Goal: Task Accomplishment & Management: Complete application form

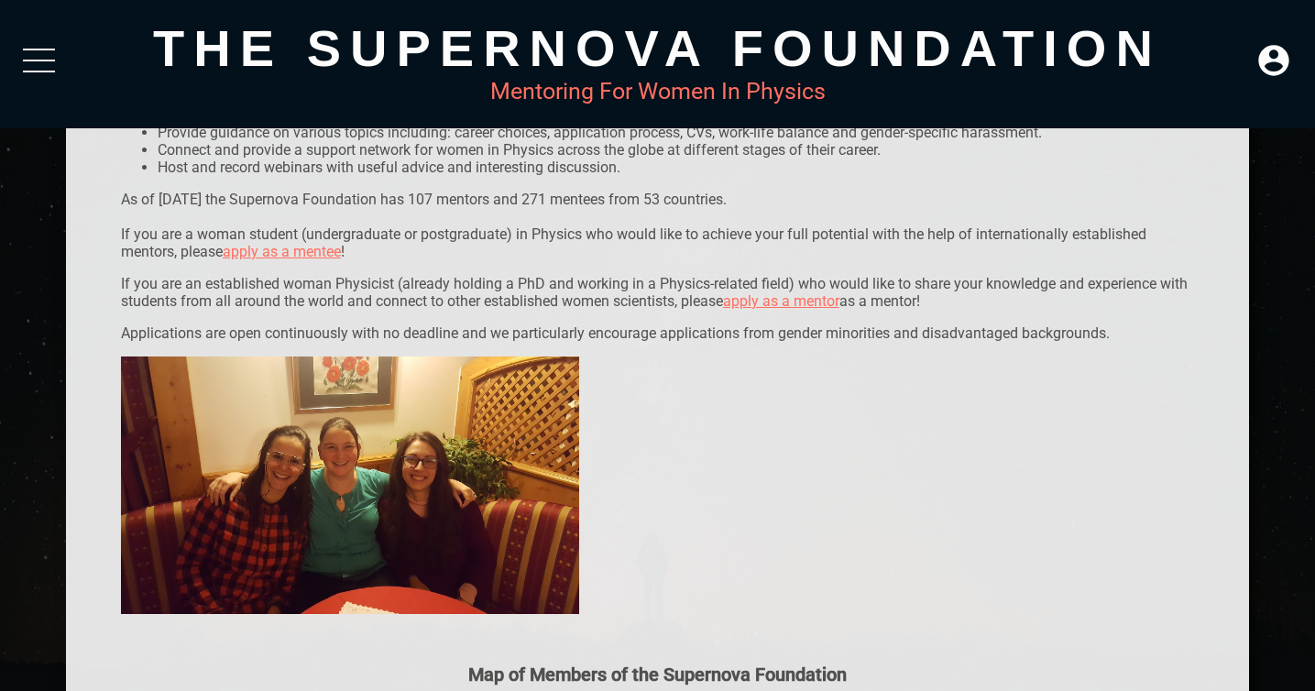
scroll to position [81, 0]
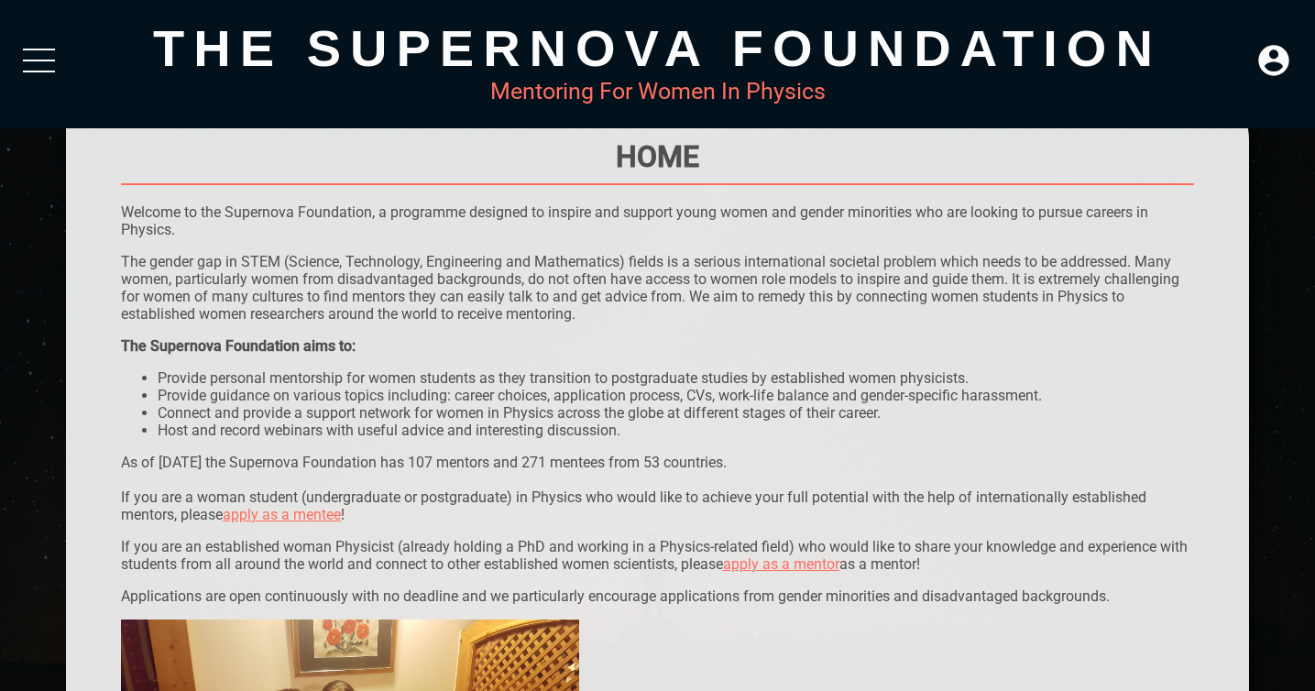
click at [275, 520] on link "apply as a mentee" at bounding box center [282, 514] width 118 height 17
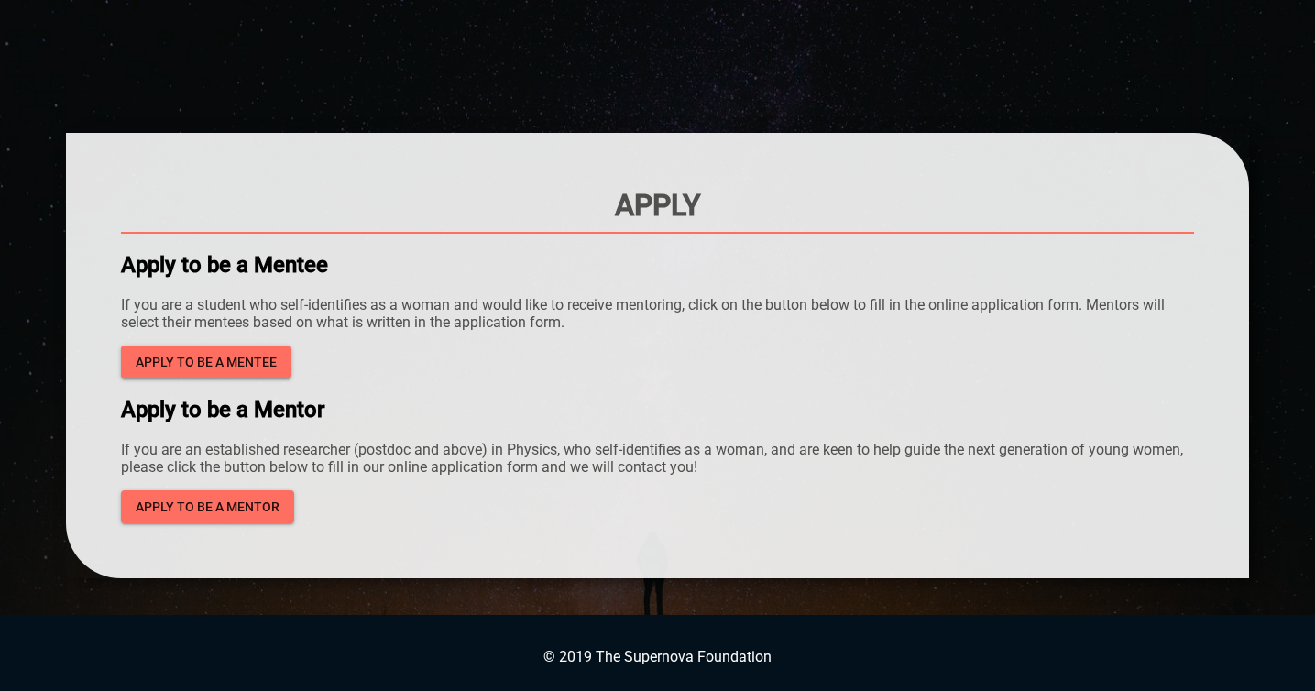
scroll to position [35, 0]
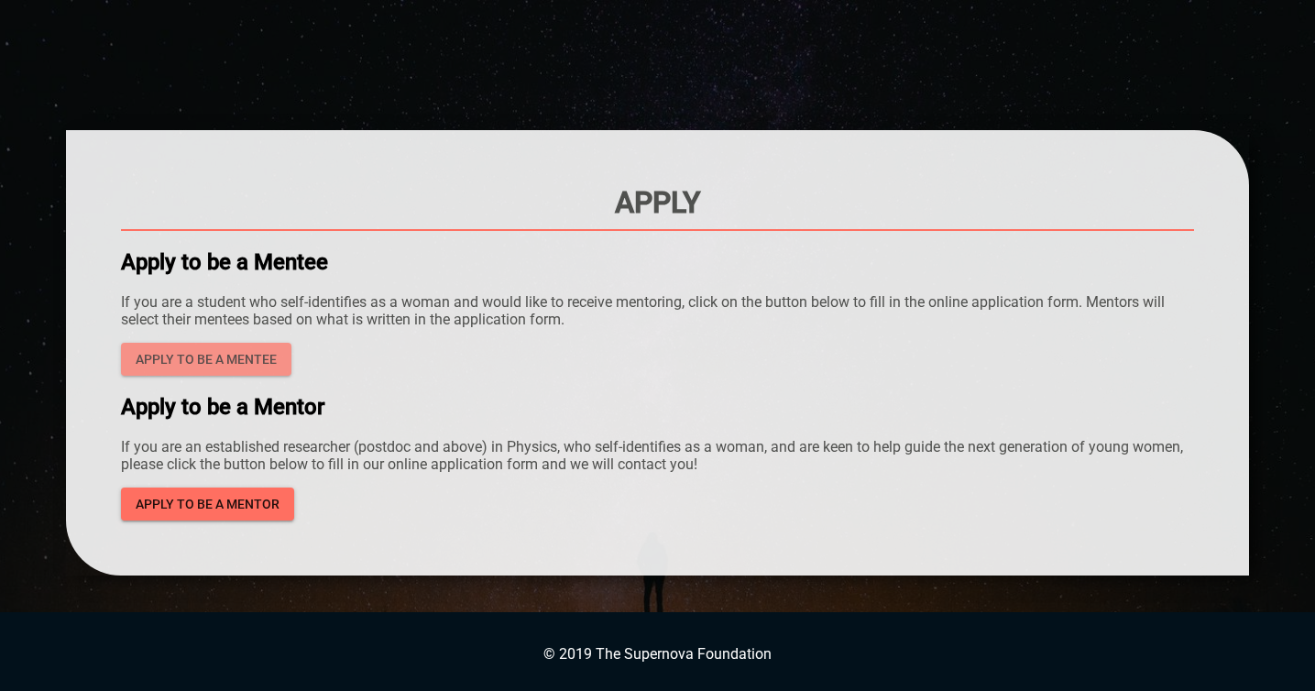
click at [247, 356] on span "Apply to be a mentee" at bounding box center [206, 359] width 141 height 23
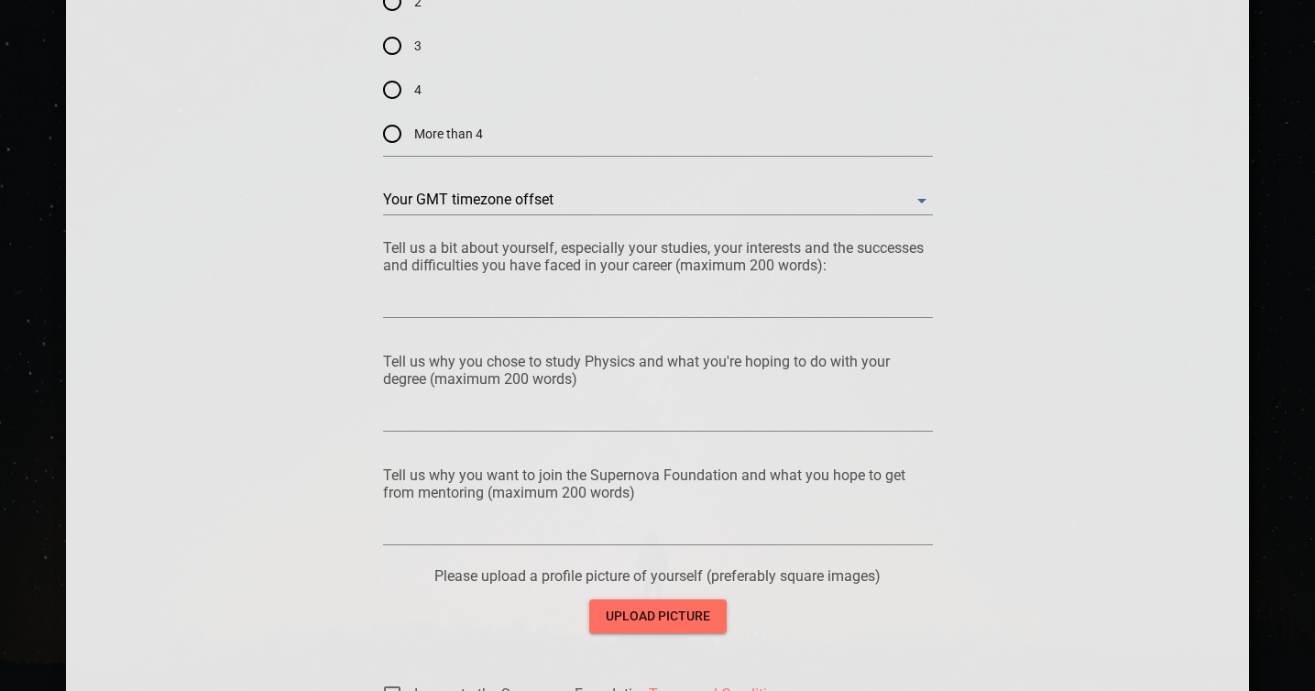
scroll to position [1367, 0]
click at [523, 290] on div at bounding box center [658, 301] width 550 height 29
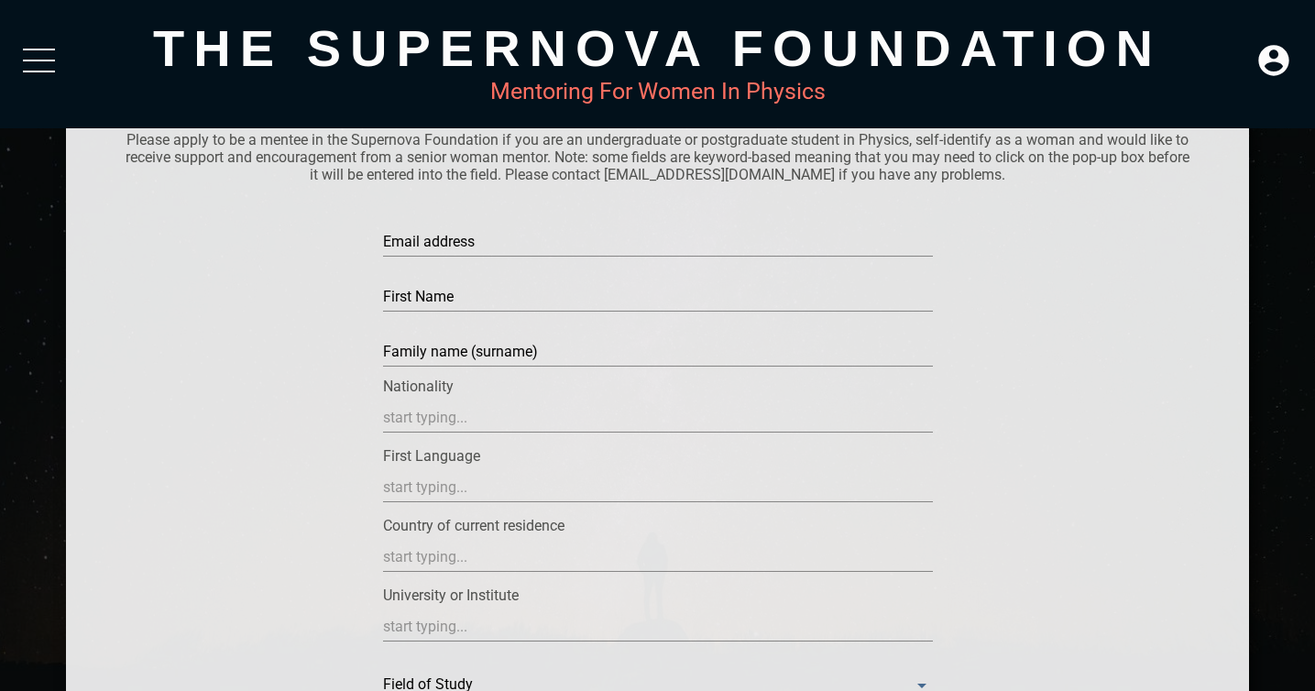
scroll to position [137, 0]
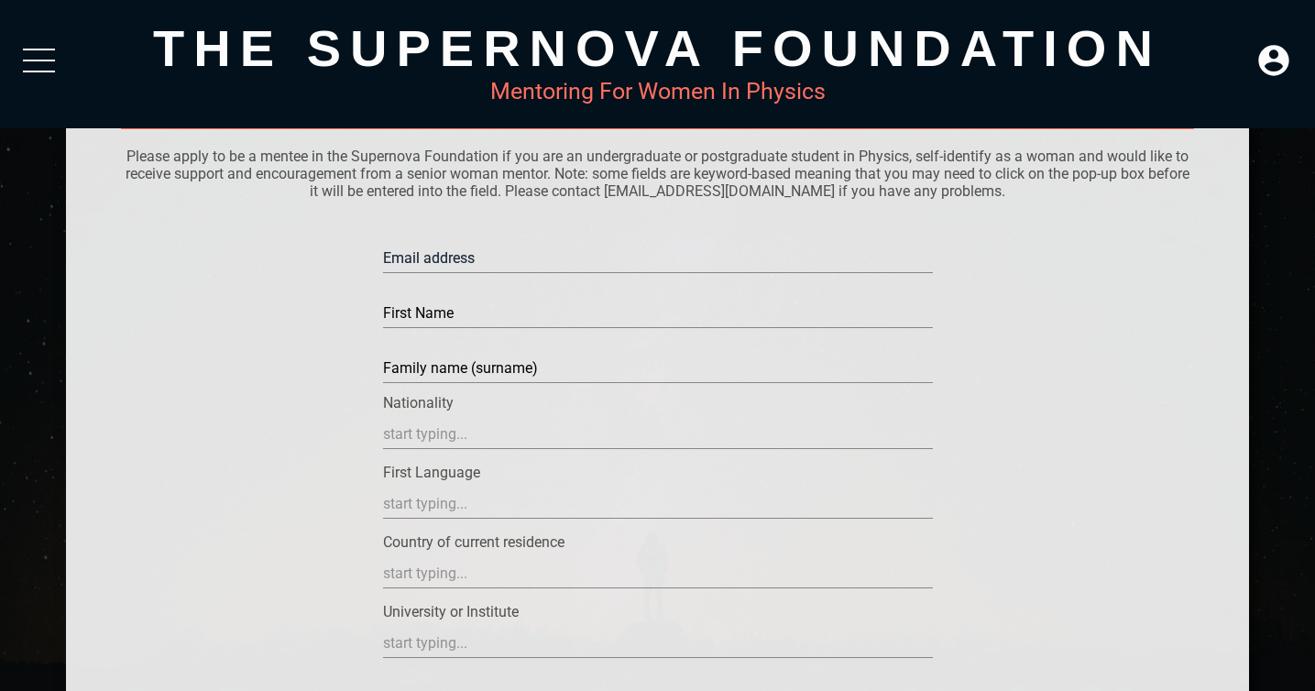
click at [511, 259] on input "text" at bounding box center [658, 258] width 550 height 29
type input "[EMAIL_ADDRESS][DOMAIN_NAME]"
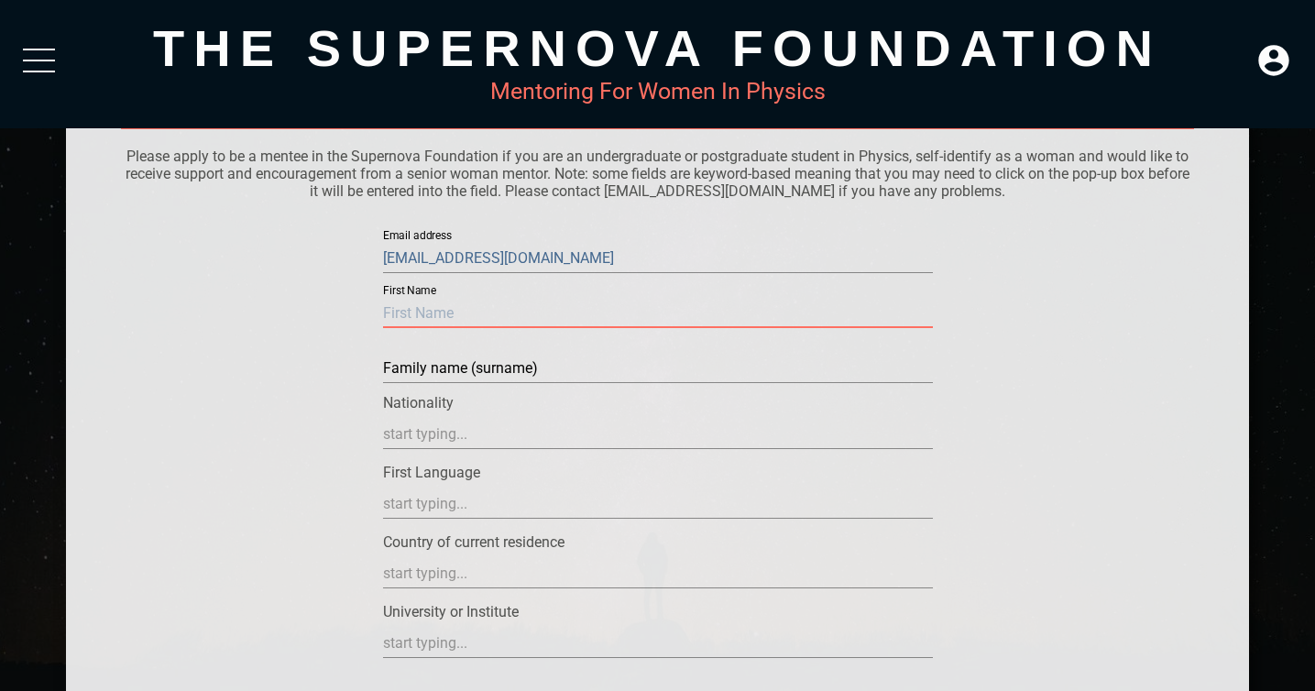
type input "N"
type input "B"
type input "N"
type input "[PERSON_NAME]"
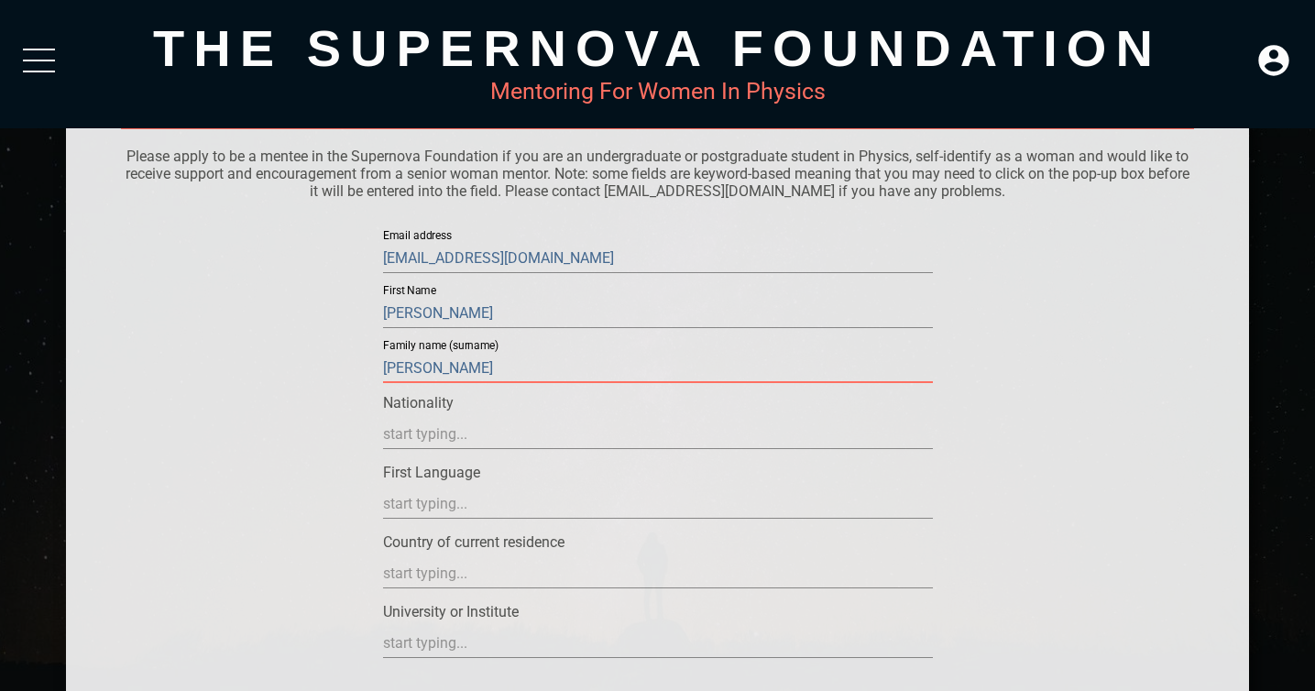
type input "[PERSON_NAME]"
click at [525, 435] on input "text" at bounding box center [658, 434] width 550 height 29
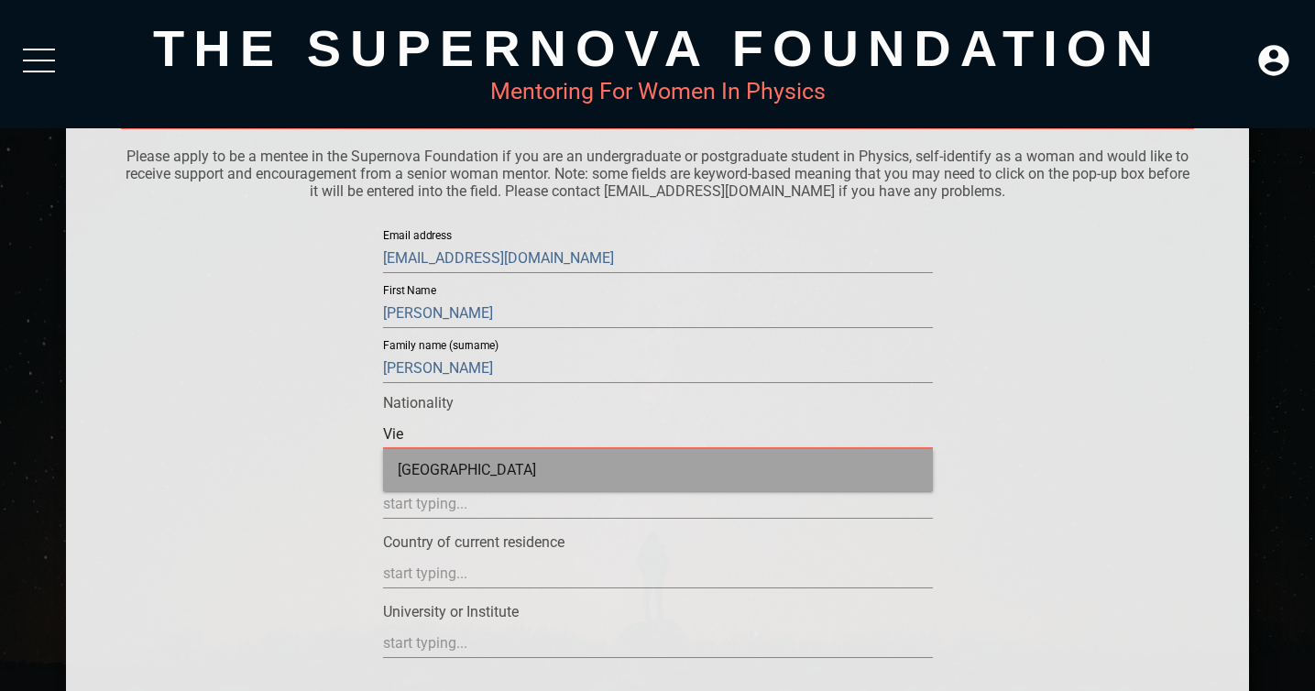
click at [487, 459] on div "[GEOGRAPHIC_DATA]" at bounding box center [658, 470] width 550 height 42
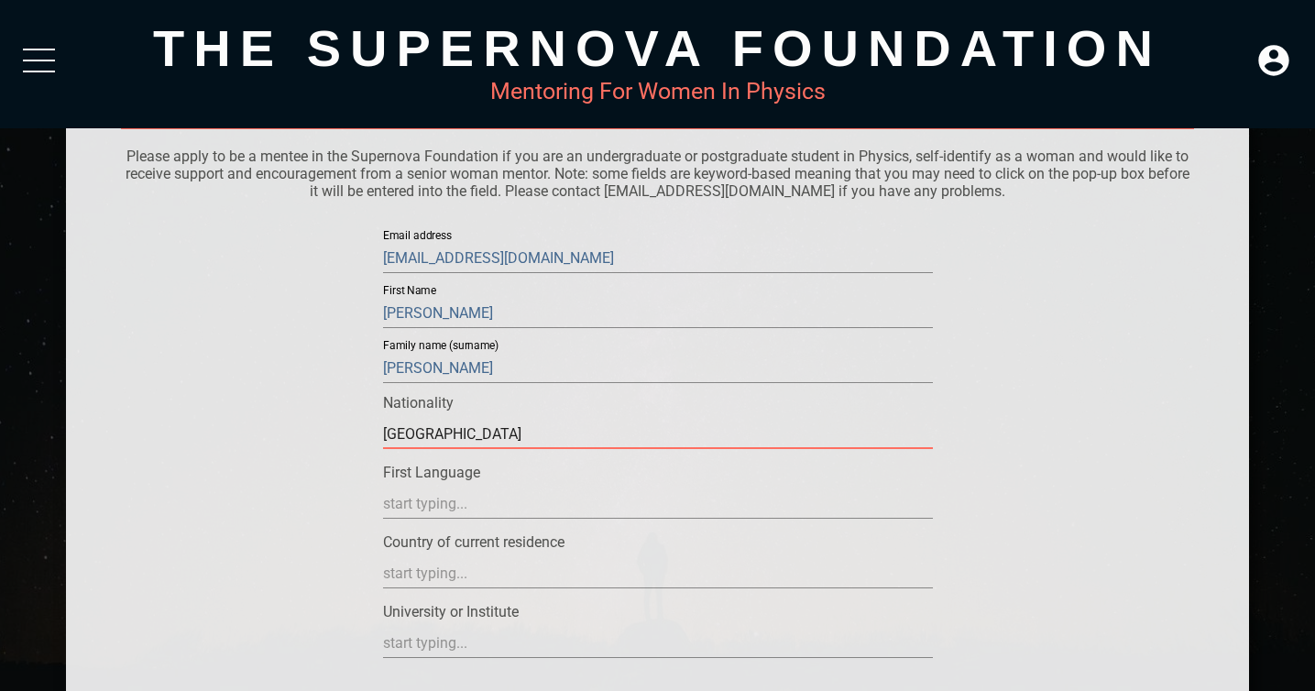
type input "[GEOGRAPHIC_DATA]"
click at [484, 499] on input "text" at bounding box center [658, 503] width 550 height 29
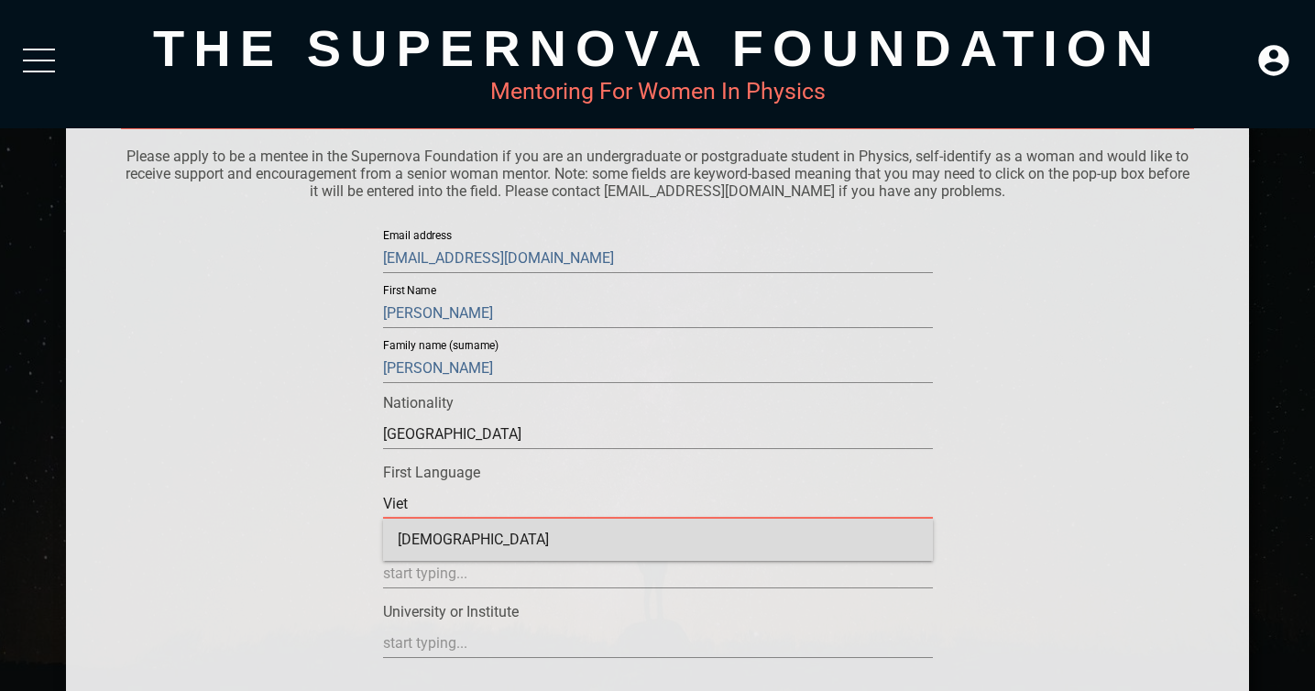
click at [443, 545] on div "[DEMOGRAPHIC_DATA]" at bounding box center [658, 540] width 550 height 42
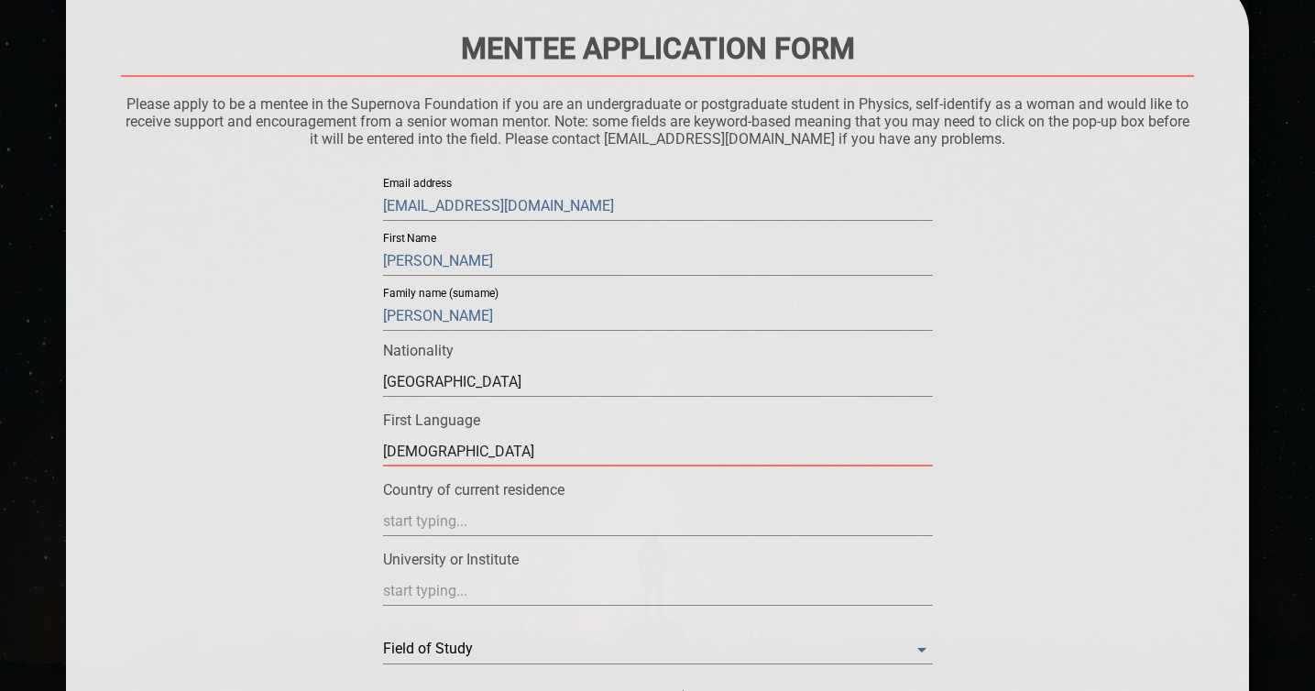
type input "[DEMOGRAPHIC_DATA]"
click at [463, 517] on input "text" at bounding box center [658, 521] width 550 height 29
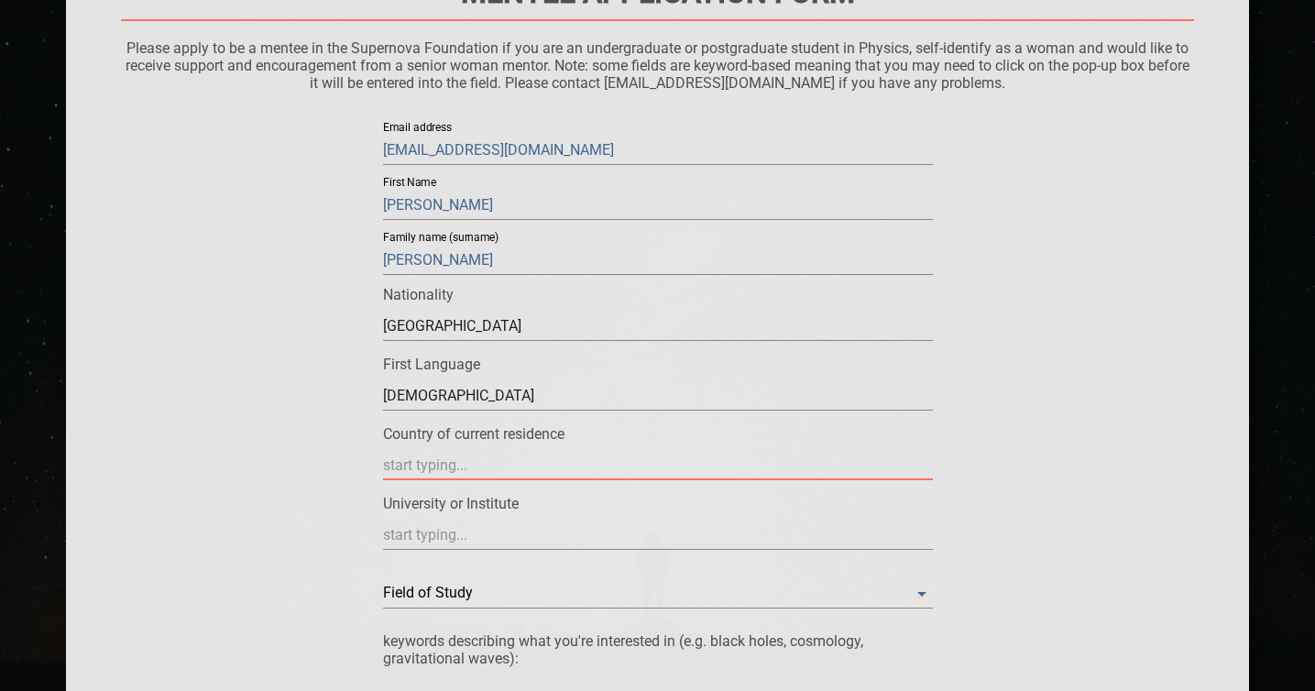
scroll to position [247, 0]
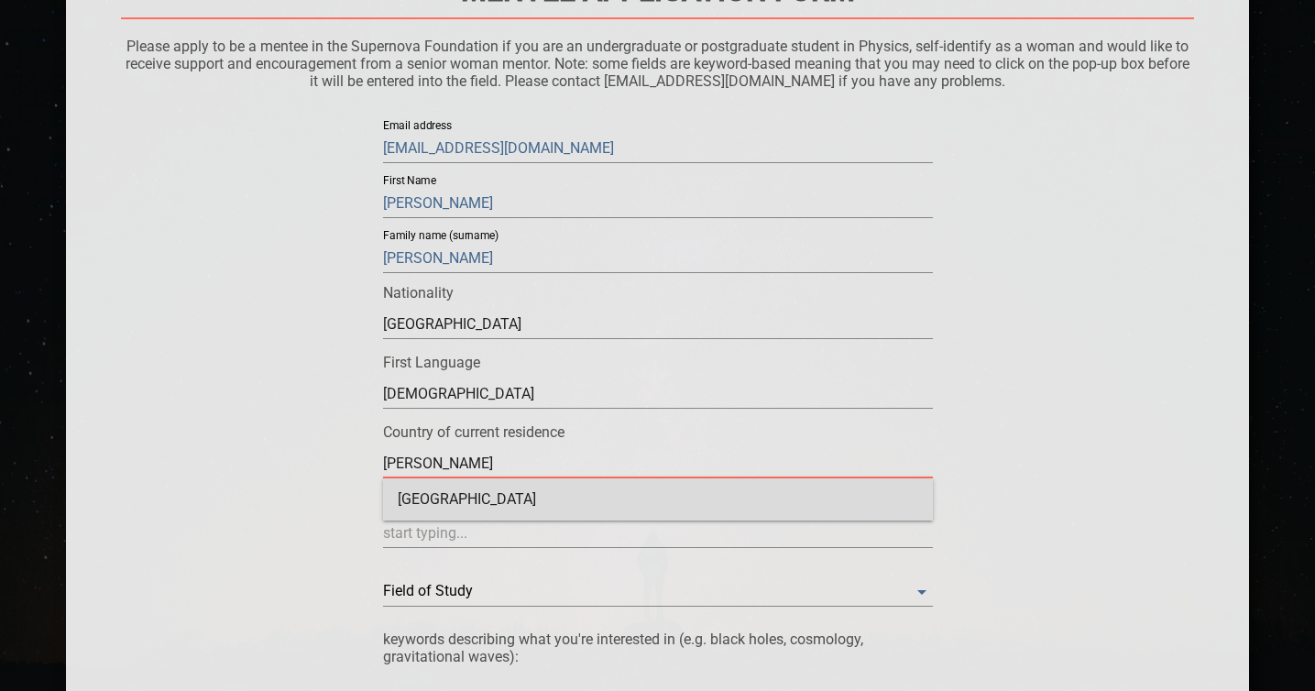
click at [511, 491] on div "[GEOGRAPHIC_DATA]" at bounding box center [658, 499] width 550 height 42
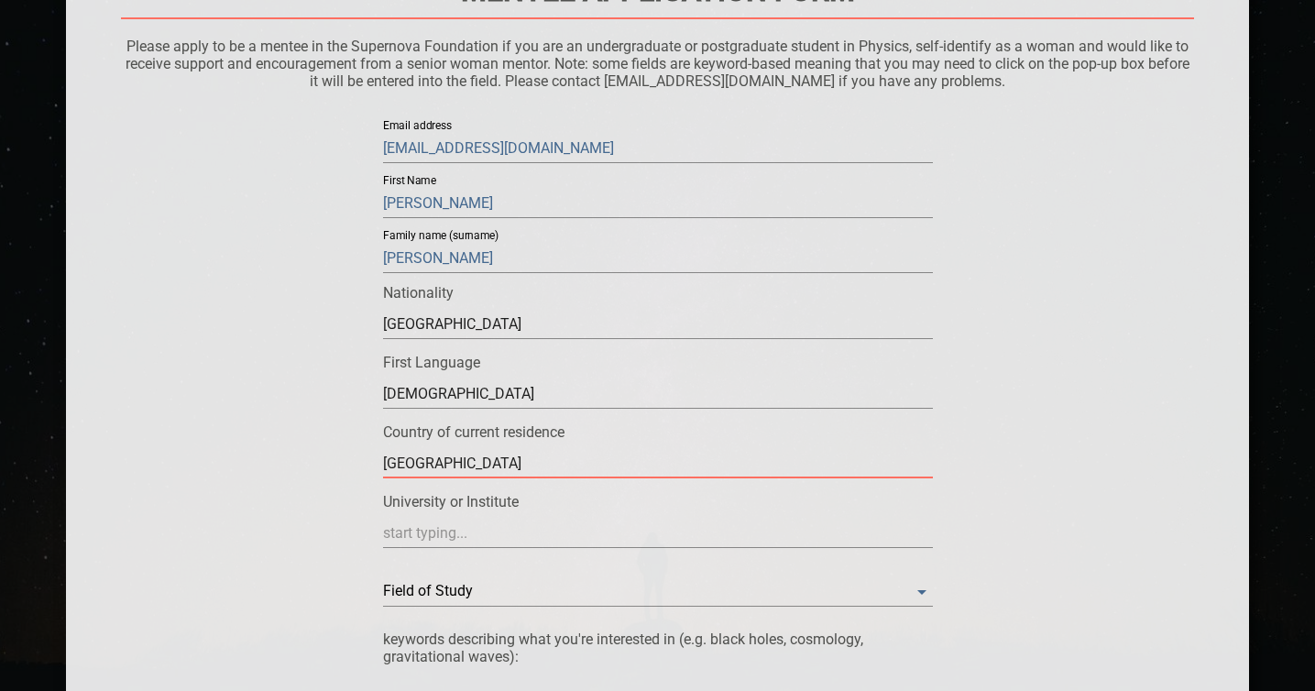
type input "[GEOGRAPHIC_DATA]"
click at [487, 530] on input "text" at bounding box center [658, 533] width 550 height 29
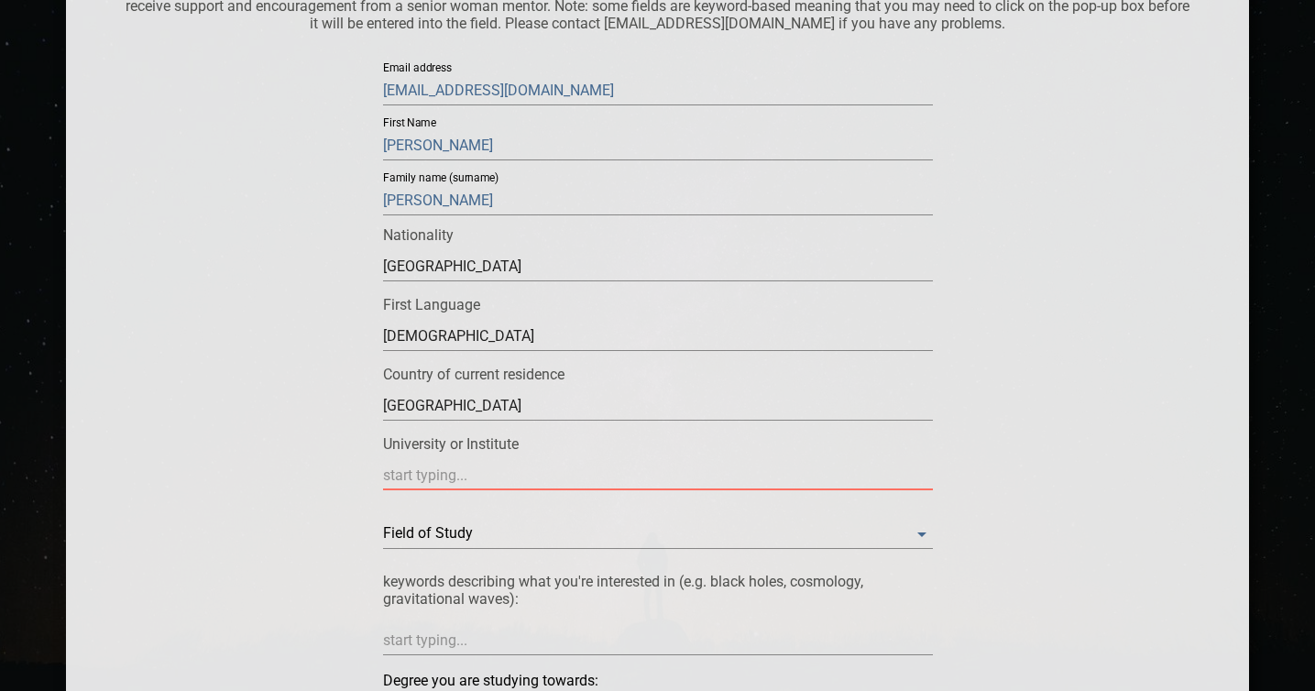
scroll to position [305, 0]
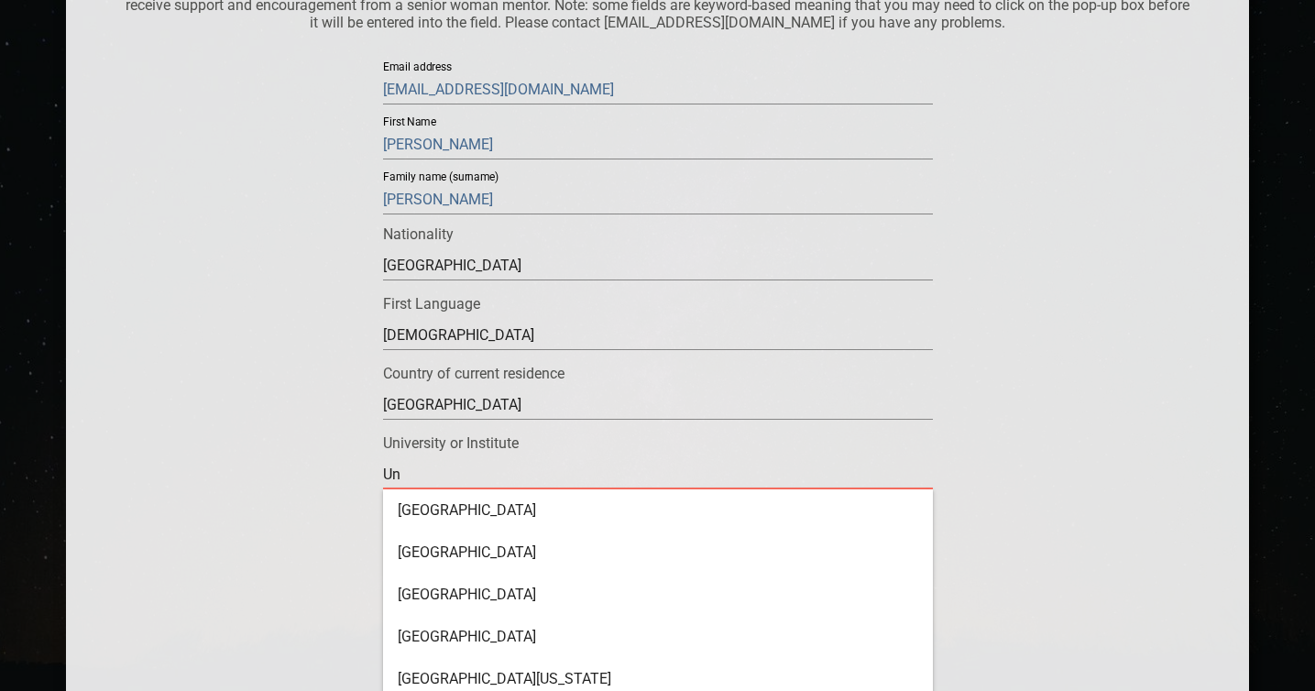
type input "U"
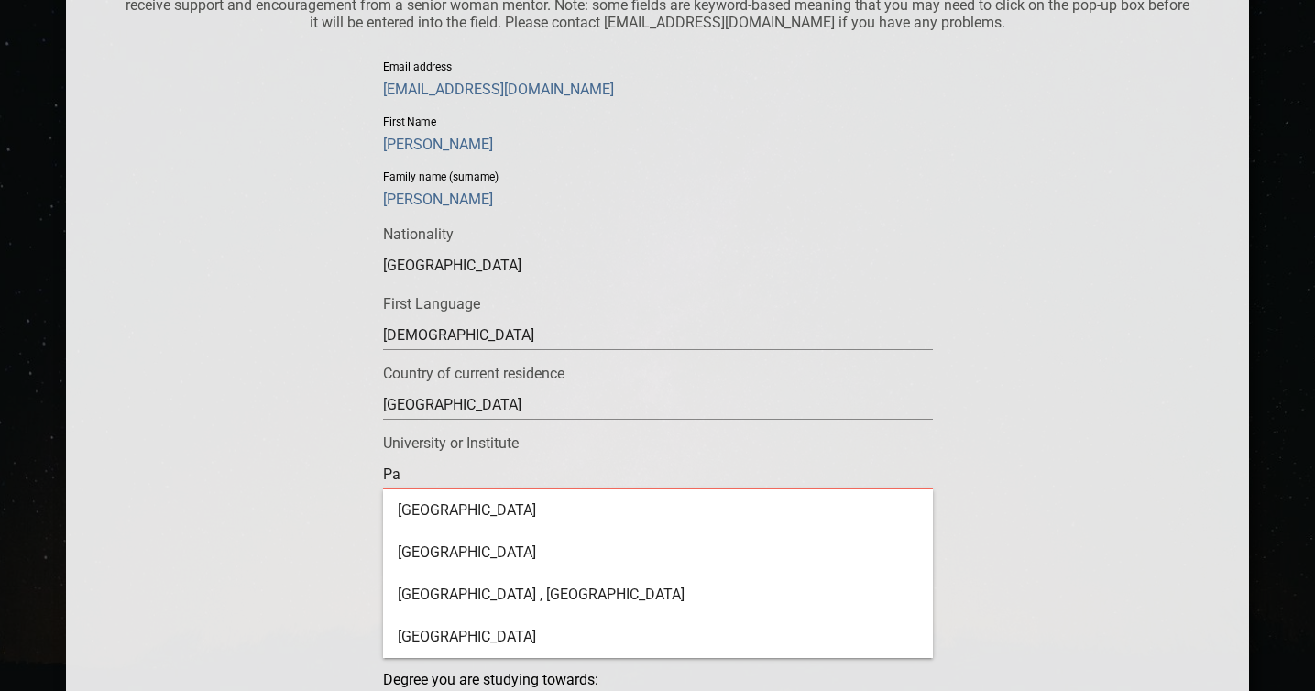
type input "P"
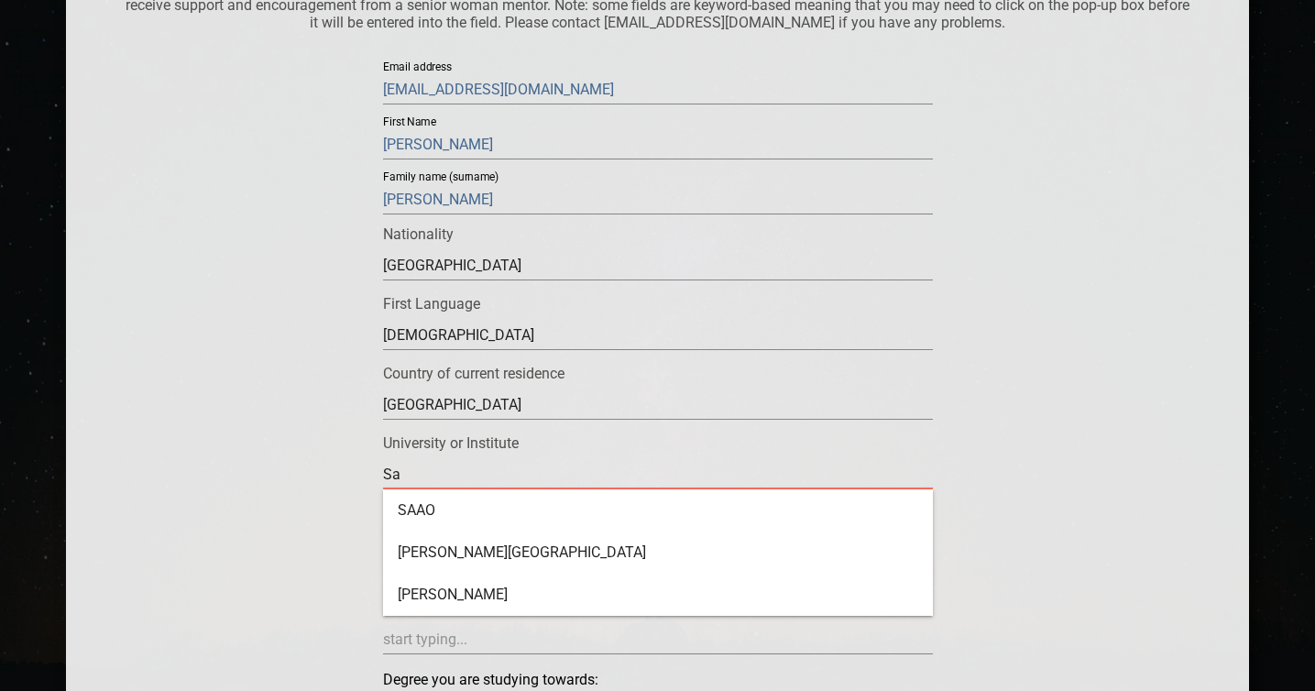
type input "S"
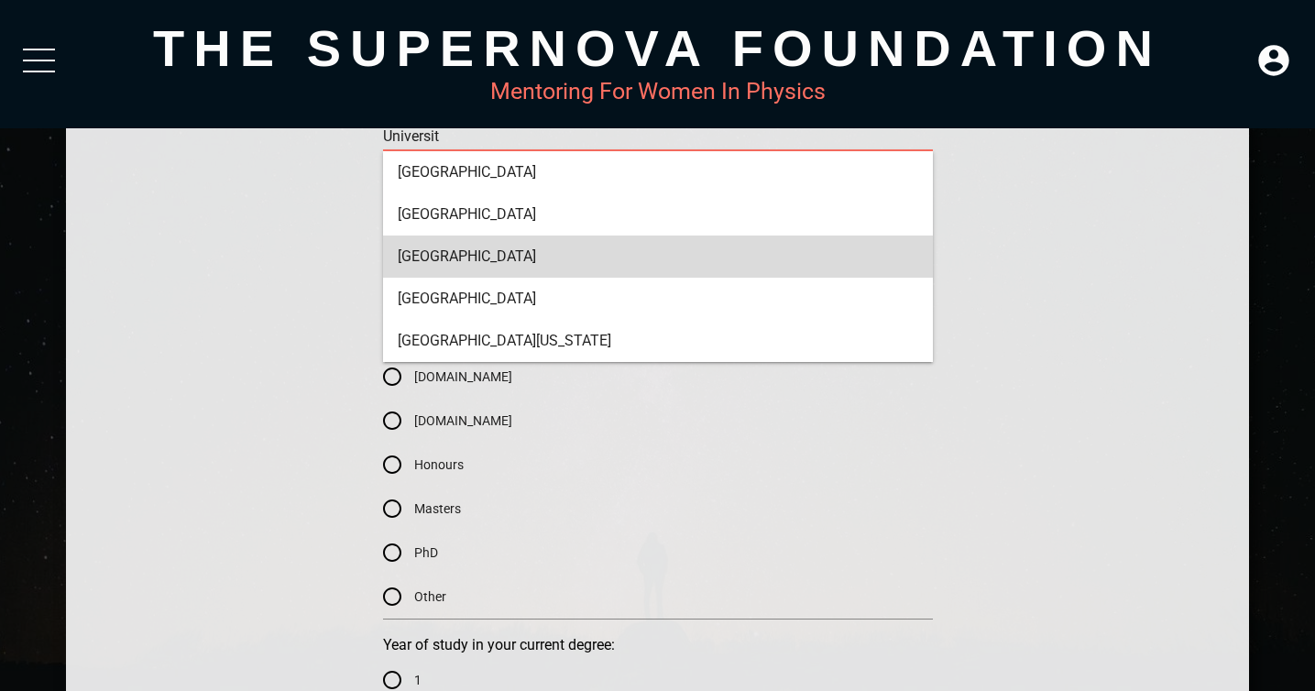
scroll to position [624, 0]
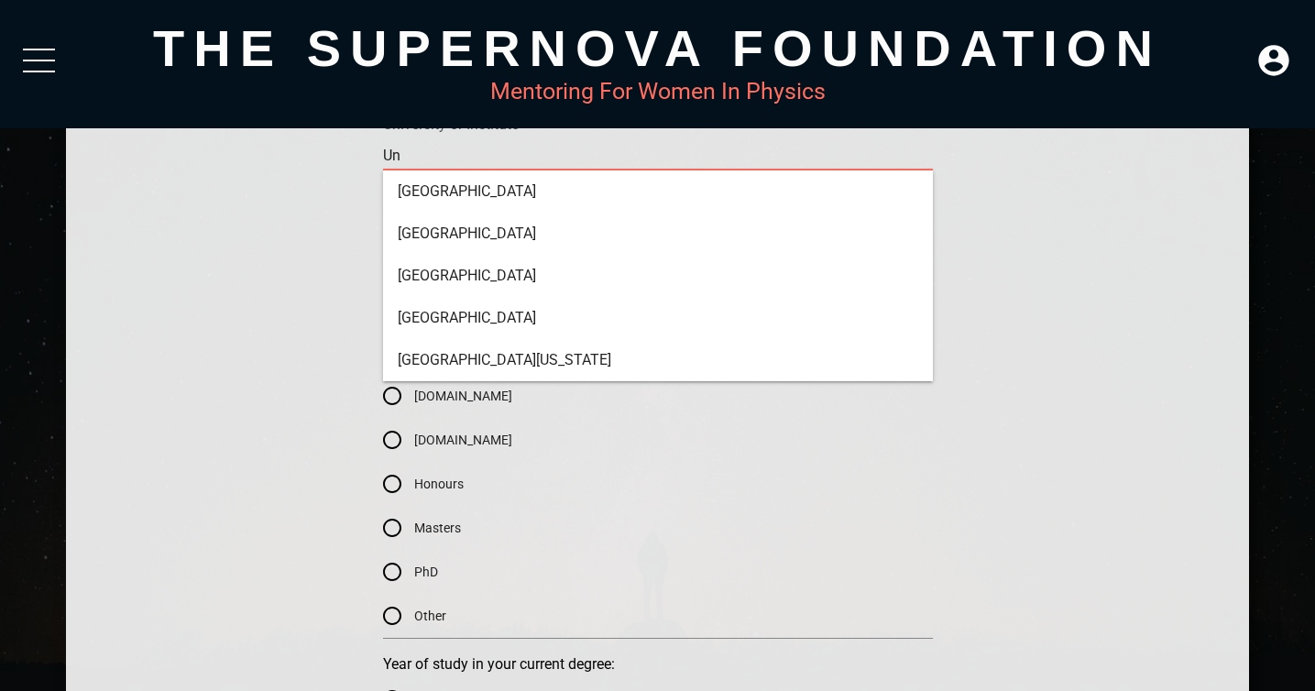
type input "U"
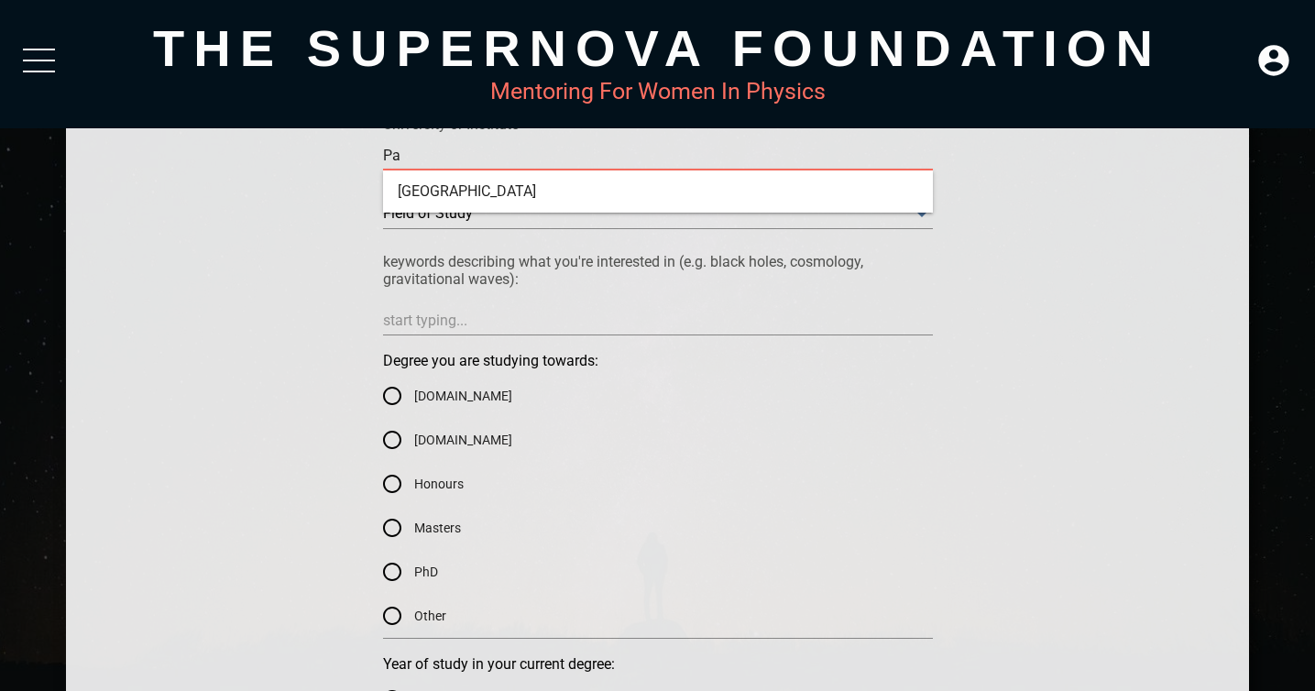
type input "P"
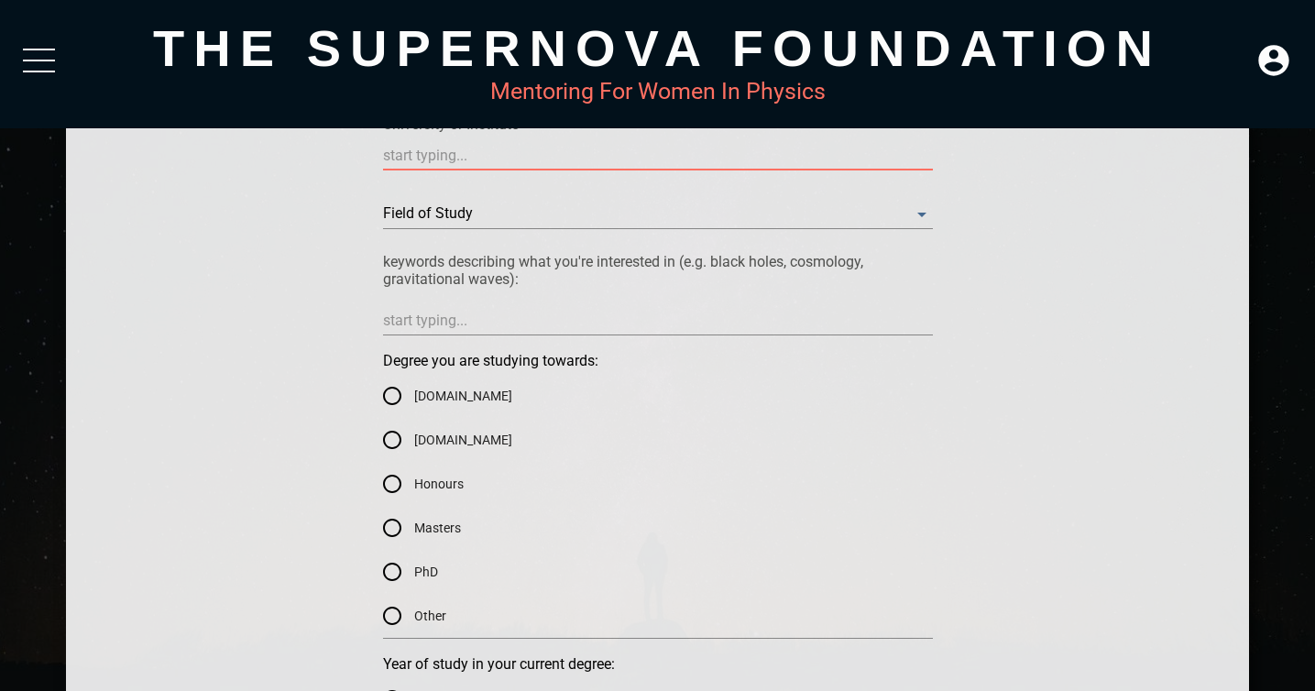
type input "I"
type input "Universite Paris Saclay"
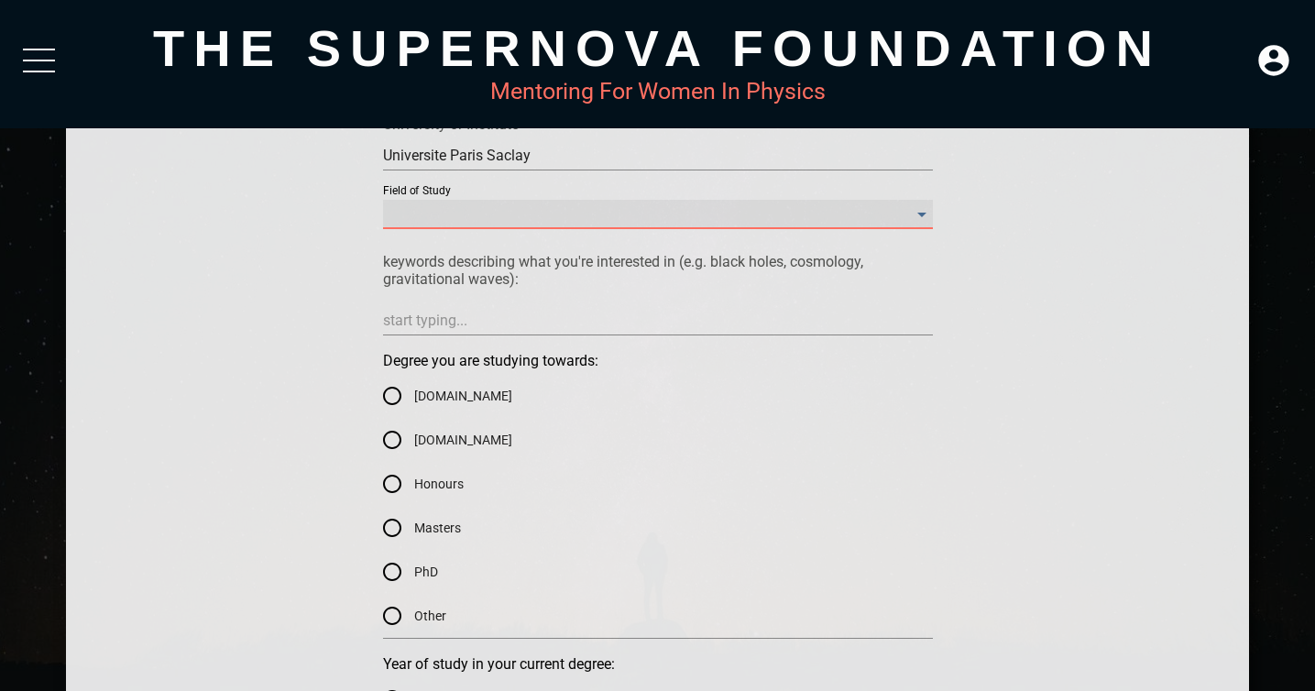
click at [668, 208] on Study "​" at bounding box center [658, 214] width 550 height 29
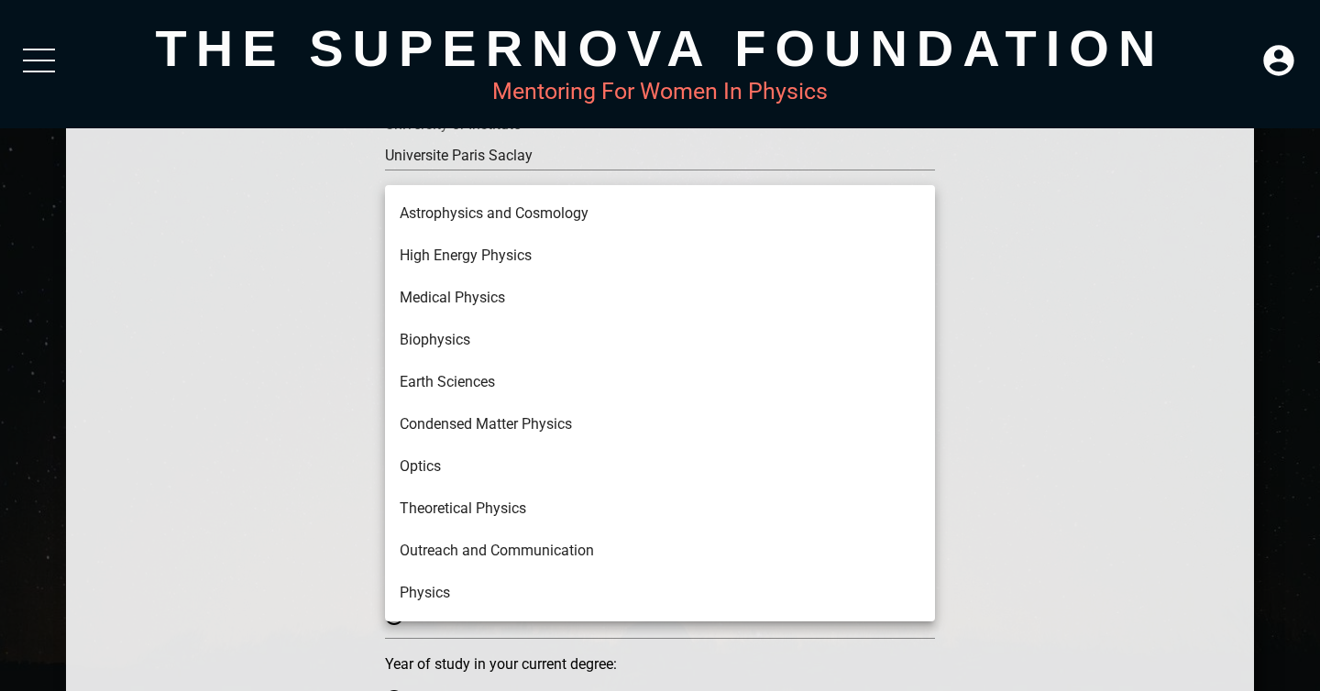
click at [664, 213] on li "Astrophysics and Cosmology" at bounding box center [660, 213] width 550 height 42
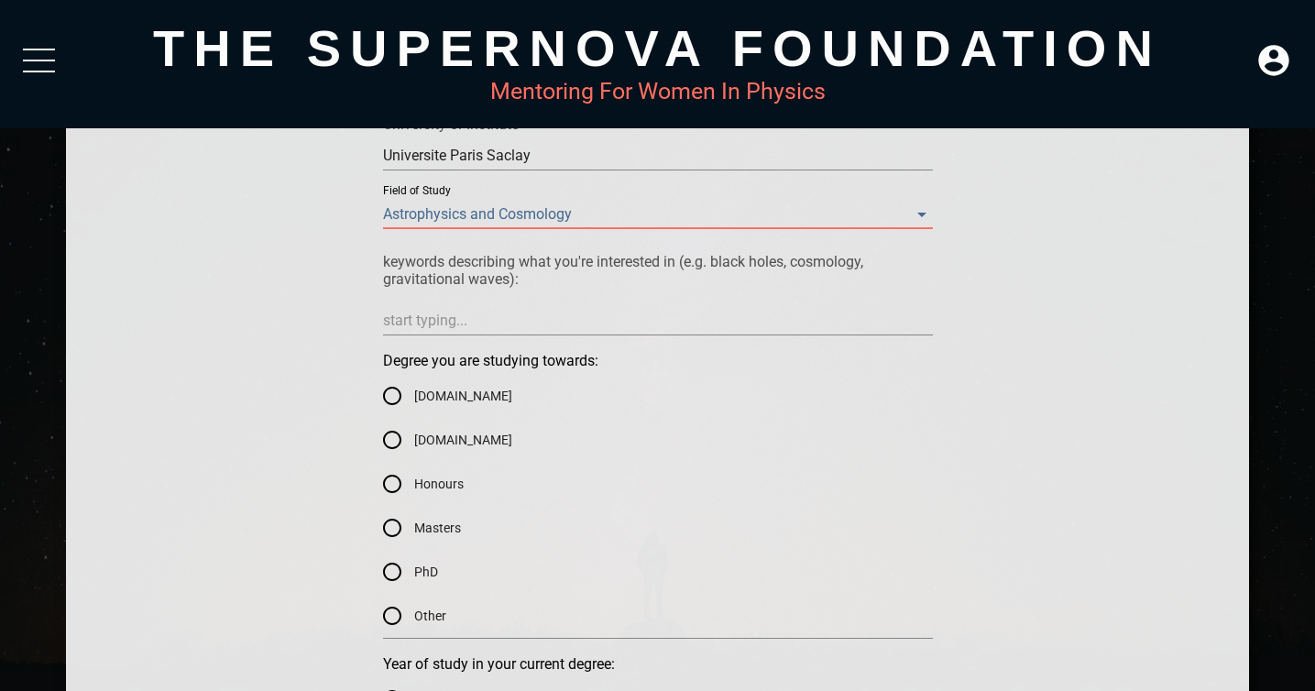
click at [588, 313] on textarea at bounding box center [658, 320] width 550 height 17
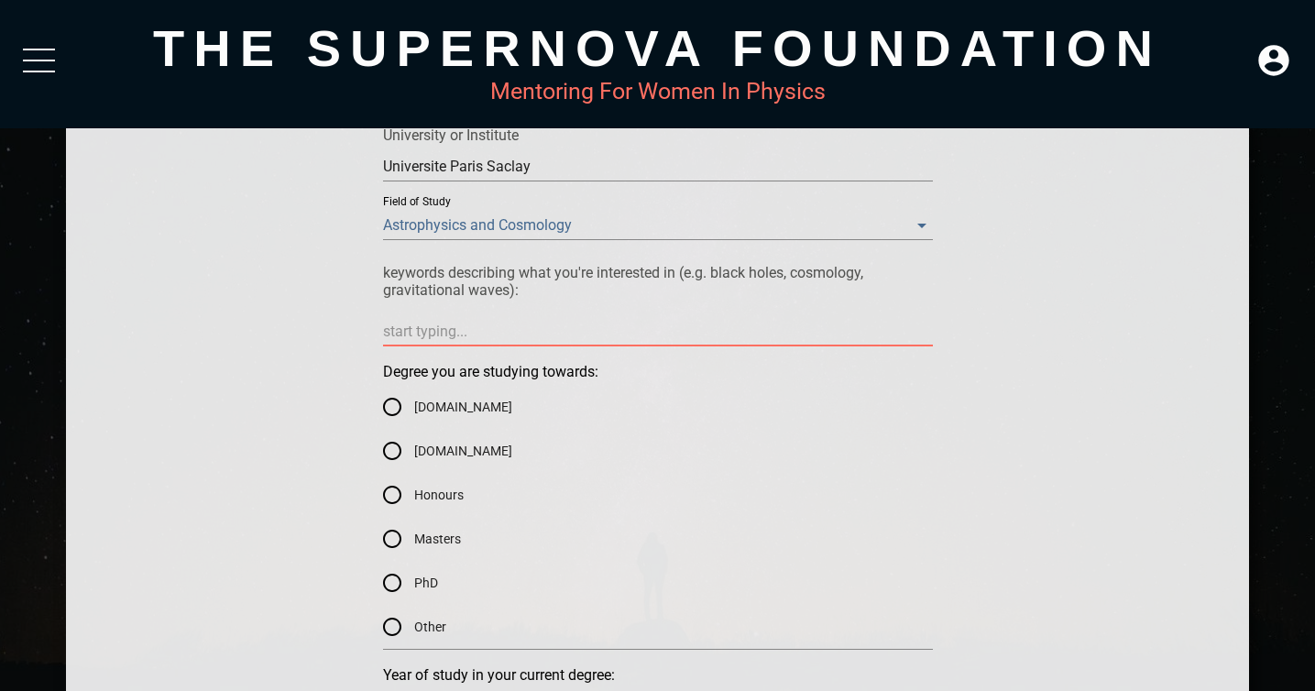
scroll to position [604, 0]
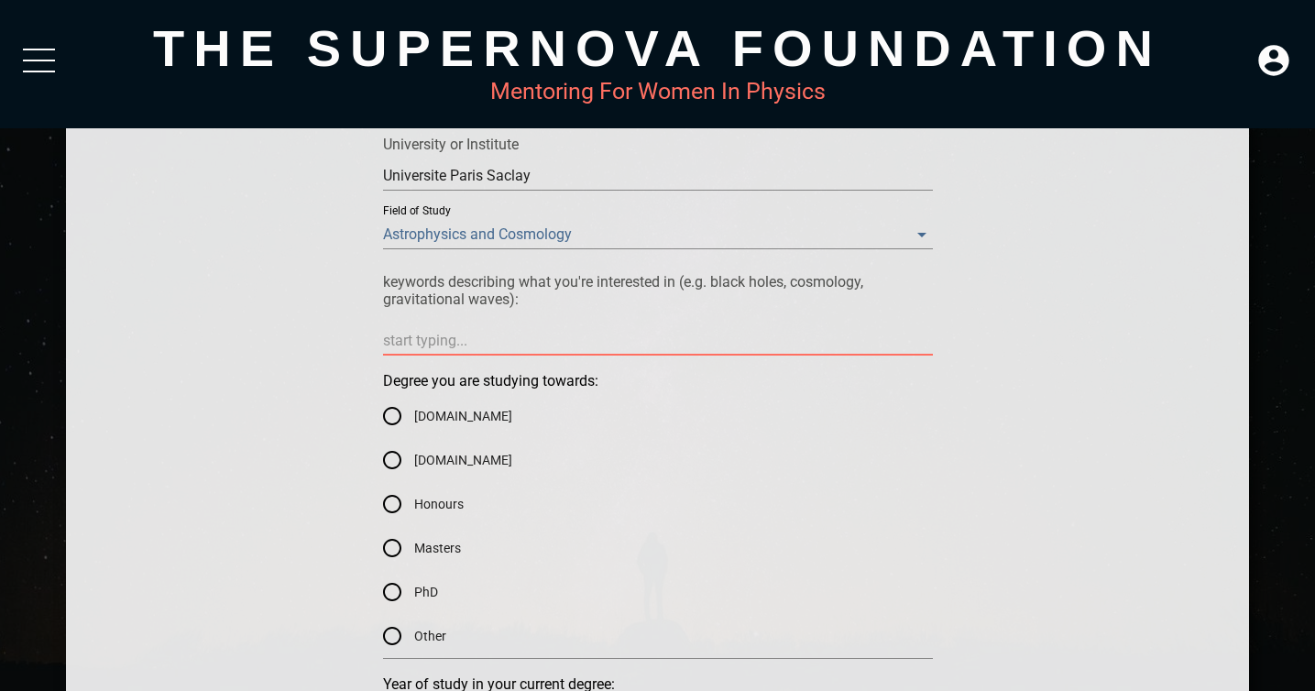
type textarea "c"
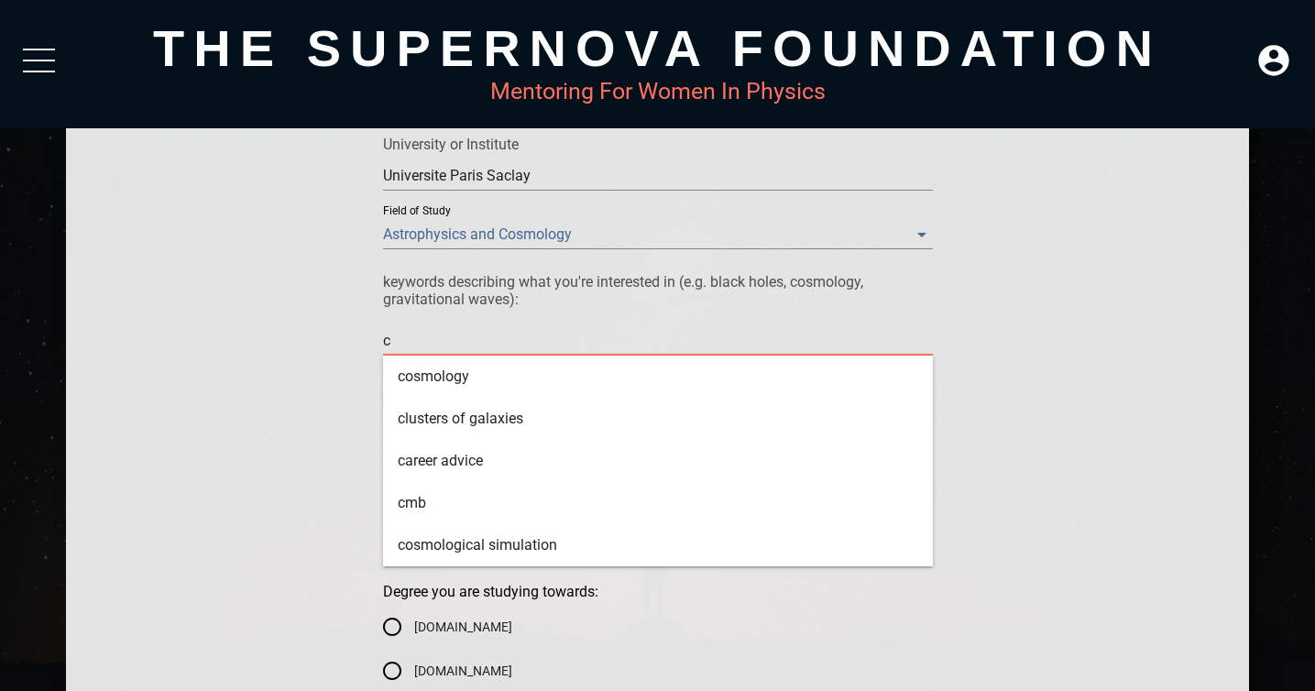
type textarea "co"
type textarea "cos"
type textarea "cosm"
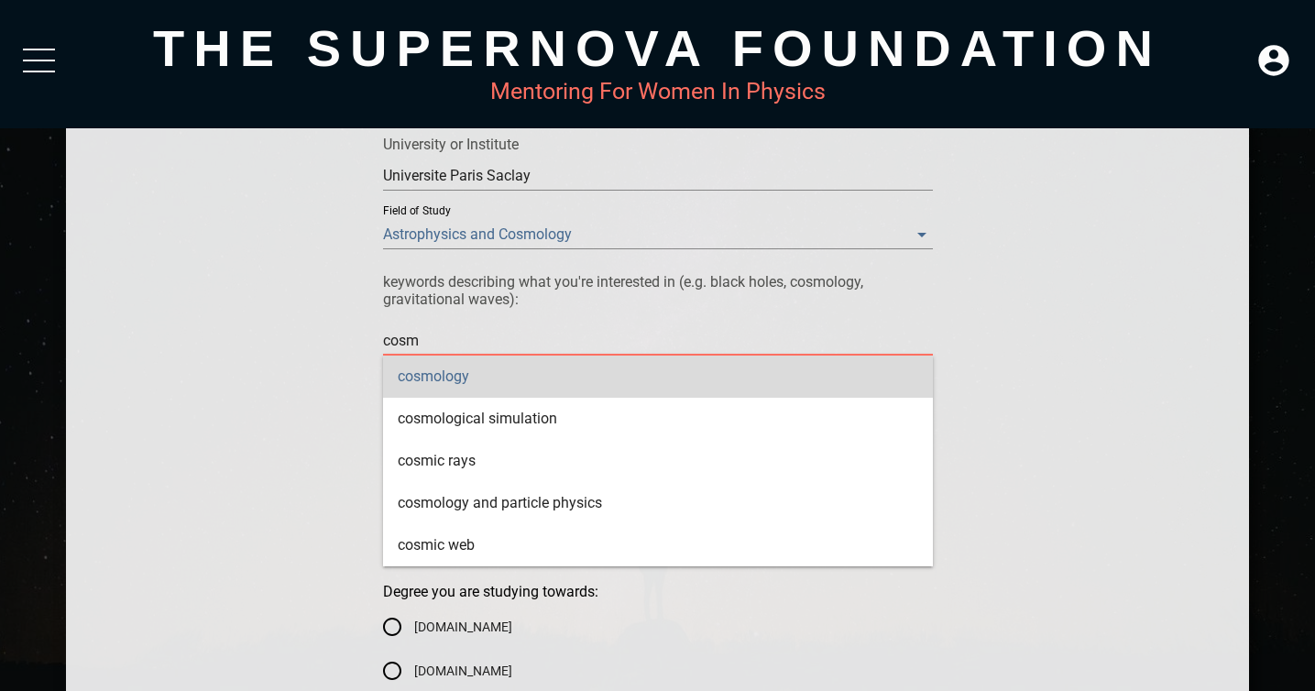
click at [582, 374] on div "cosmology" at bounding box center [658, 377] width 550 height 42
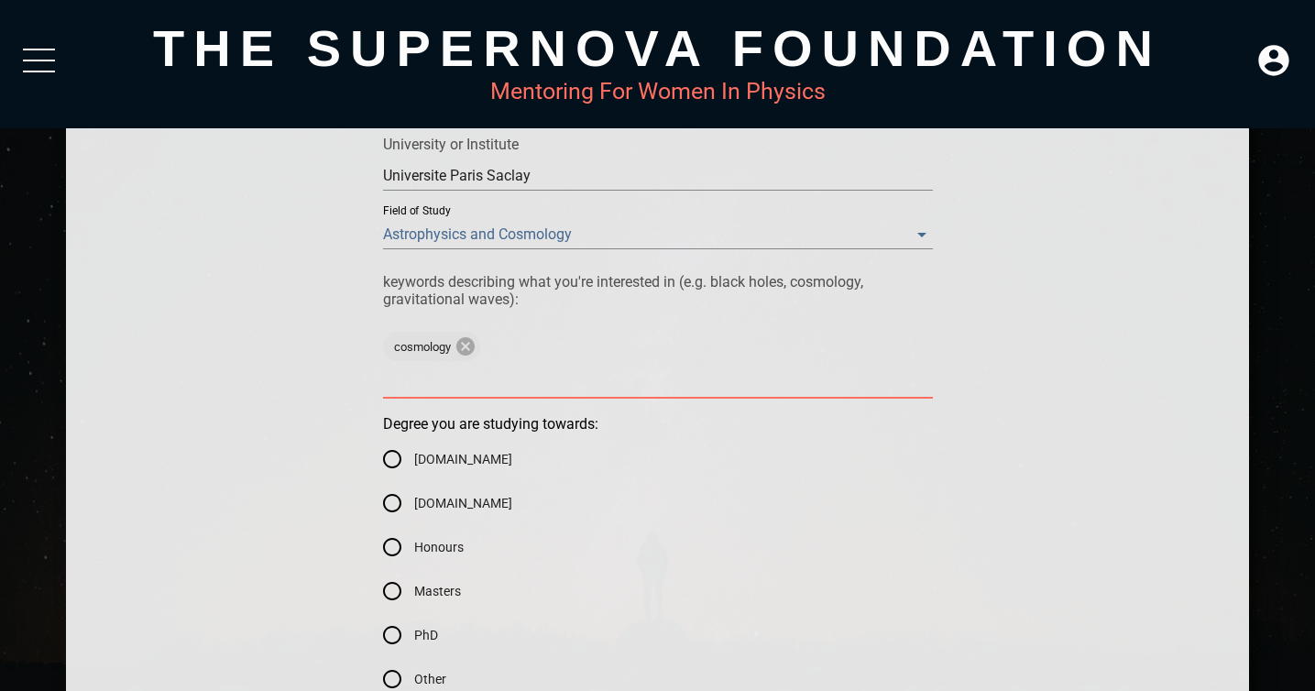
type textarea "c"
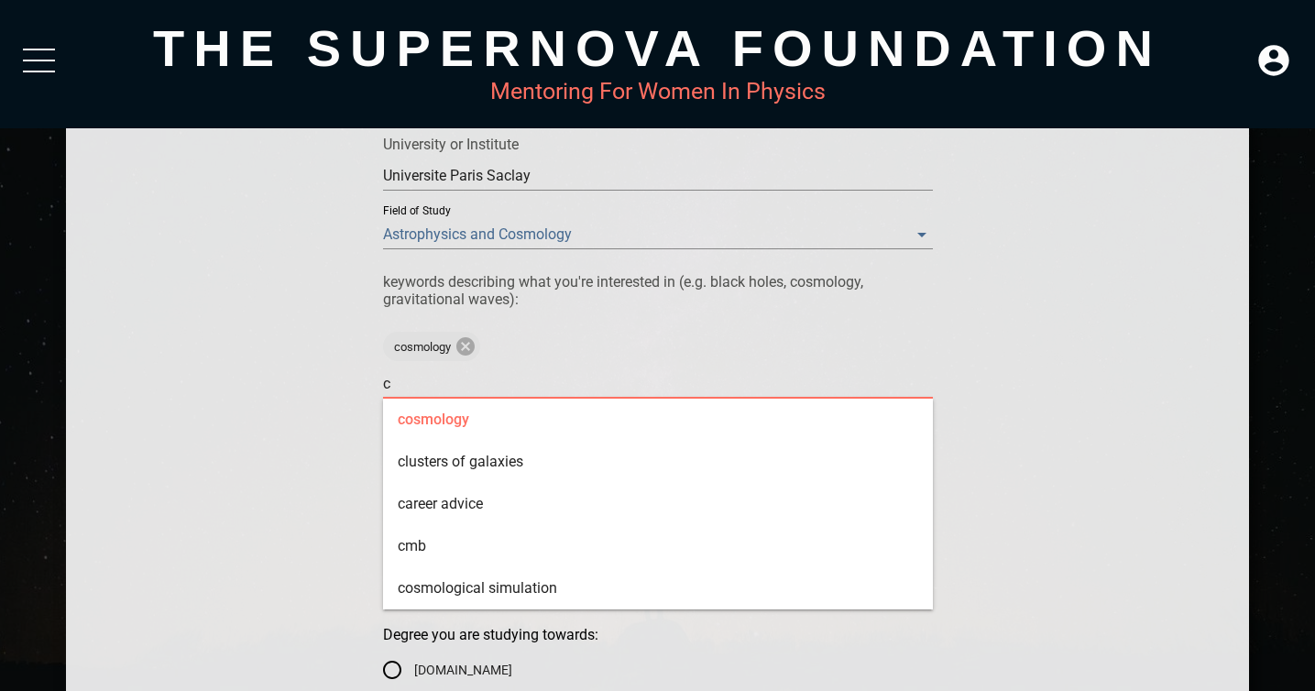
type textarea "cm"
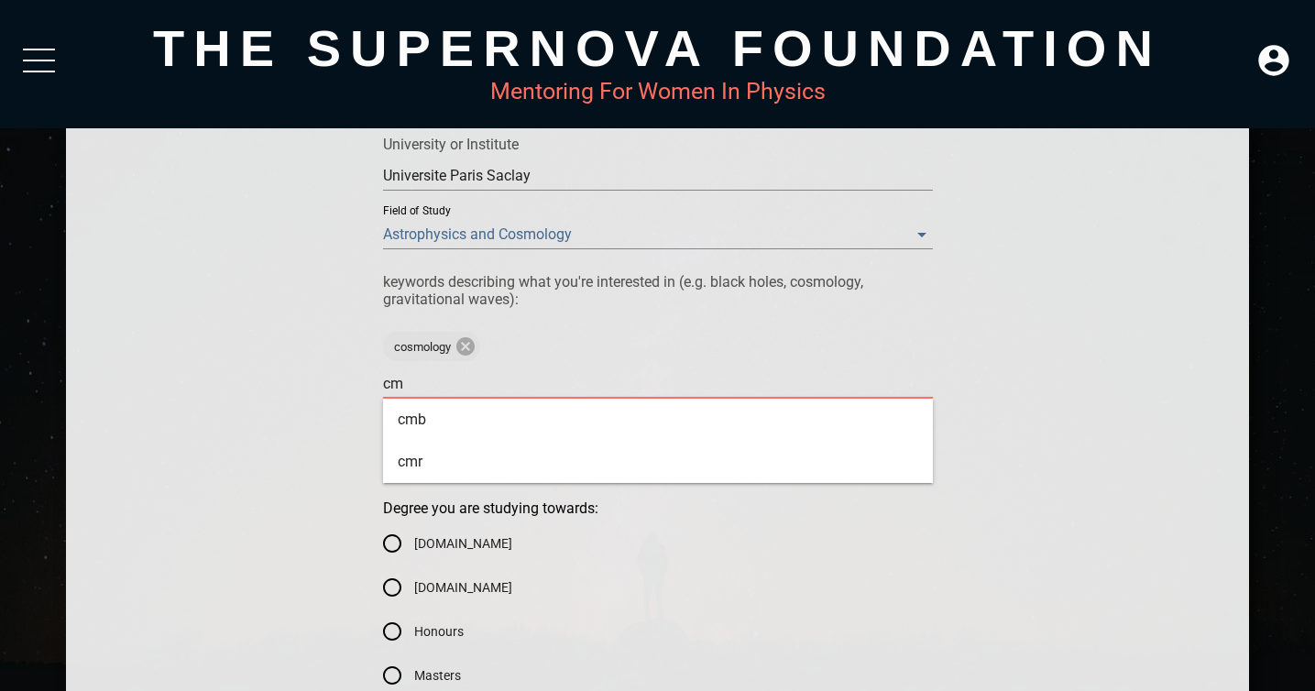
type textarea "cmb"
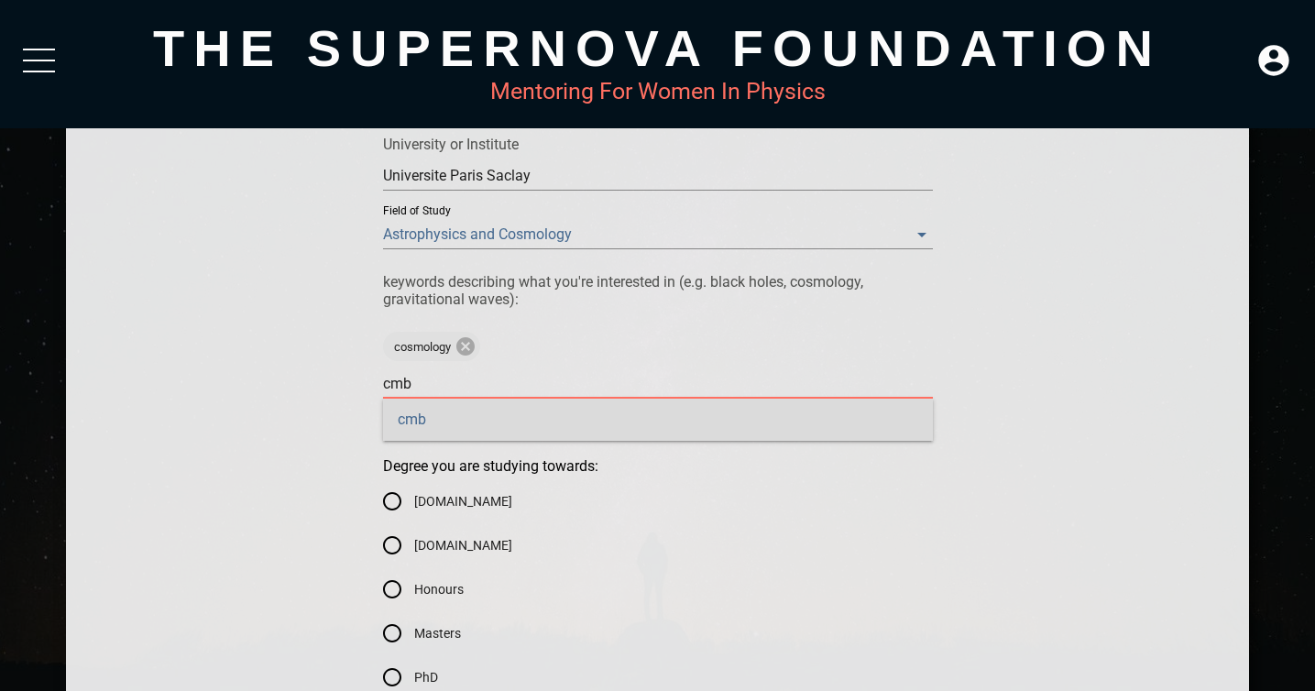
click at [468, 423] on div "cmb" at bounding box center [658, 420] width 550 height 42
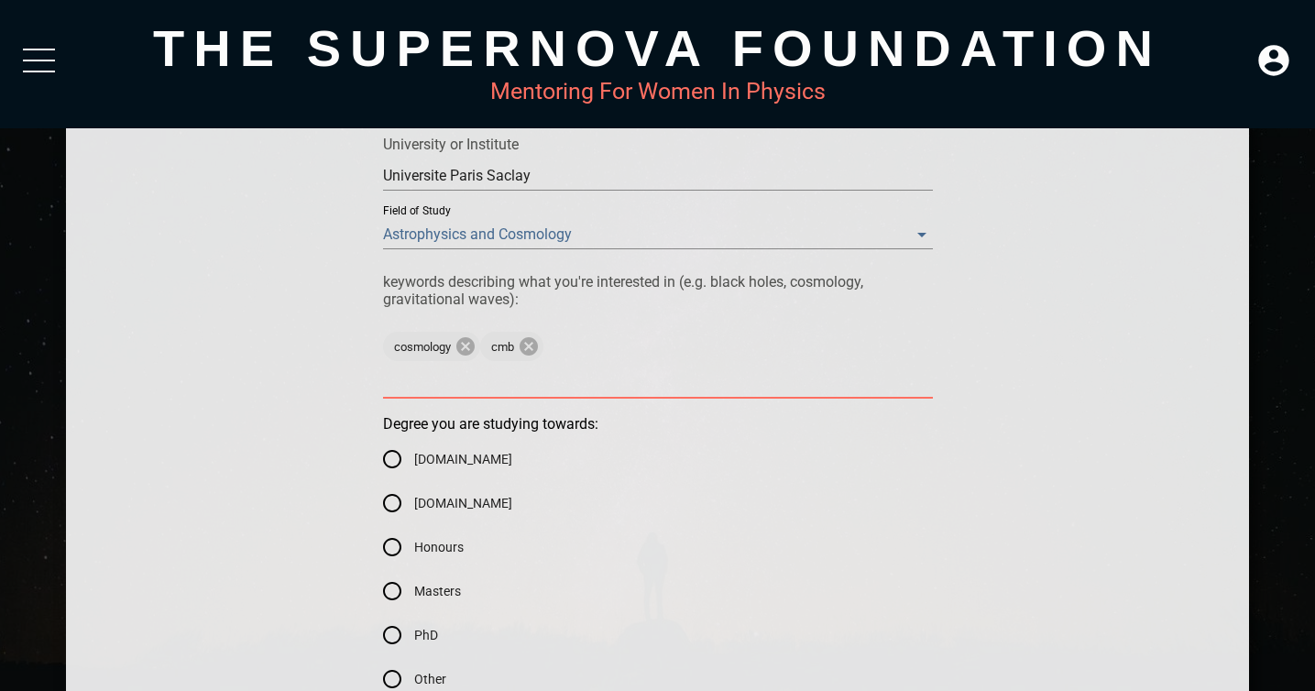
type textarea "c"
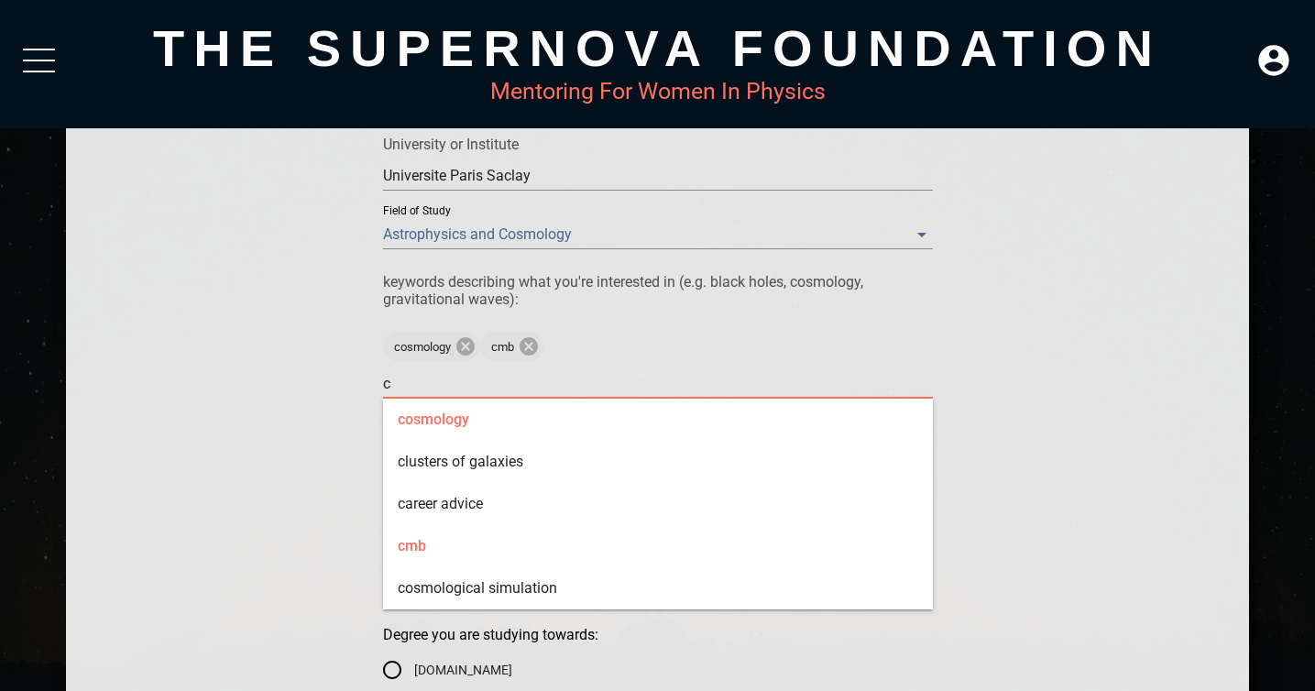
type textarea "co"
type textarea "cos"
type textarea "cosm"
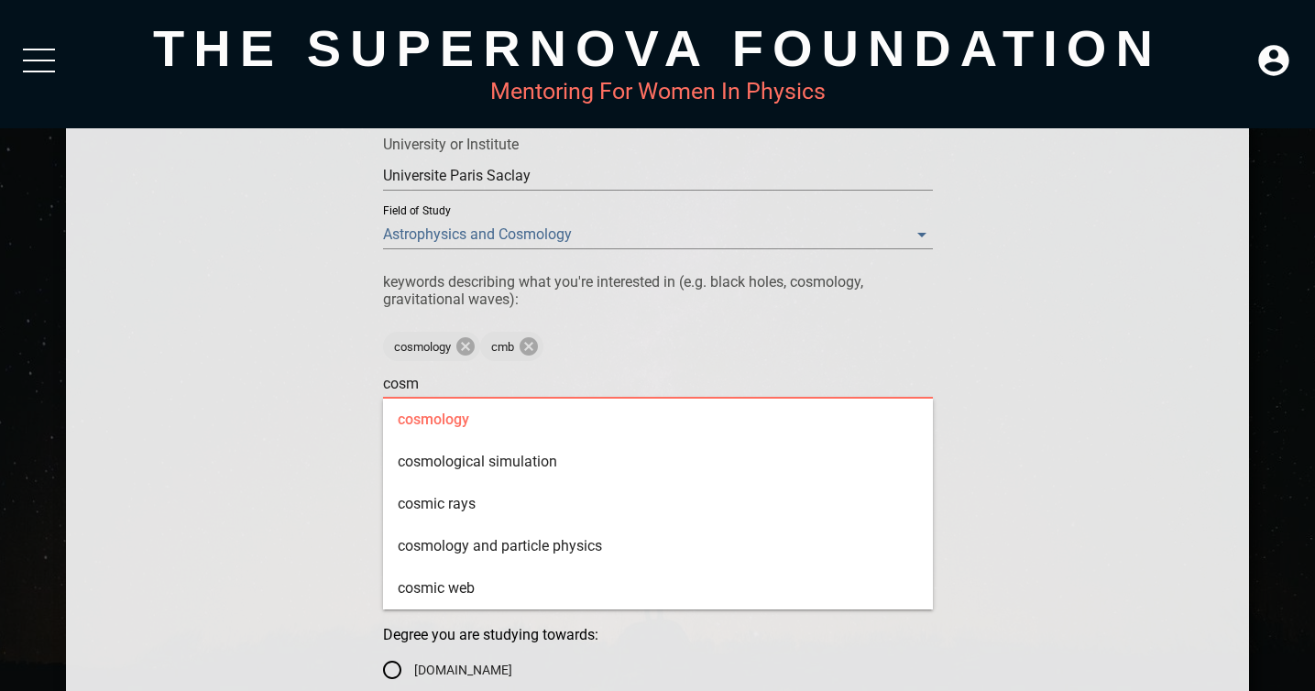
type textarea "cosmi"
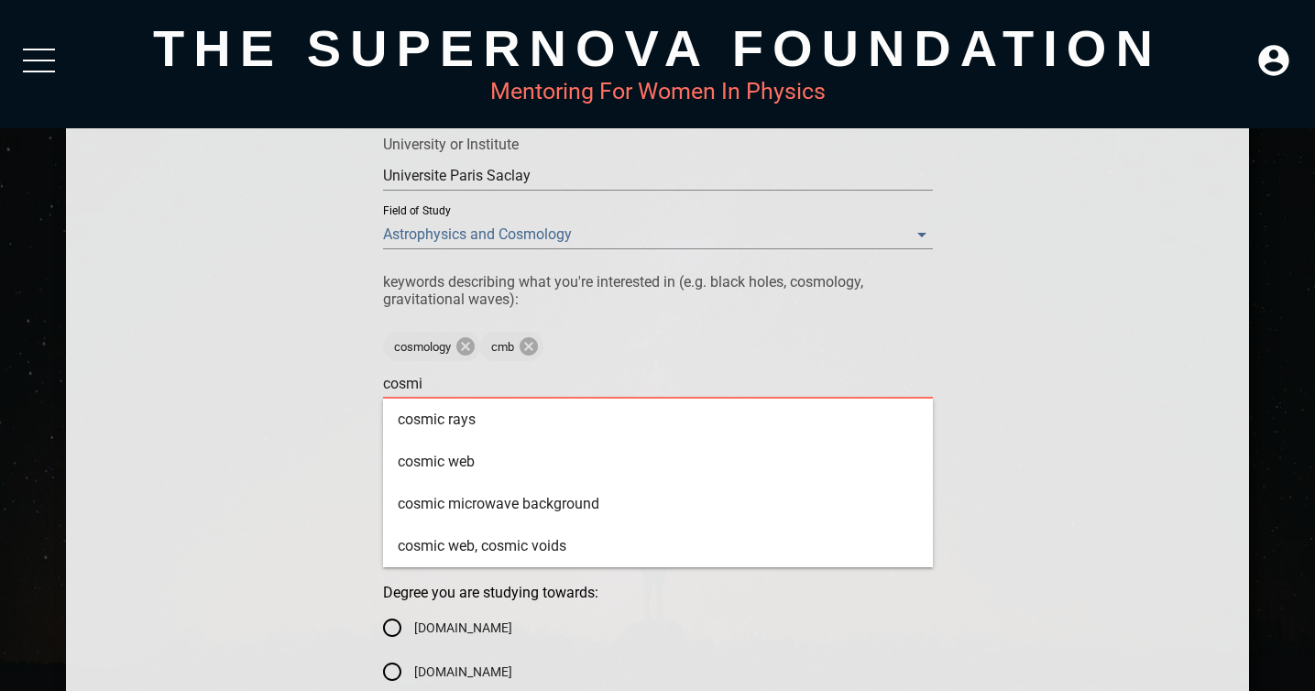
type textarea "cosmis"
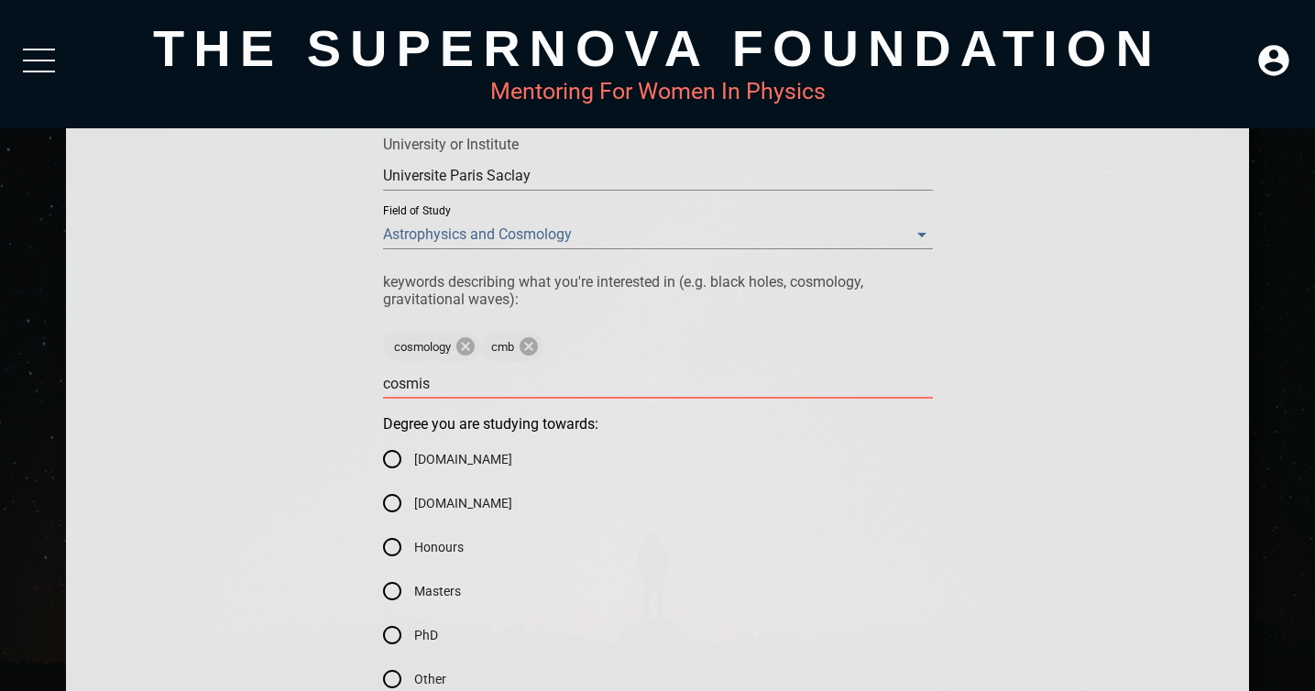
type textarea "cosmi"
type textarea "cosmic"
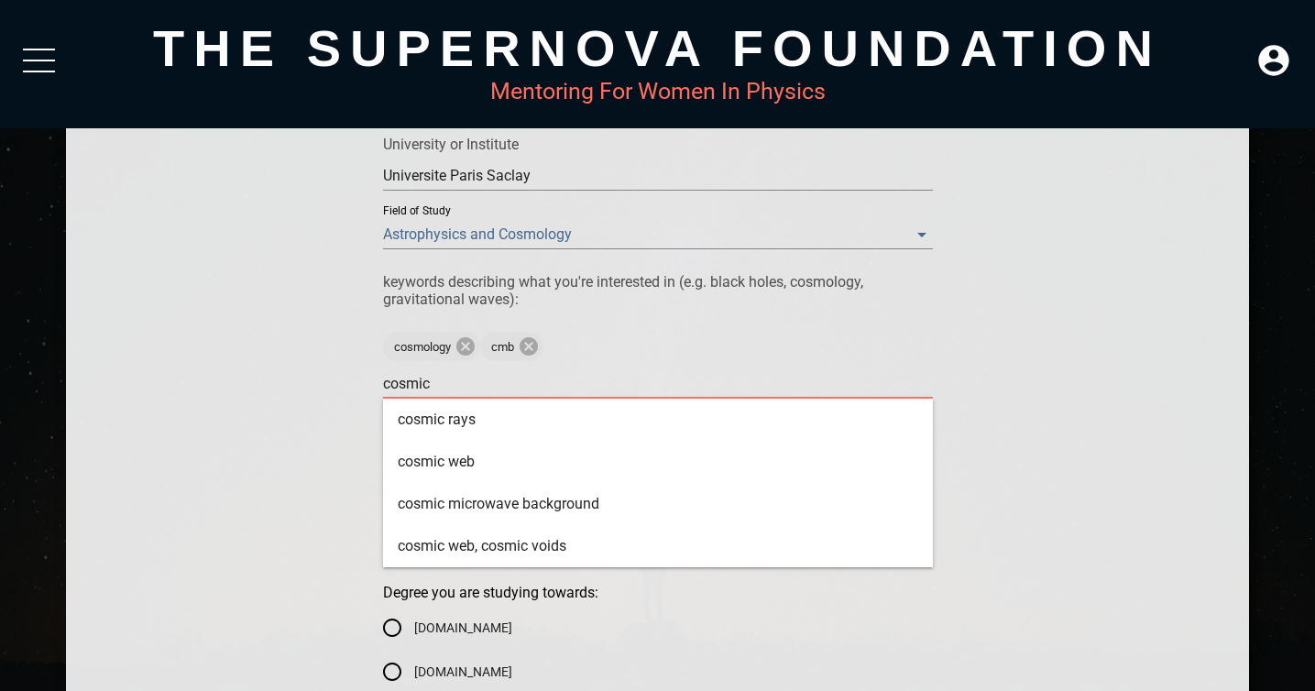
type textarea "cosmic"
type textarea "cosmic s"
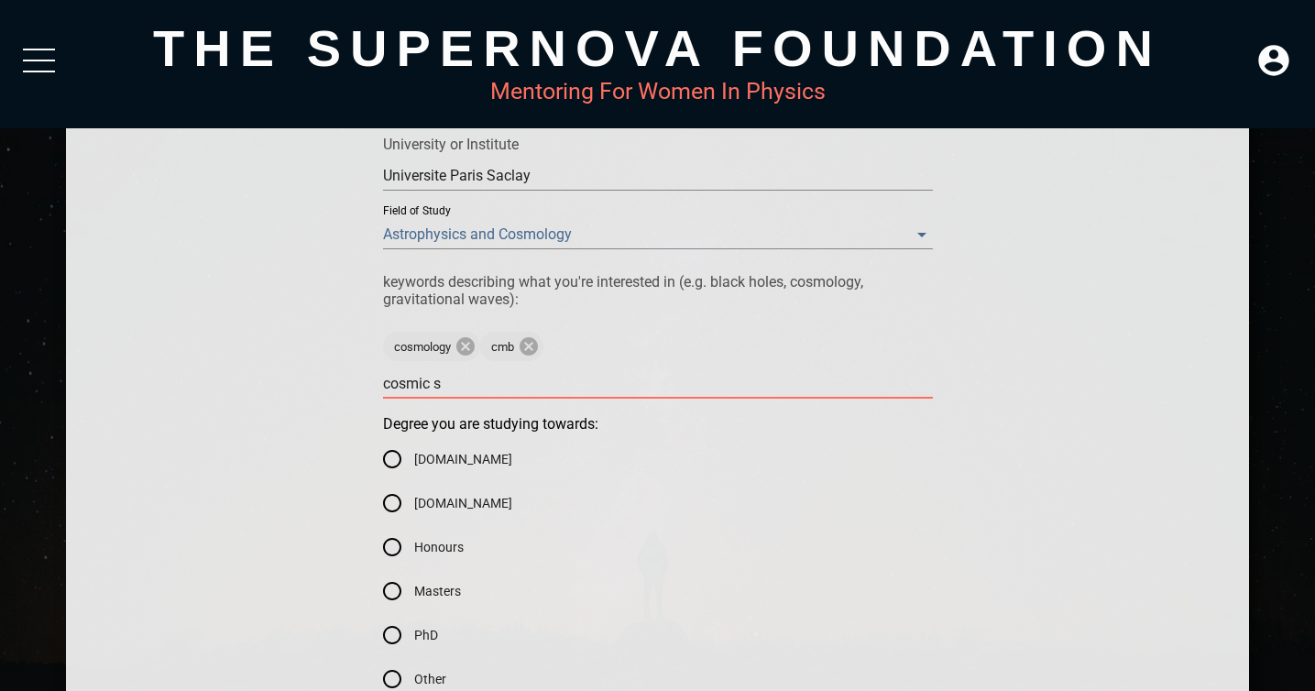
type textarea "cosmic sh"
type textarea "cosmic she"
type textarea "cosmic [PERSON_NAME]"
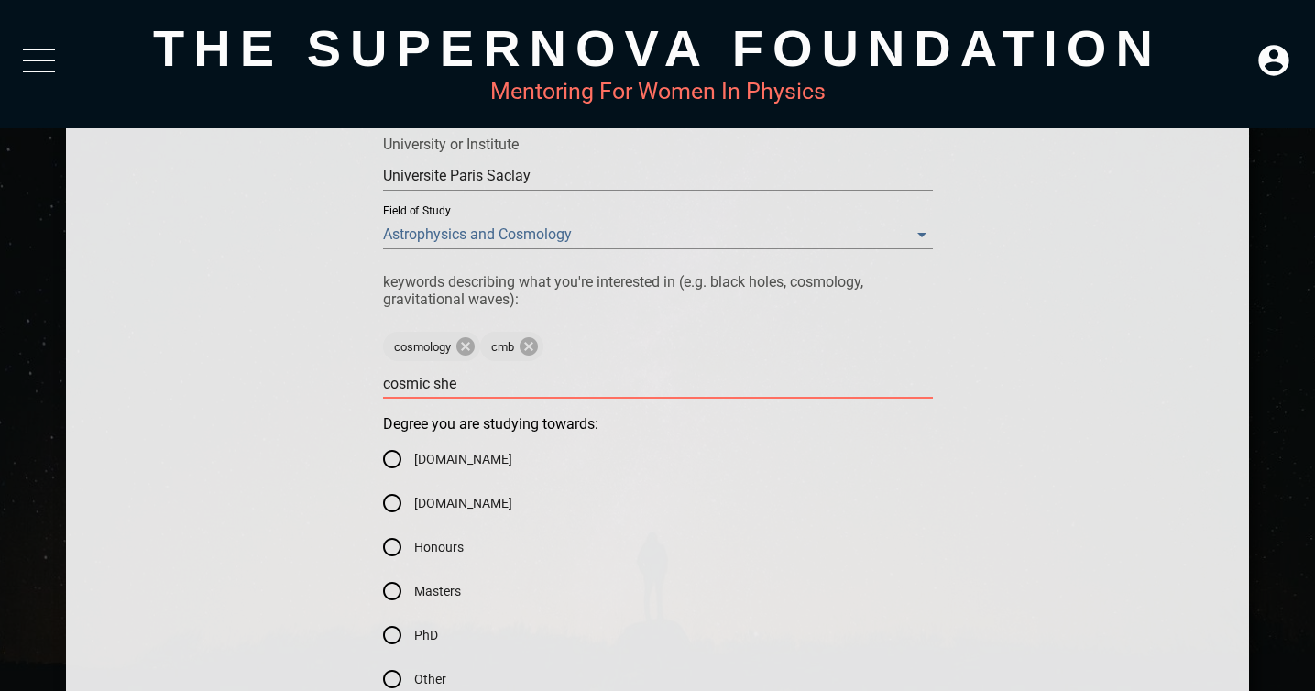
type textarea "cosmic [PERSON_NAME]"
type textarea "cosmic shear"
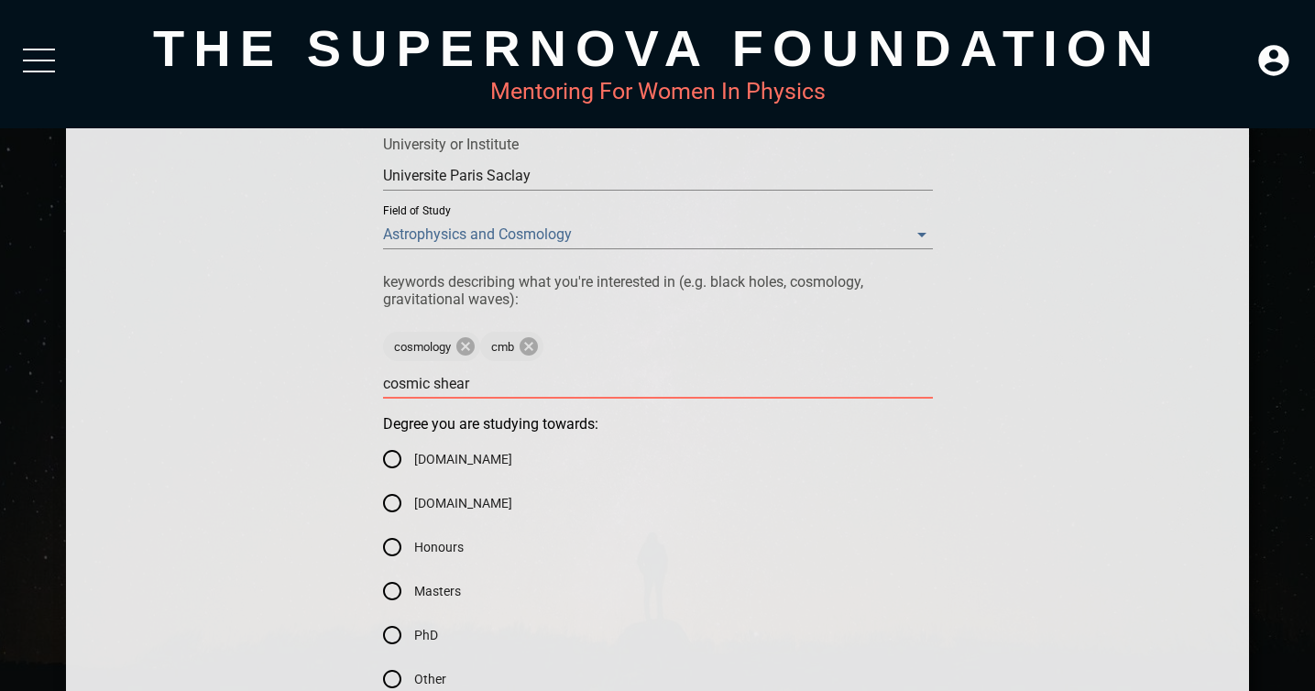
type textarea "cosmic shear"
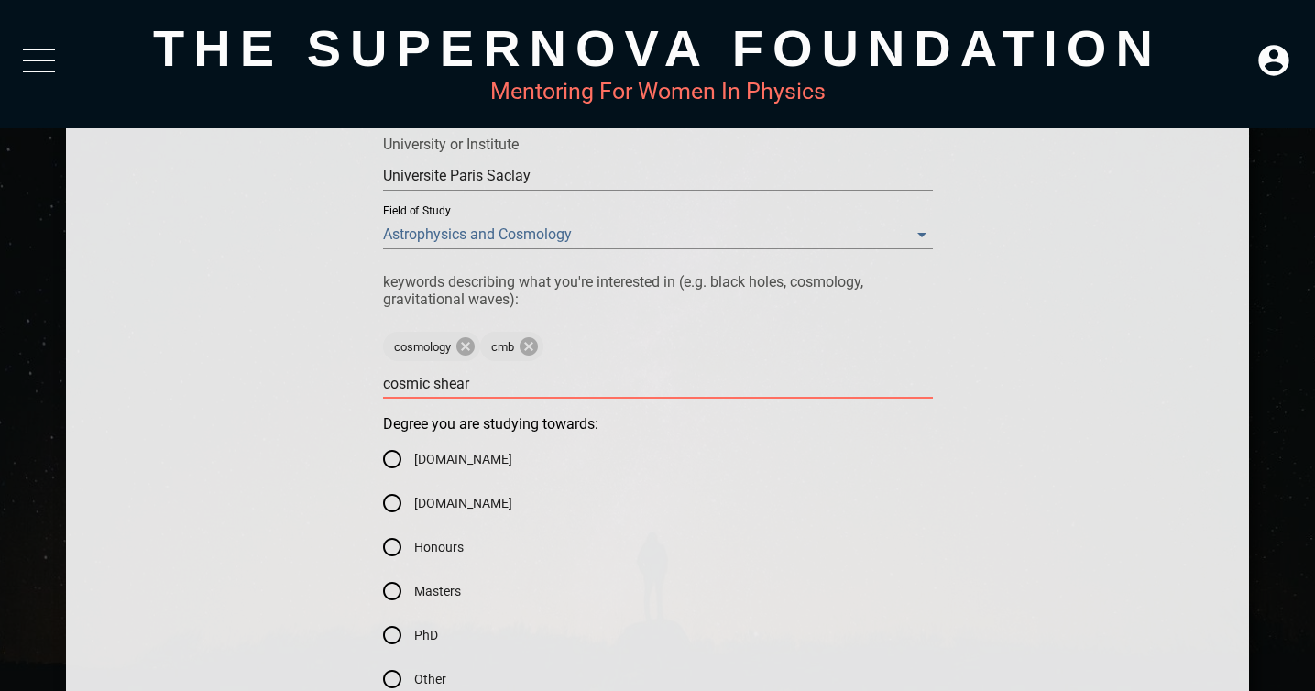
type textarea "cosmic shear"
type textarea "cosmic [PERSON_NAME]"
type textarea "cosmic she"
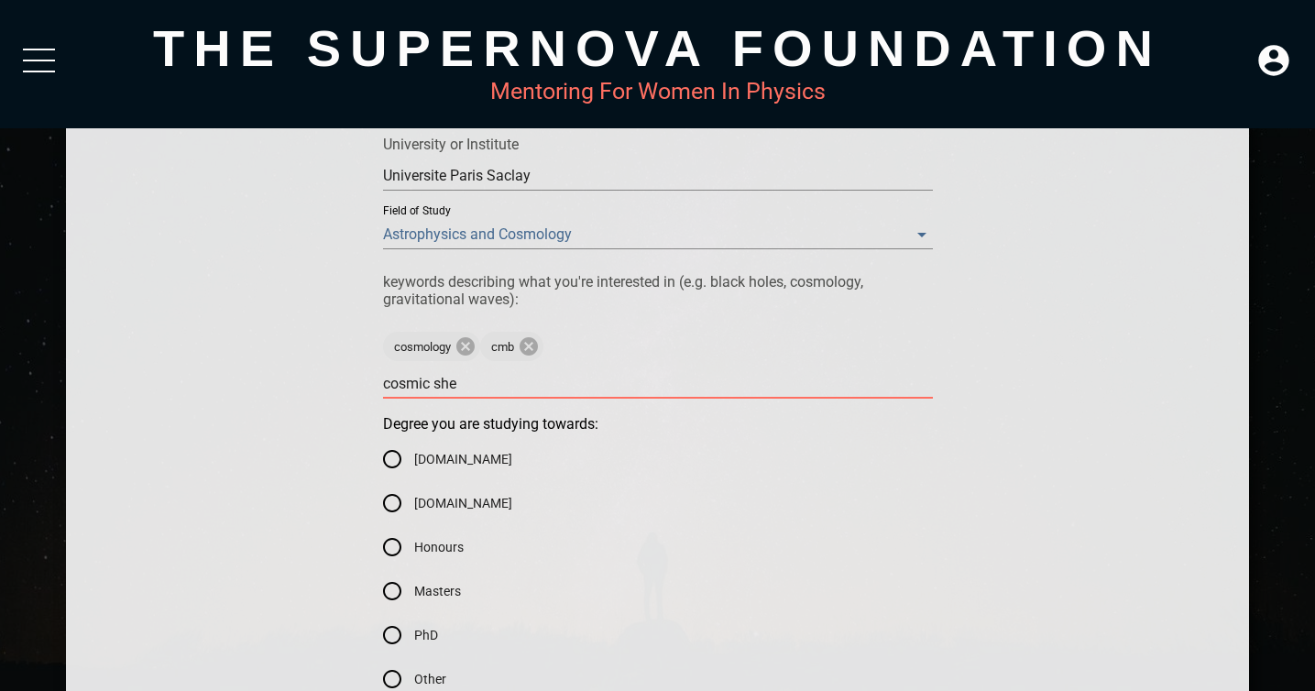
type textarea "cosmic sh"
type textarea "cosmic s"
type textarea "cosmic"
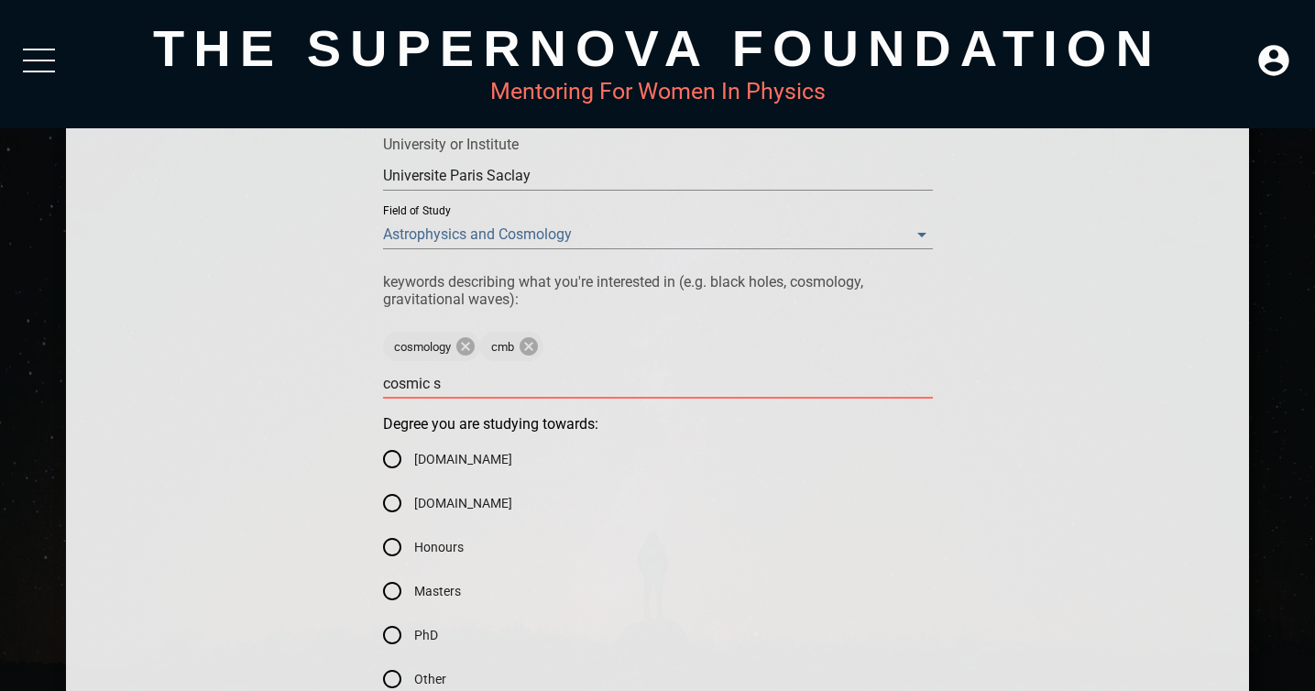
type textarea "cosmic"
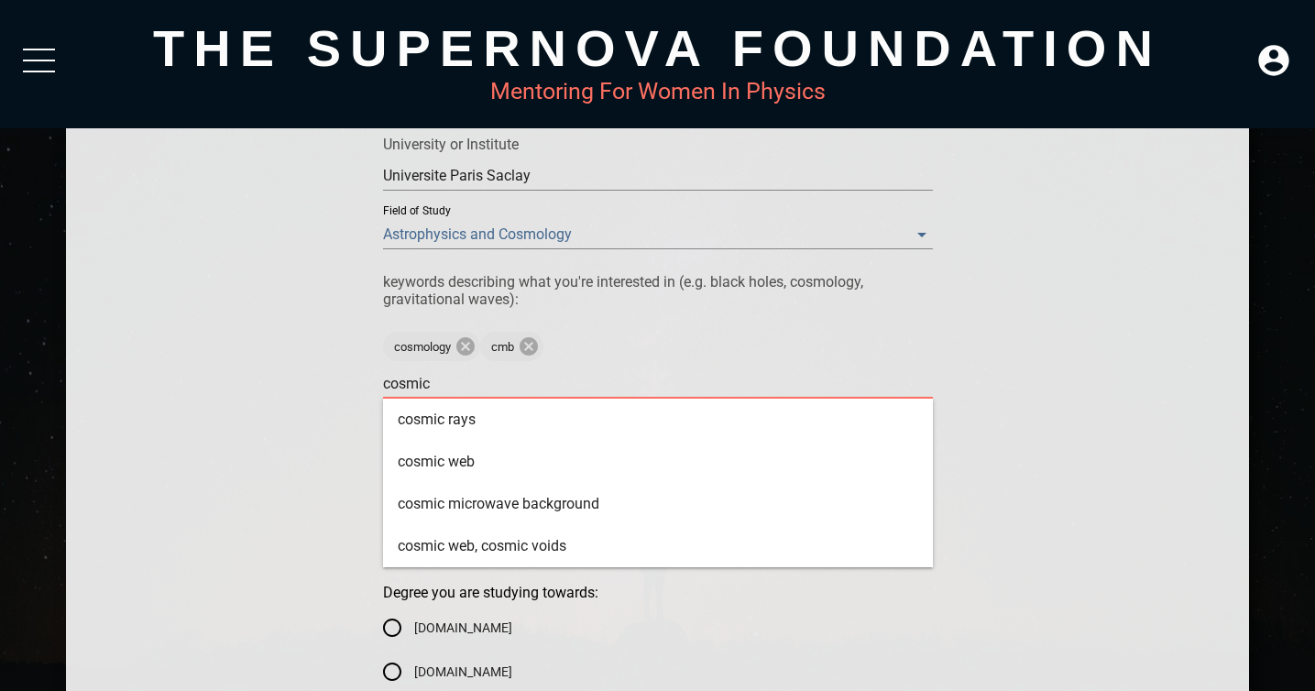
type textarea "cosmic"
type textarea "cosmic s"
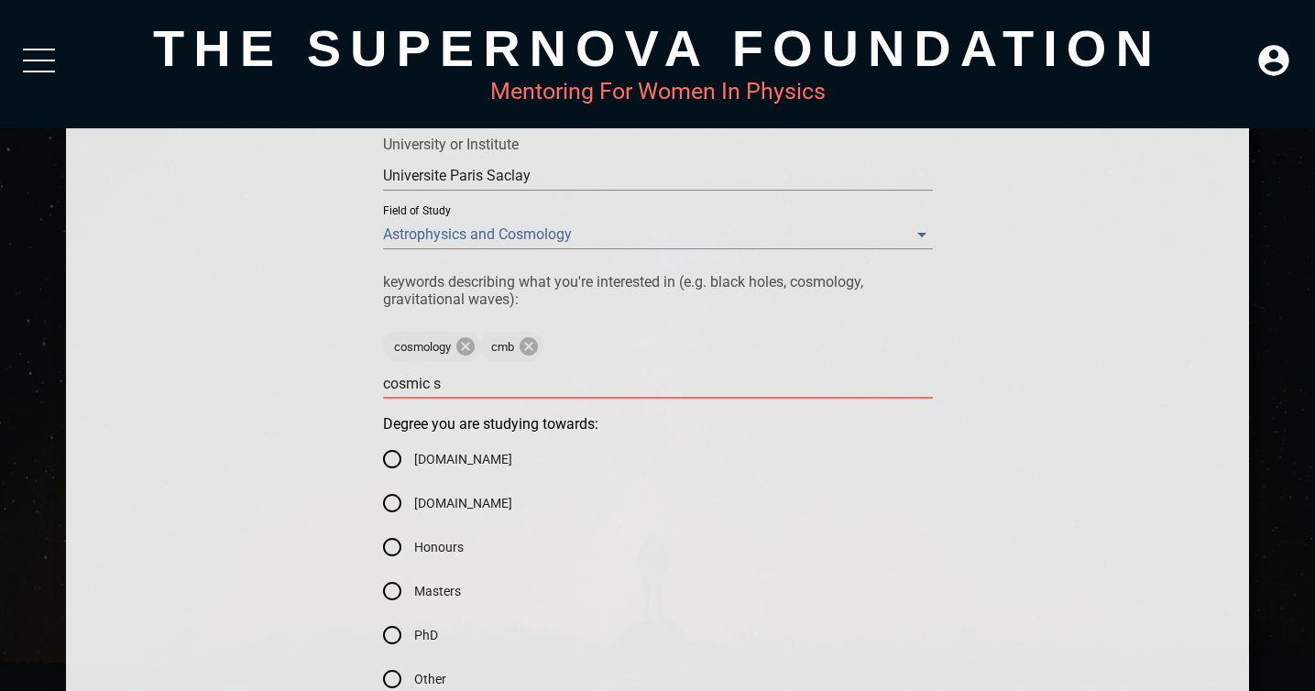
type textarea "cosmic sj"
type textarea "cosmic s"
type textarea "cosmic sh"
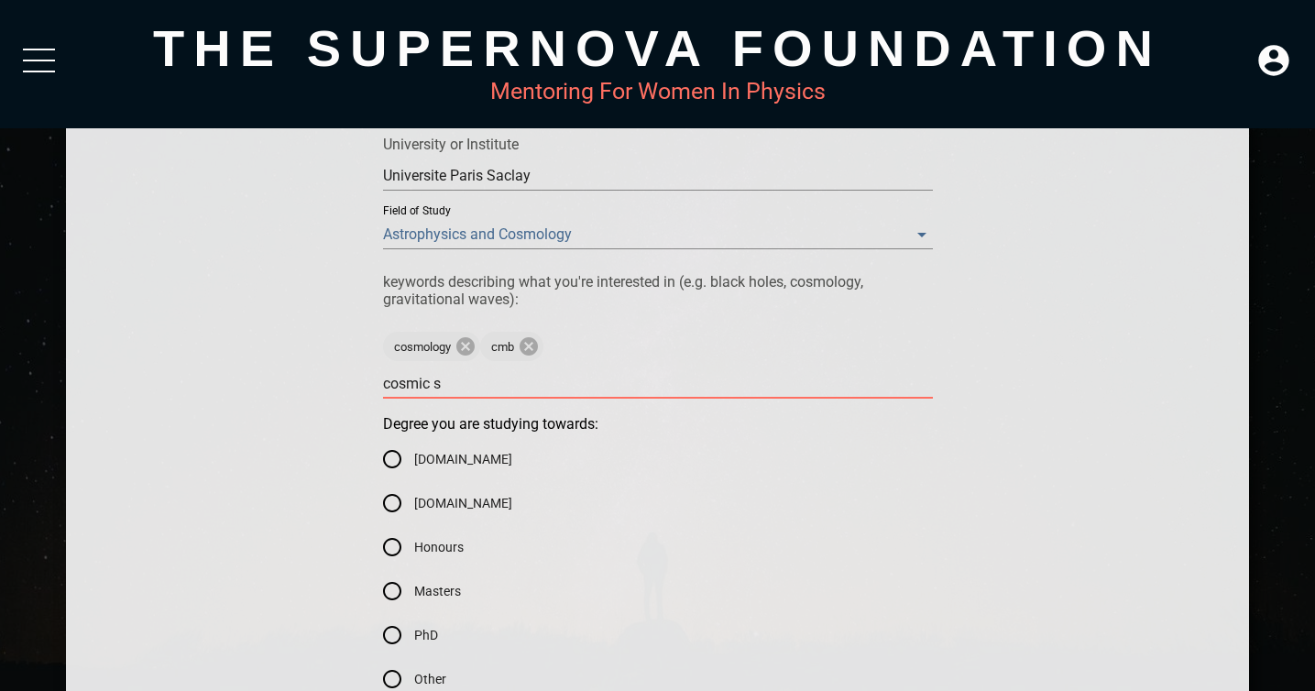
type textarea "cosmic sh"
type textarea "cosmic she"
type textarea "cosmic [PERSON_NAME]"
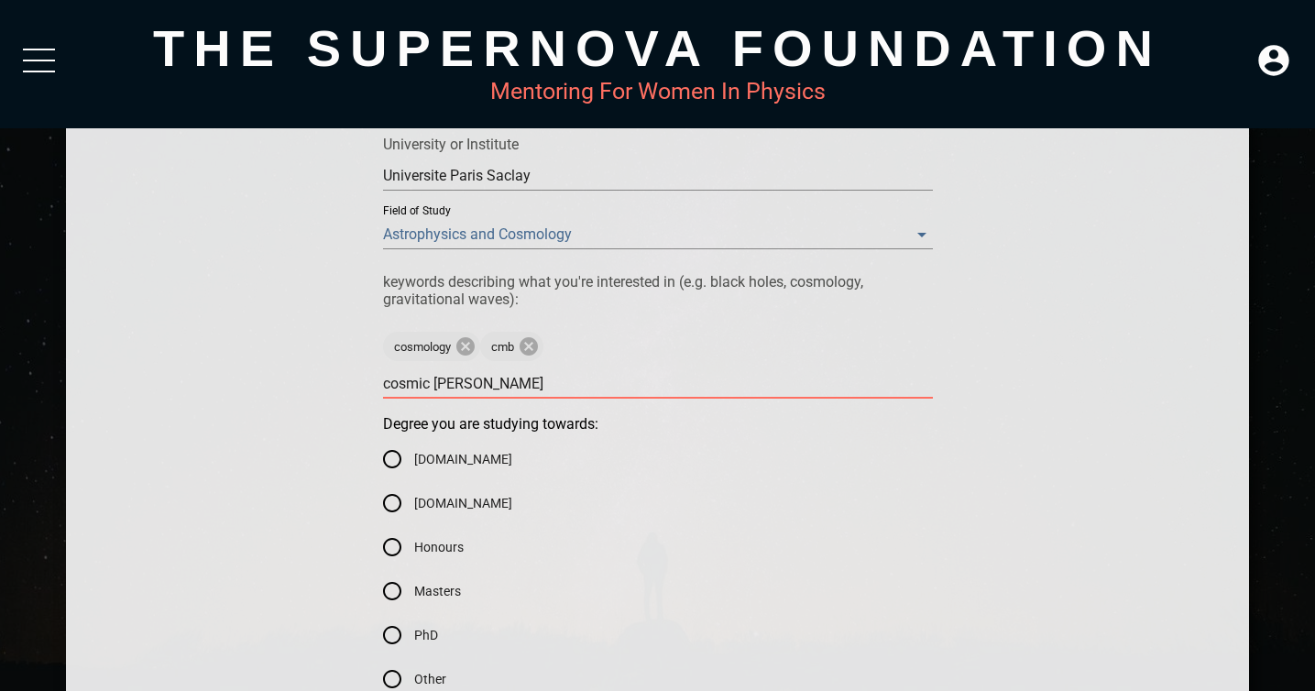
type textarea "cosmic shear"
click at [535, 385] on textarea at bounding box center [658, 383] width 550 height 17
type textarea "s"
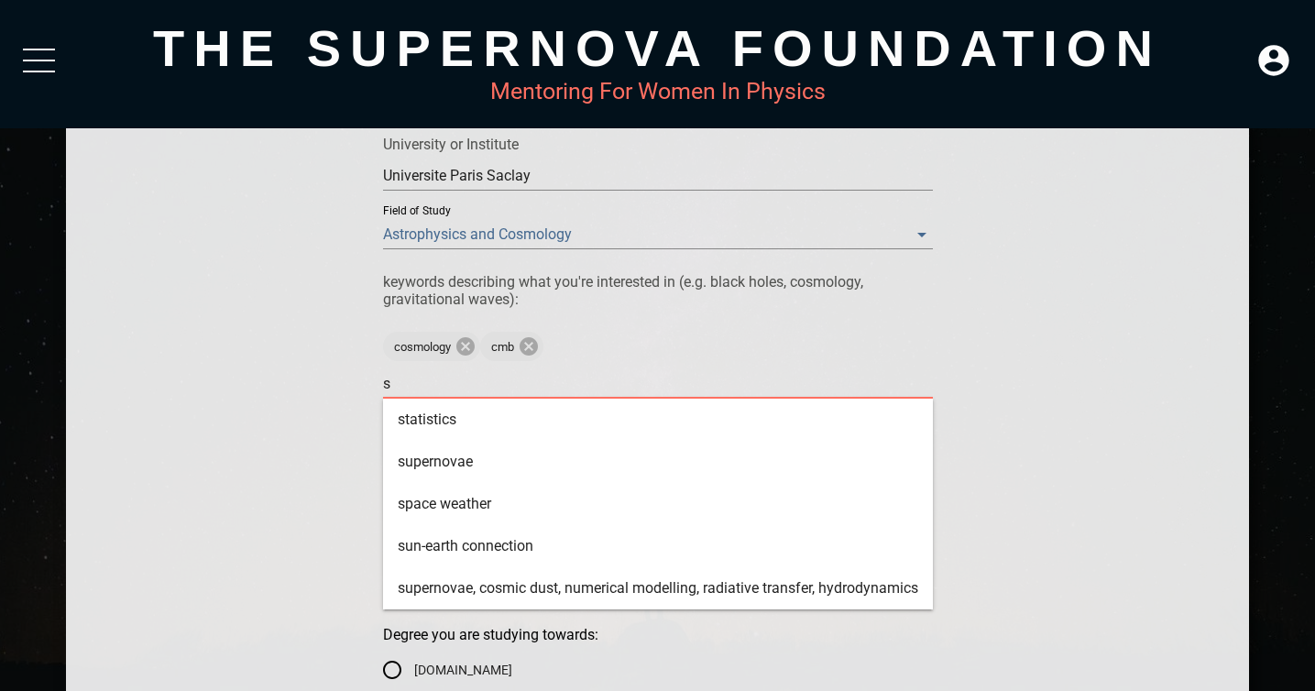
type textarea "sh"
type textarea "she"
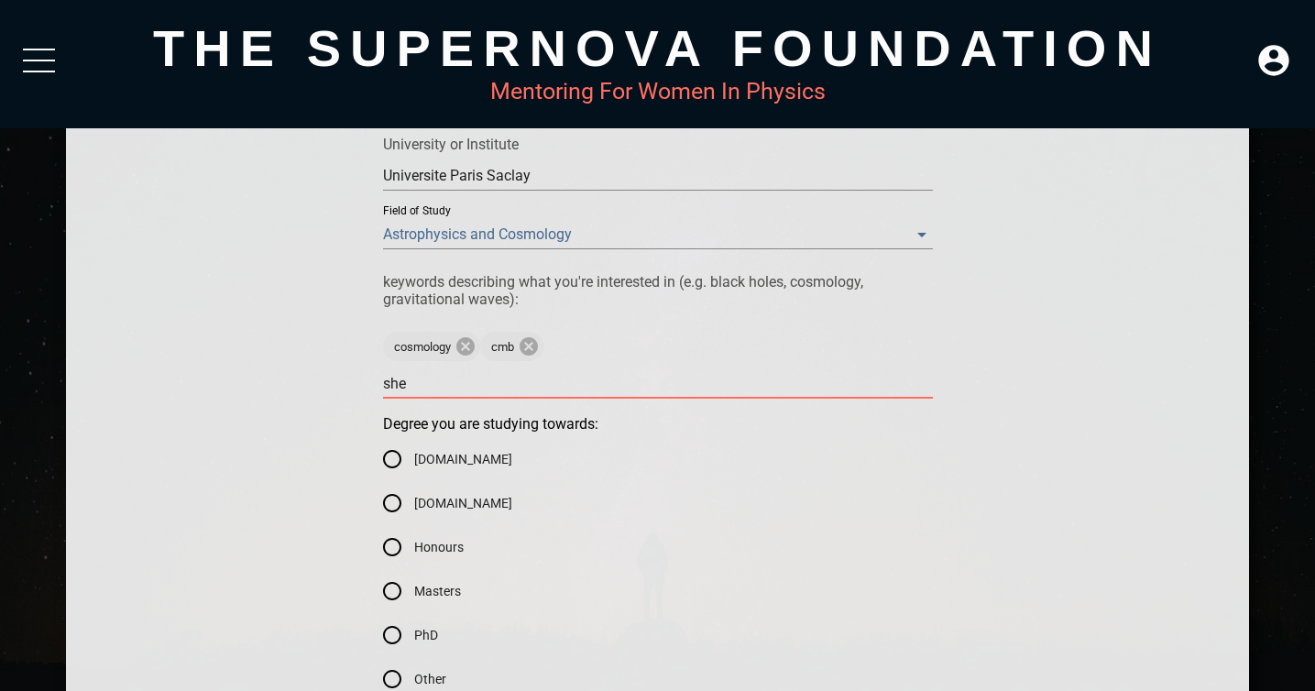
type textarea "[PERSON_NAME]"
type textarea "shear"
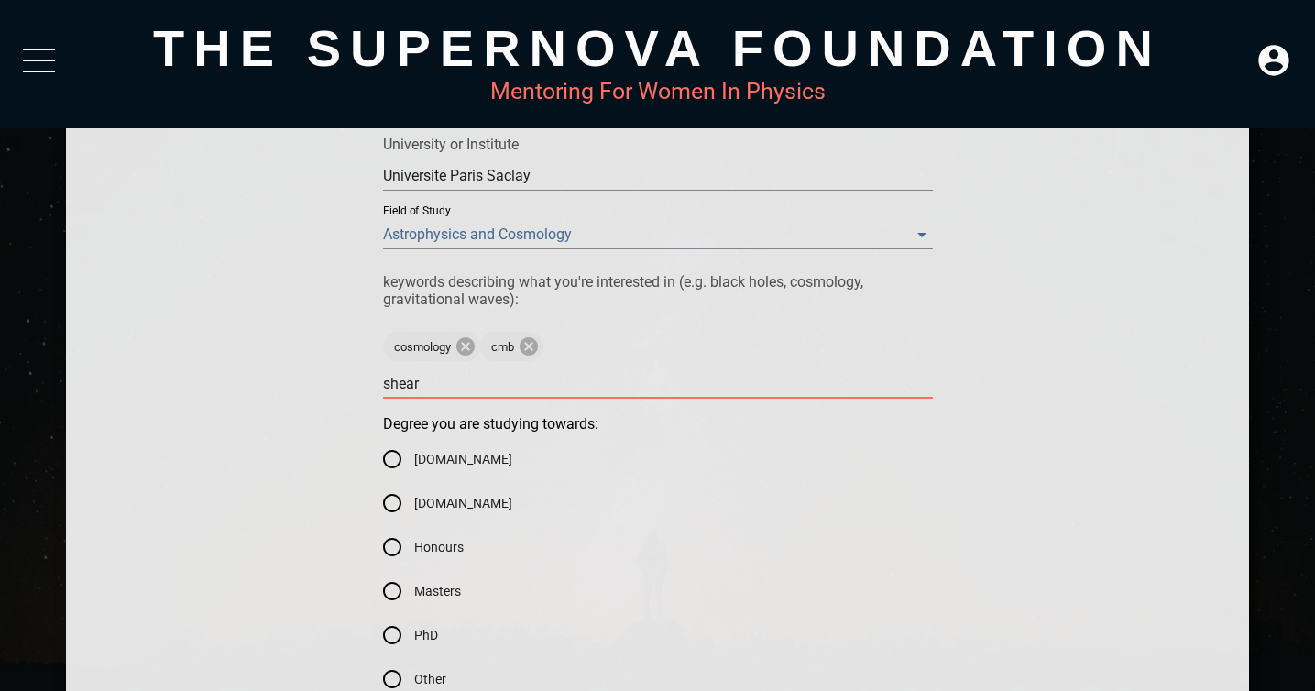
type textarea "shear"
type textarea "[PERSON_NAME]"
type textarea "she"
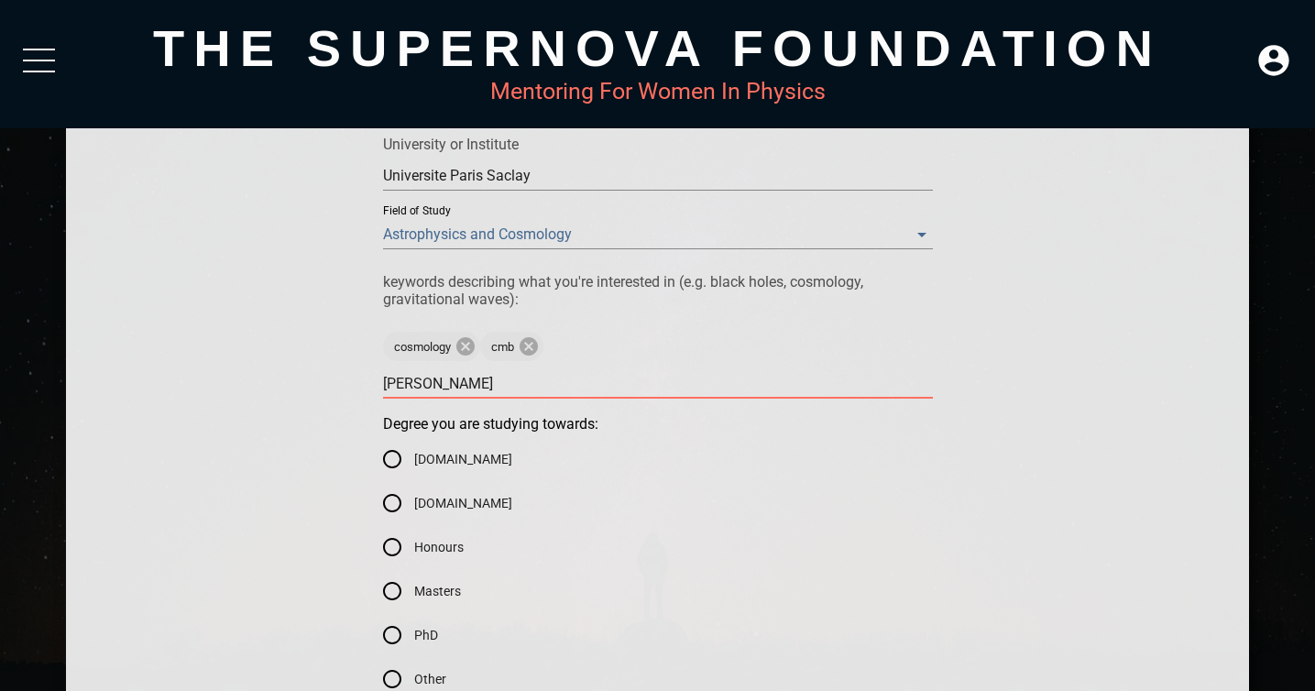
type textarea "she"
type textarea "sh"
type textarea "s"
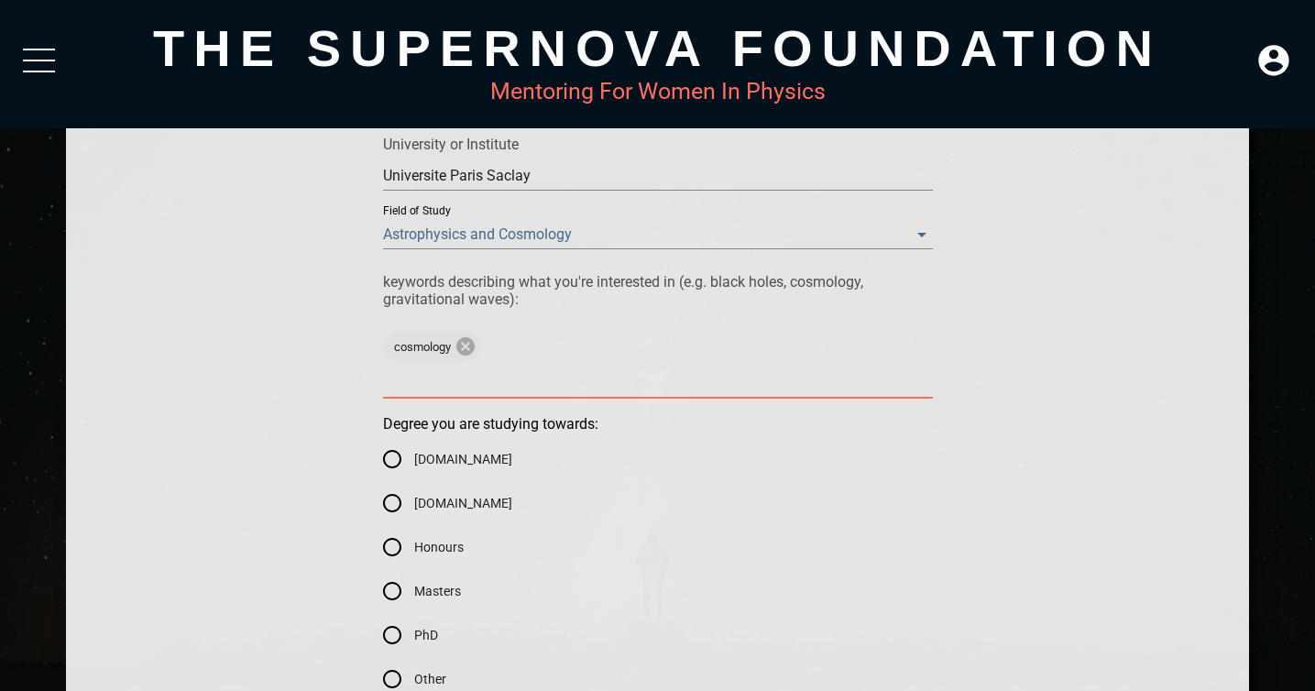
type textarea "g"
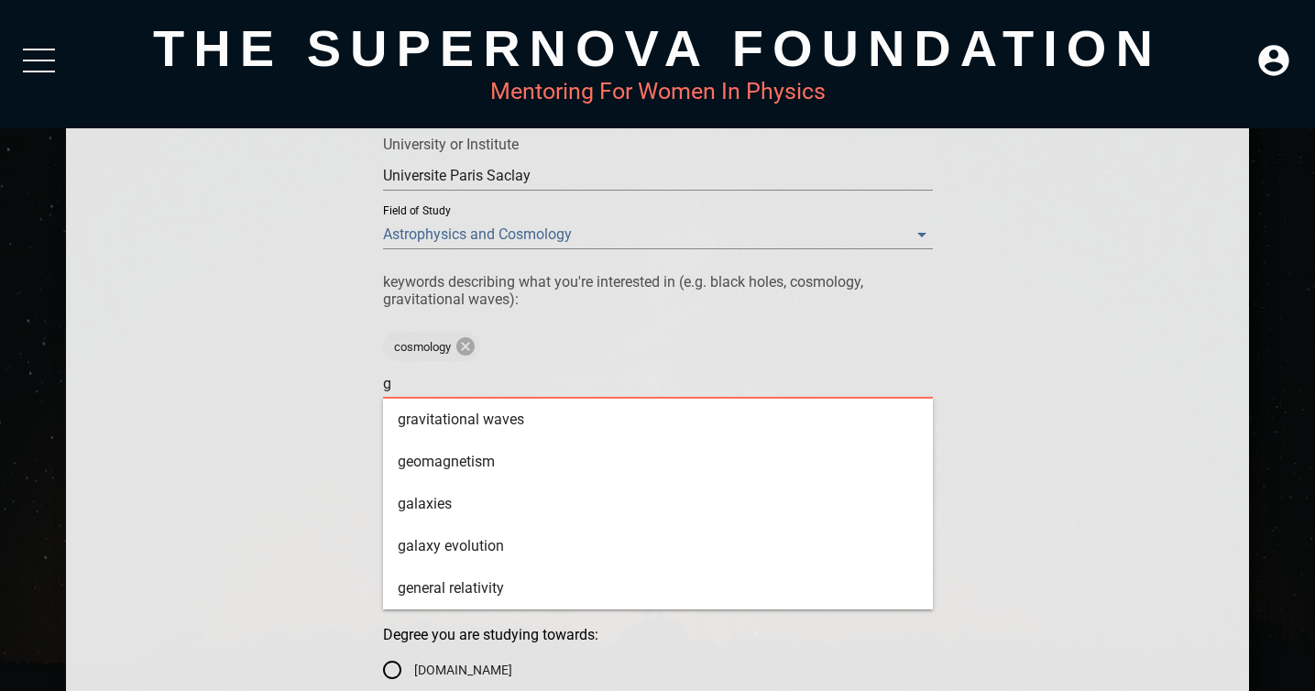
type textarea "gr"
type textarea "gra"
type textarea "grav"
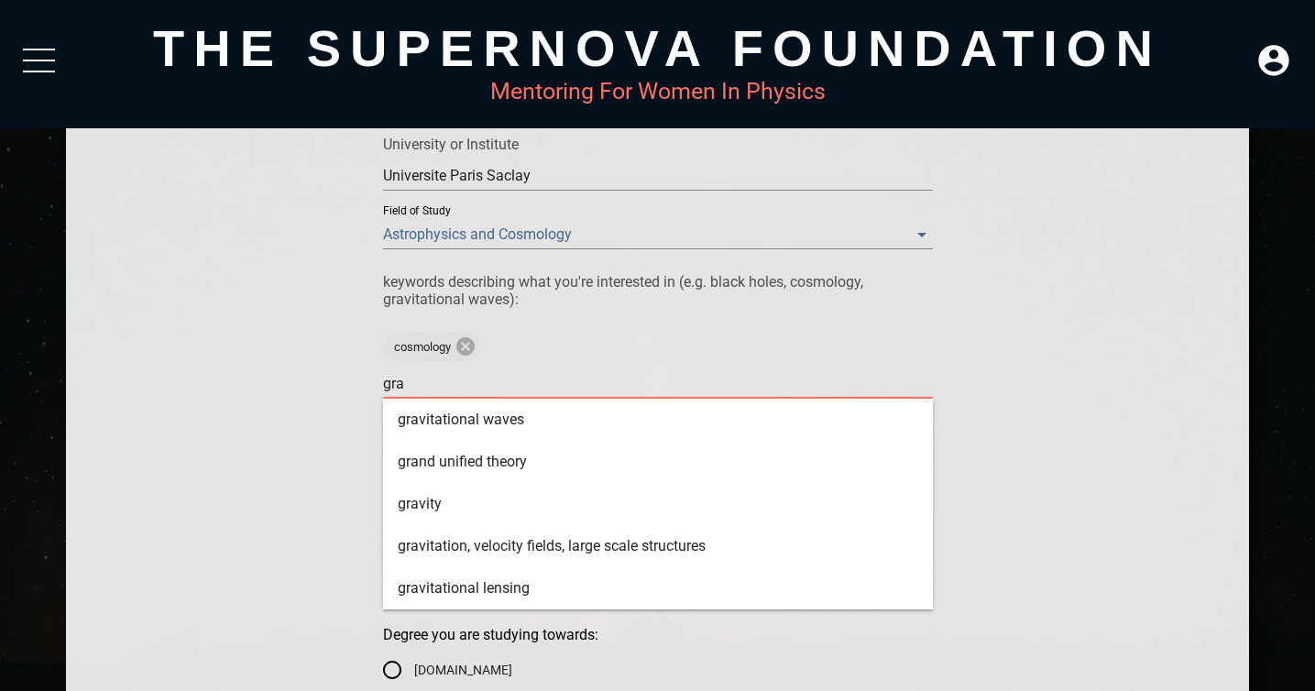
type textarea "grav"
type textarea "gravi"
type textarea "gravit"
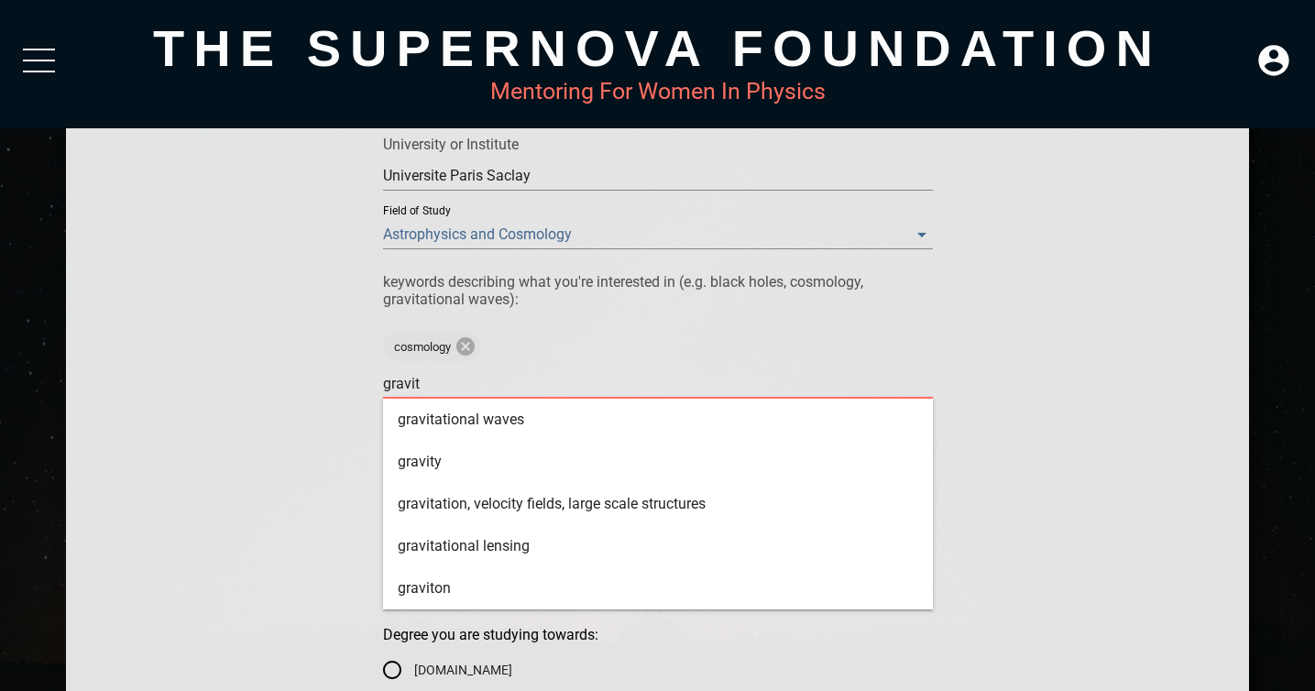
type textarea "gravita"
type textarea "gravitat"
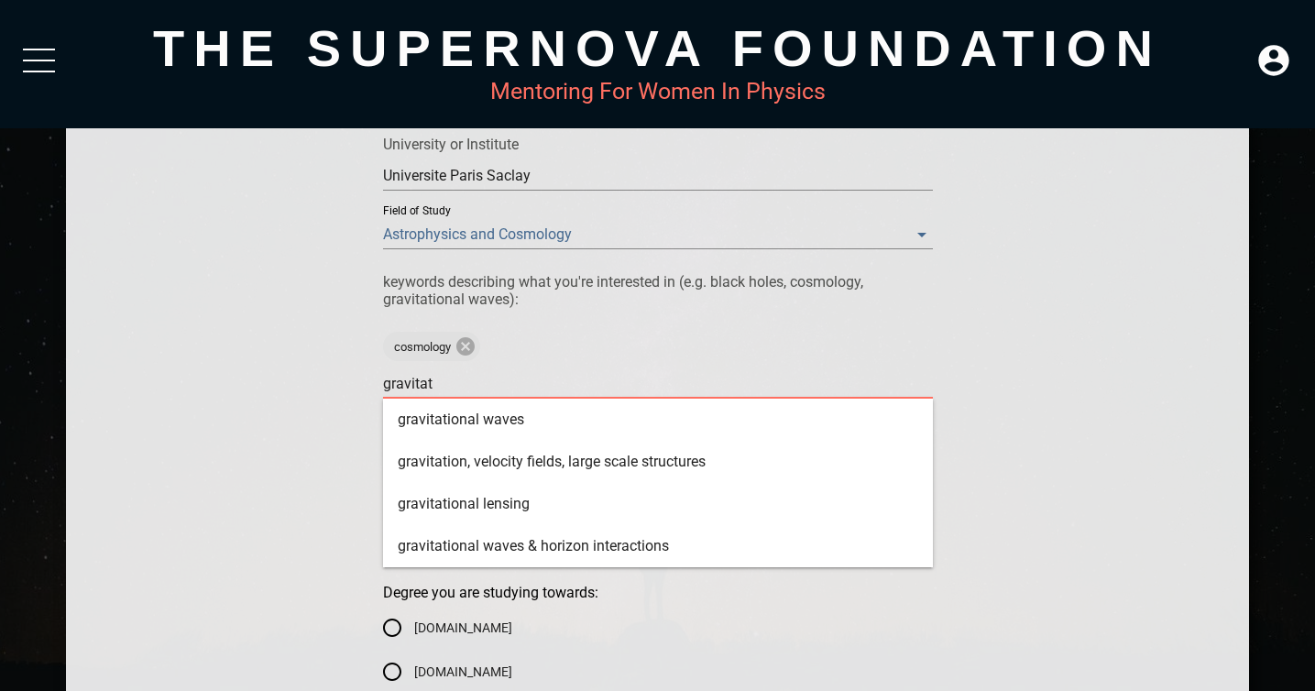
type textarea "gravitati"
type textarea "gravitatio"
type textarea "gravitation"
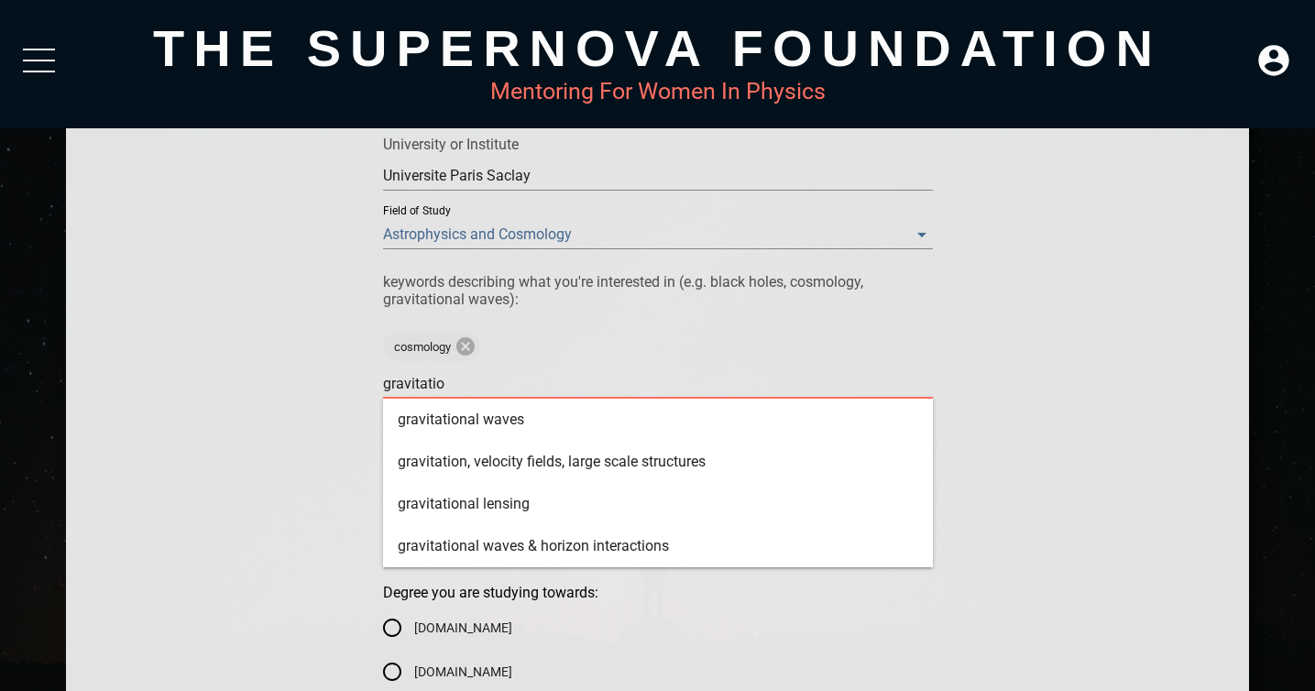
type textarea "gravitation"
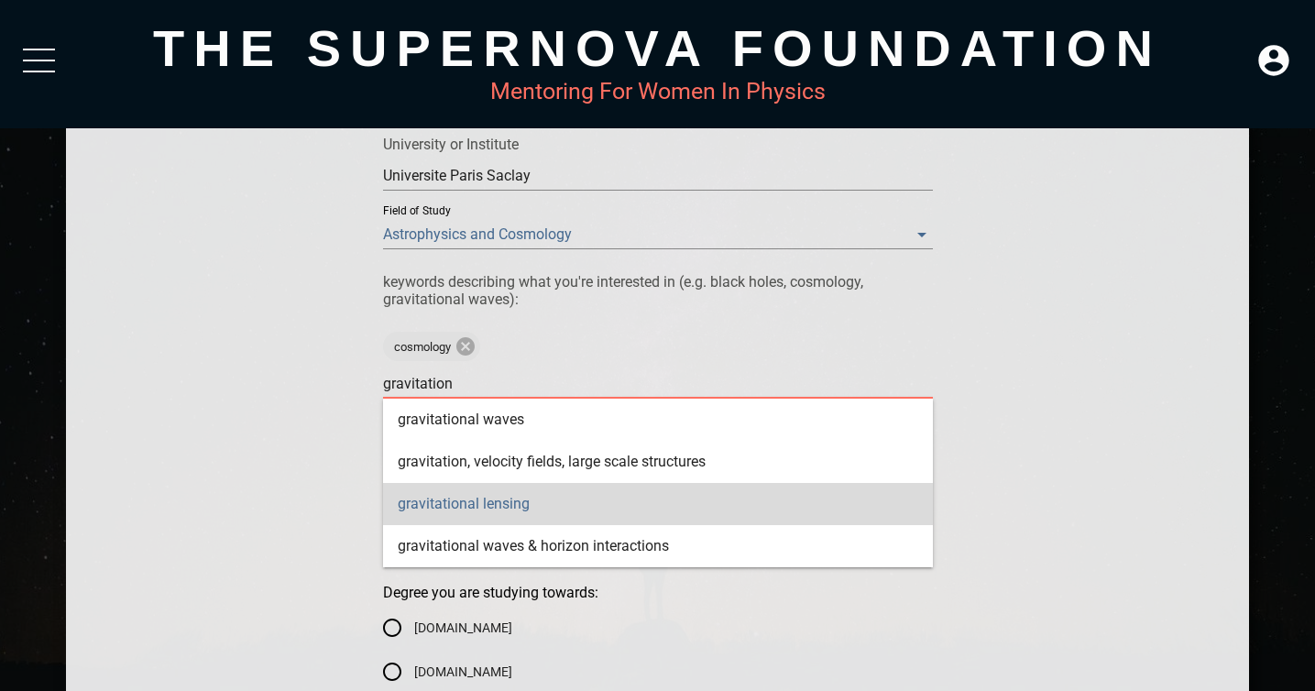
click at [490, 501] on div "gravitational lensing" at bounding box center [658, 504] width 550 height 42
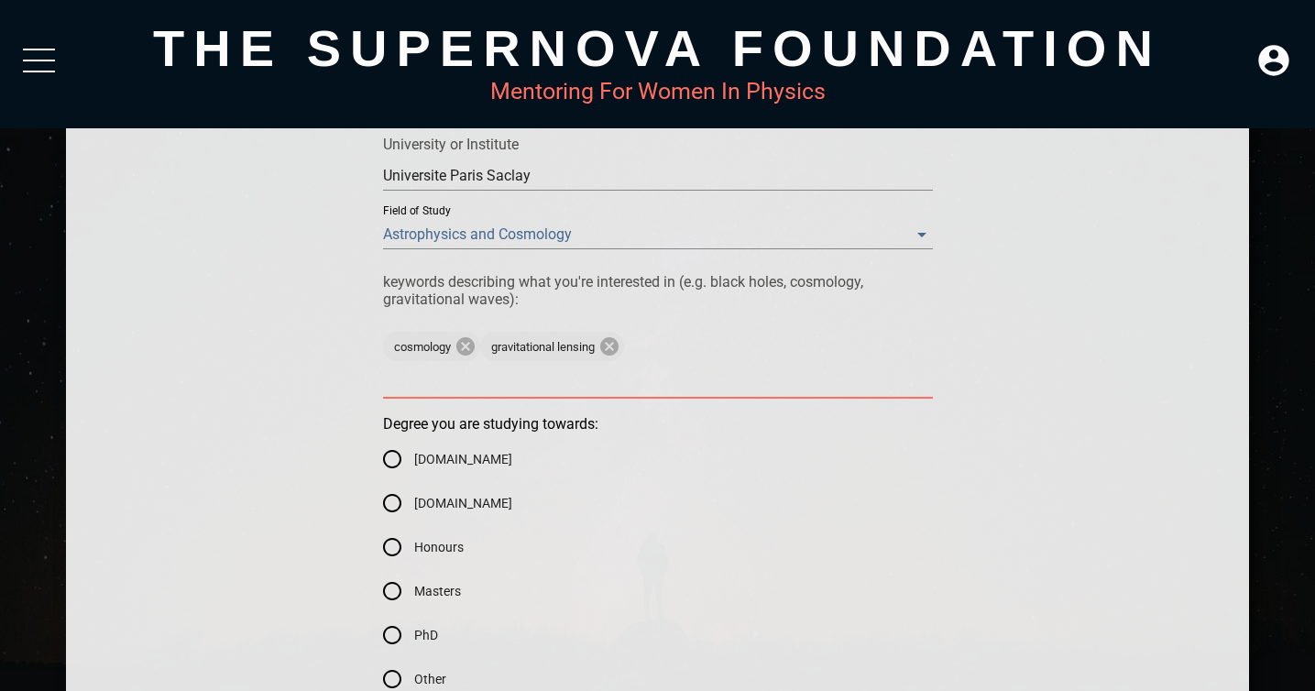
type textarea "c"
type textarea "cm"
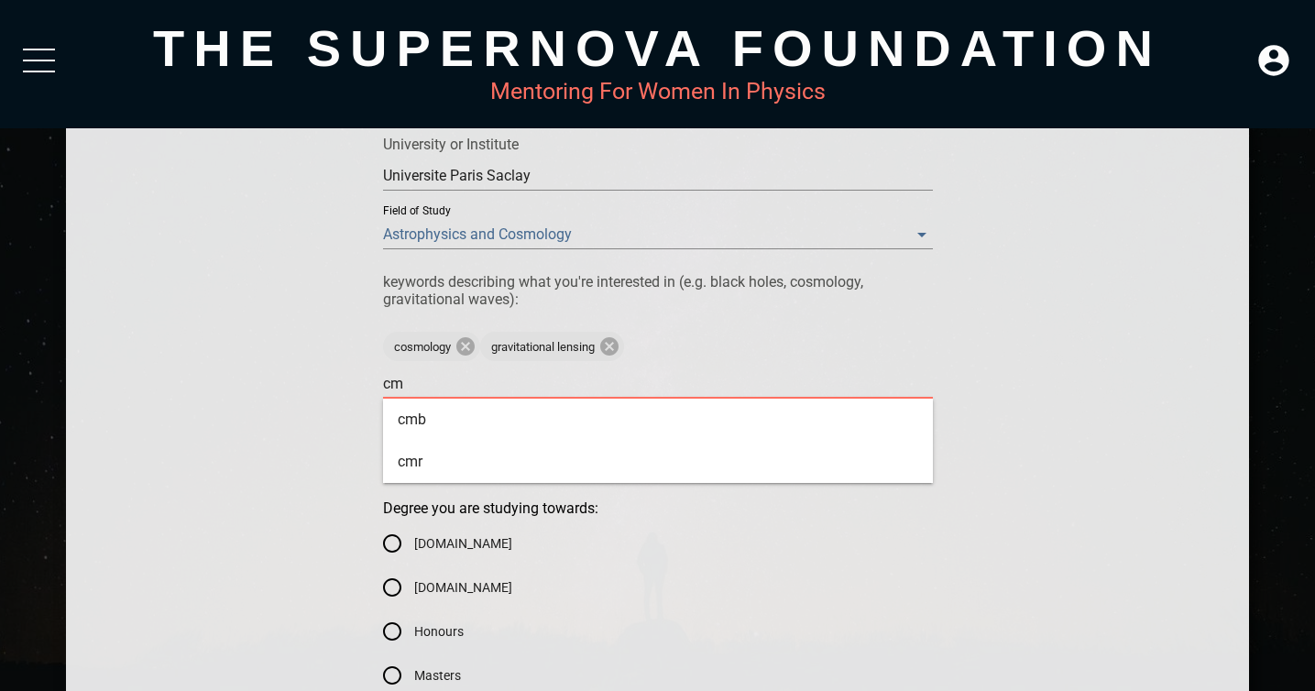
type textarea "cmb"
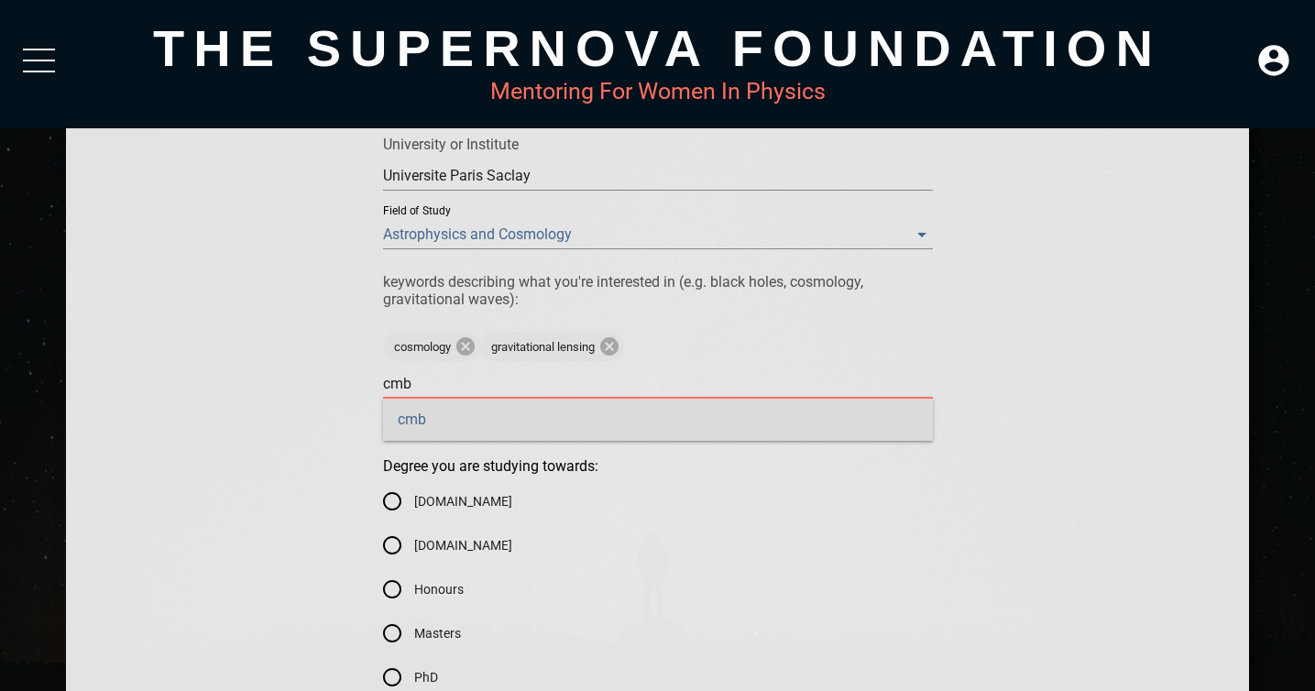
click at [549, 409] on div "cmb" at bounding box center [658, 420] width 550 height 42
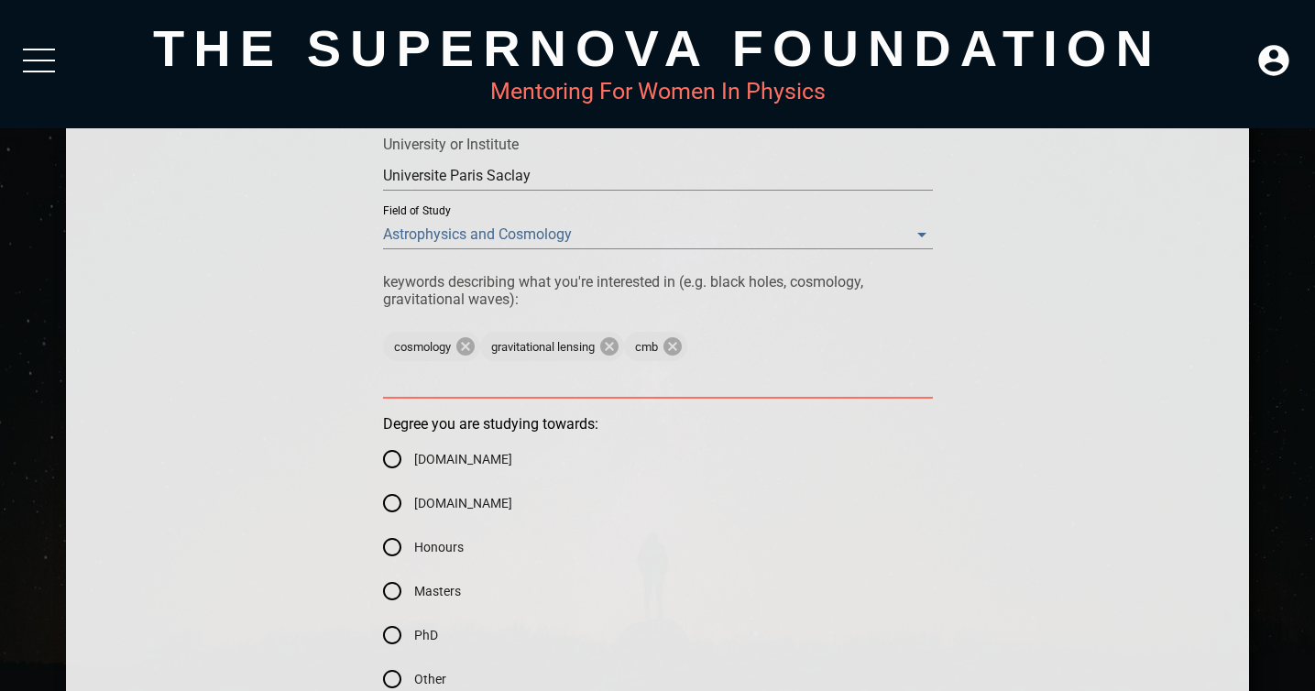
click at [633, 487] on label "[DOMAIN_NAME]" at bounding box center [644, 503] width 548 height 44
click at [414, 487] on input "[DOMAIN_NAME]" at bounding box center [392, 503] width 44 height 44
radio input "true"
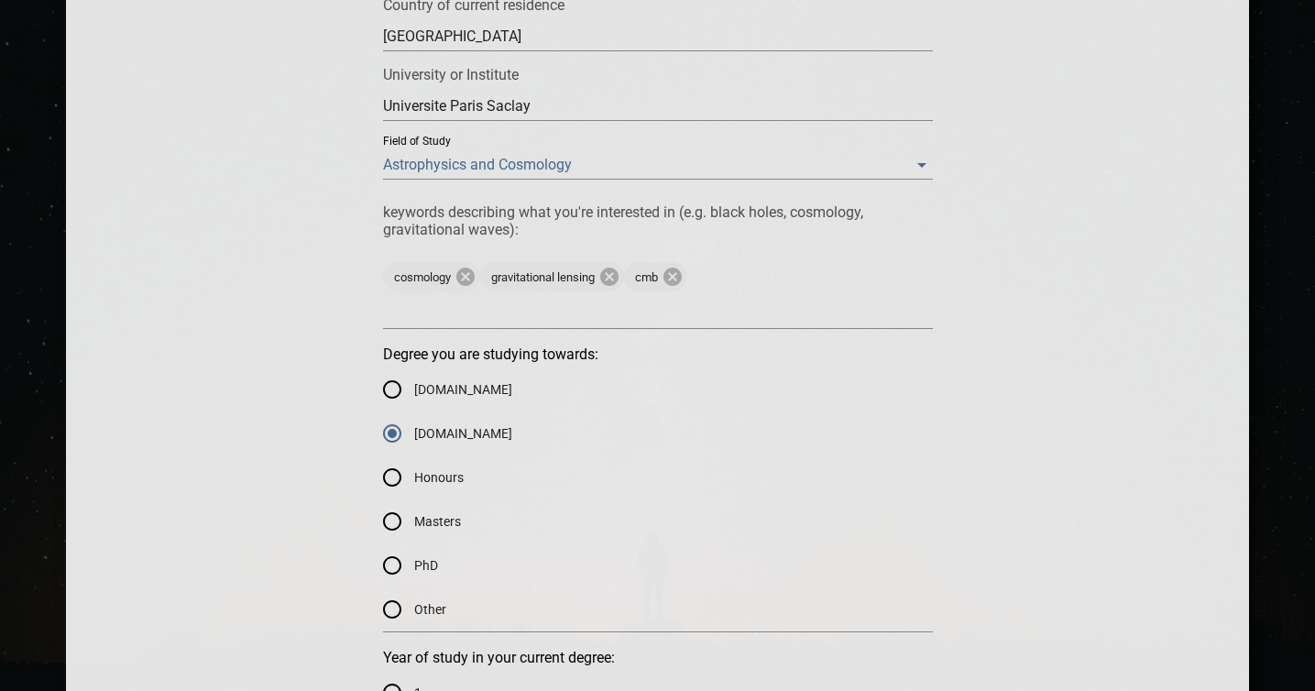
scroll to position [694, 0]
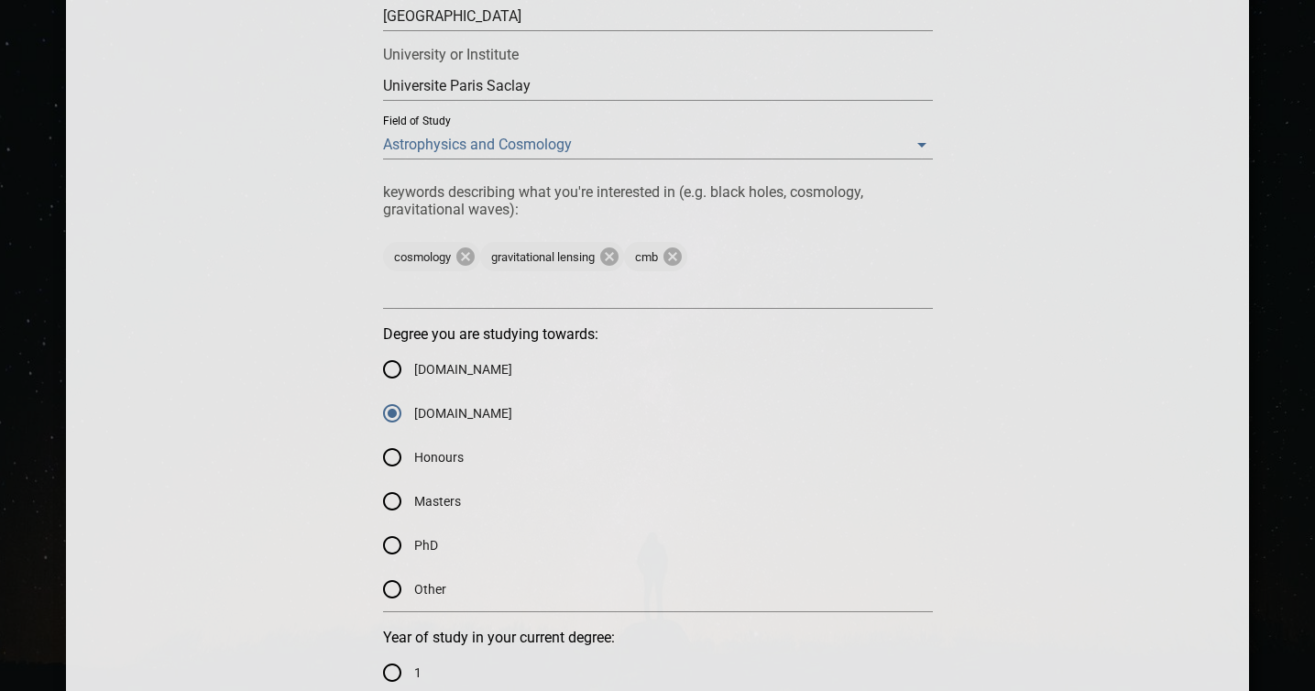
click at [466, 488] on label "Masters" at bounding box center [644, 501] width 548 height 44
click at [414, 488] on input "Masters" at bounding box center [392, 501] width 44 height 44
radio input "true"
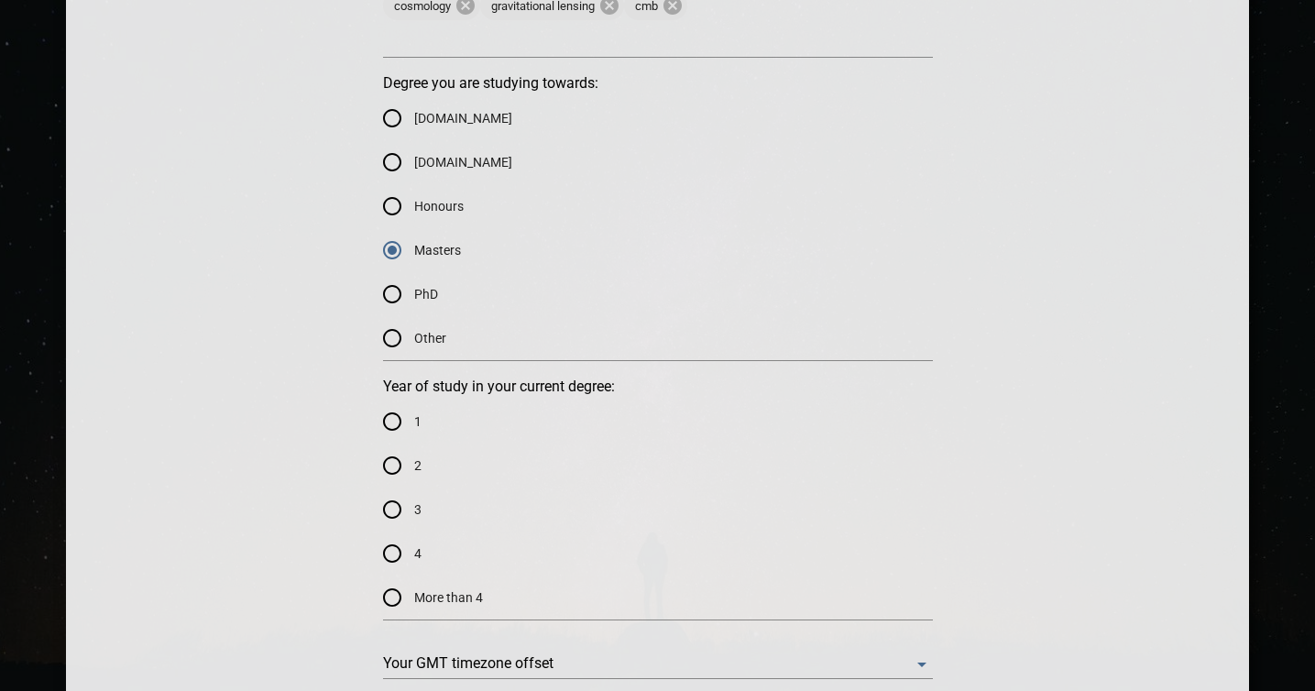
scroll to position [971, 0]
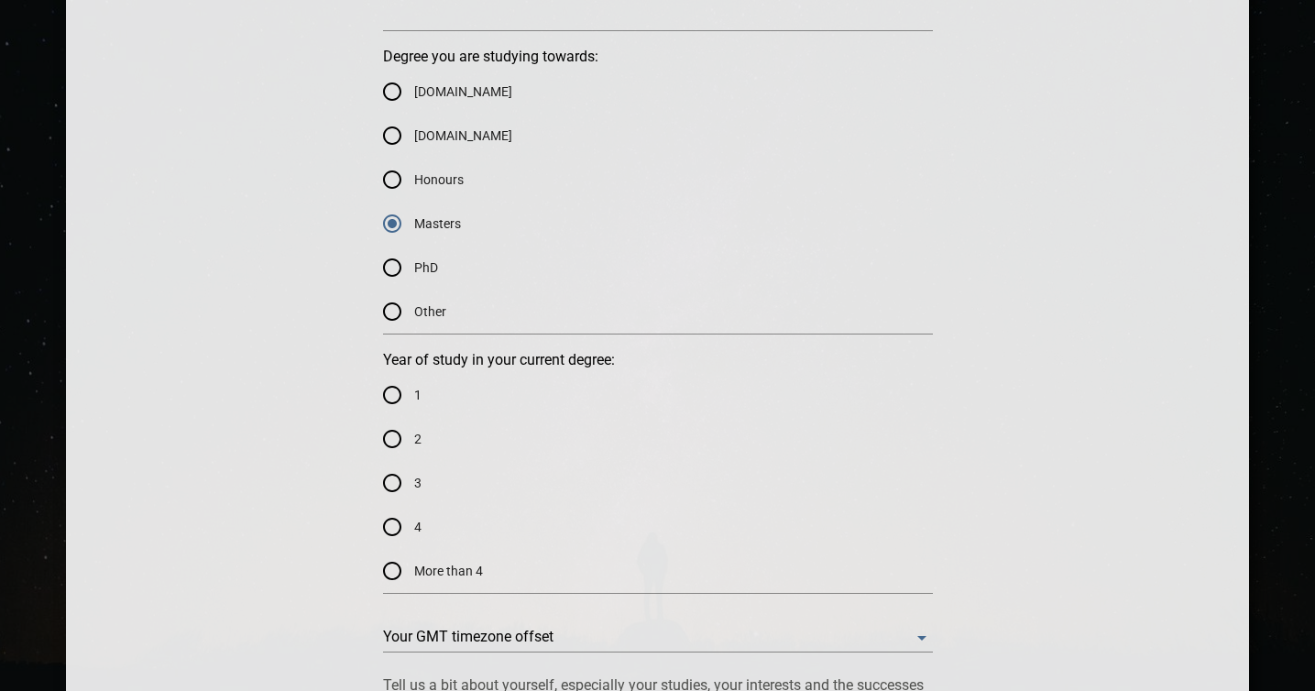
click at [400, 435] on input "2" at bounding box center [392, 439] width 44 height 44
radio input "true"
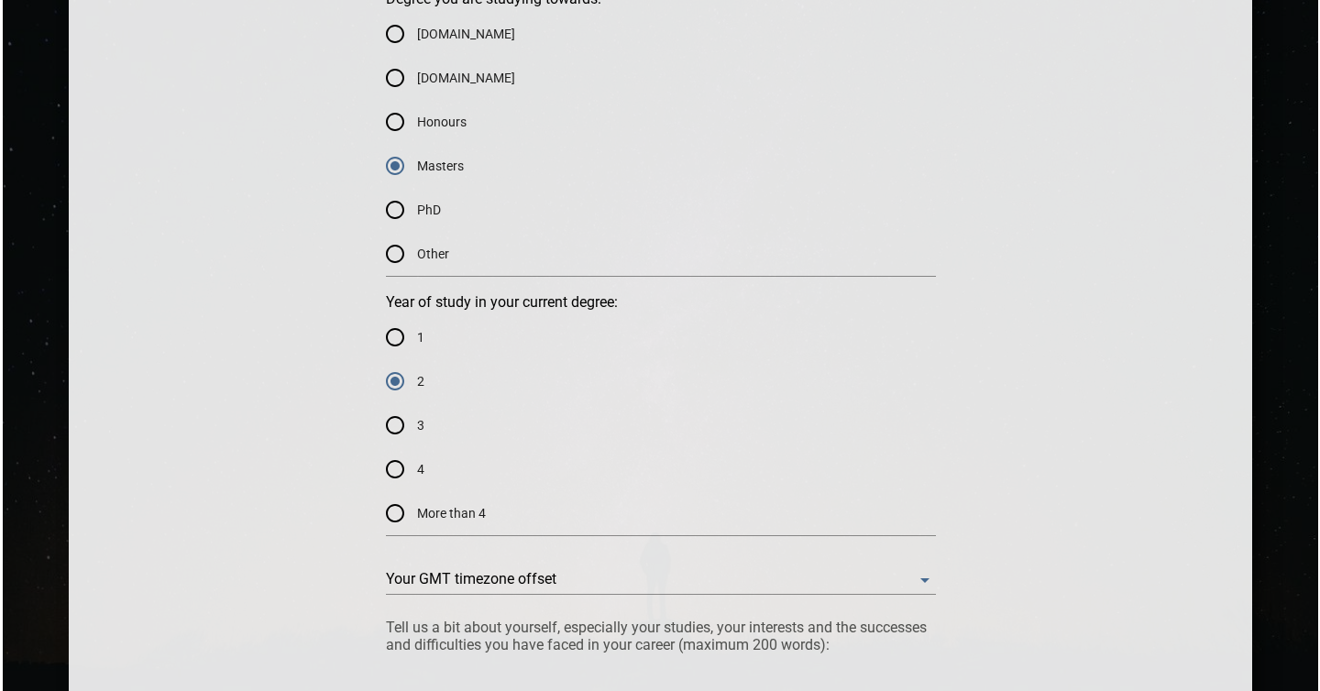
scroll to position [1136, 0]
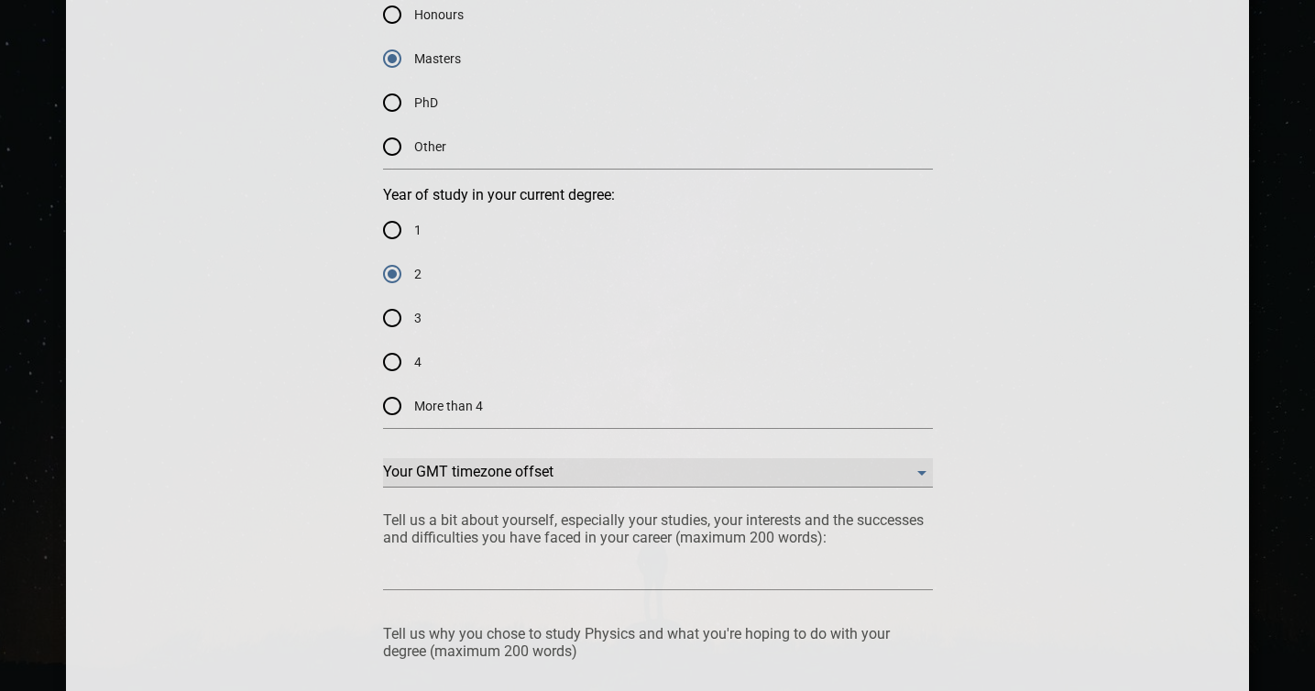
click at [478, 475] on offset "​" at bounding box center [658, 472] width 550 height 29
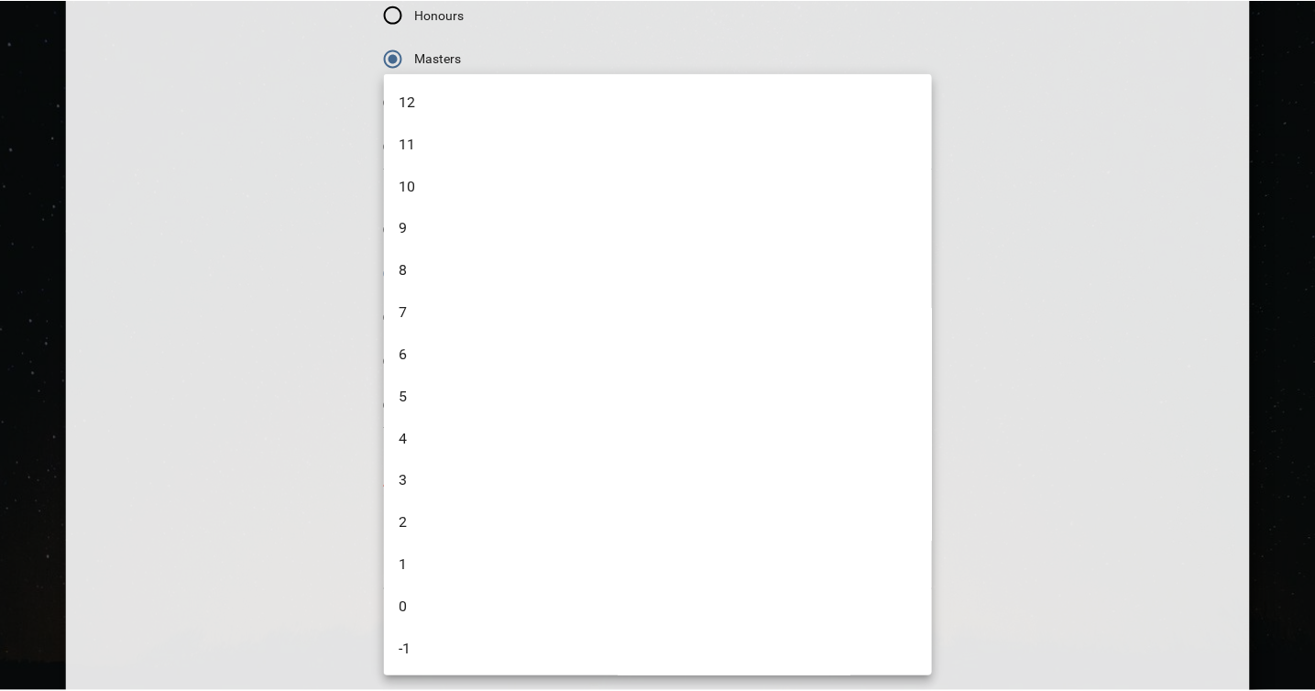
scroll to position [16, 0]
click at [491, 491] on li "2" at bounding box center [662, 507] width 554 height 42
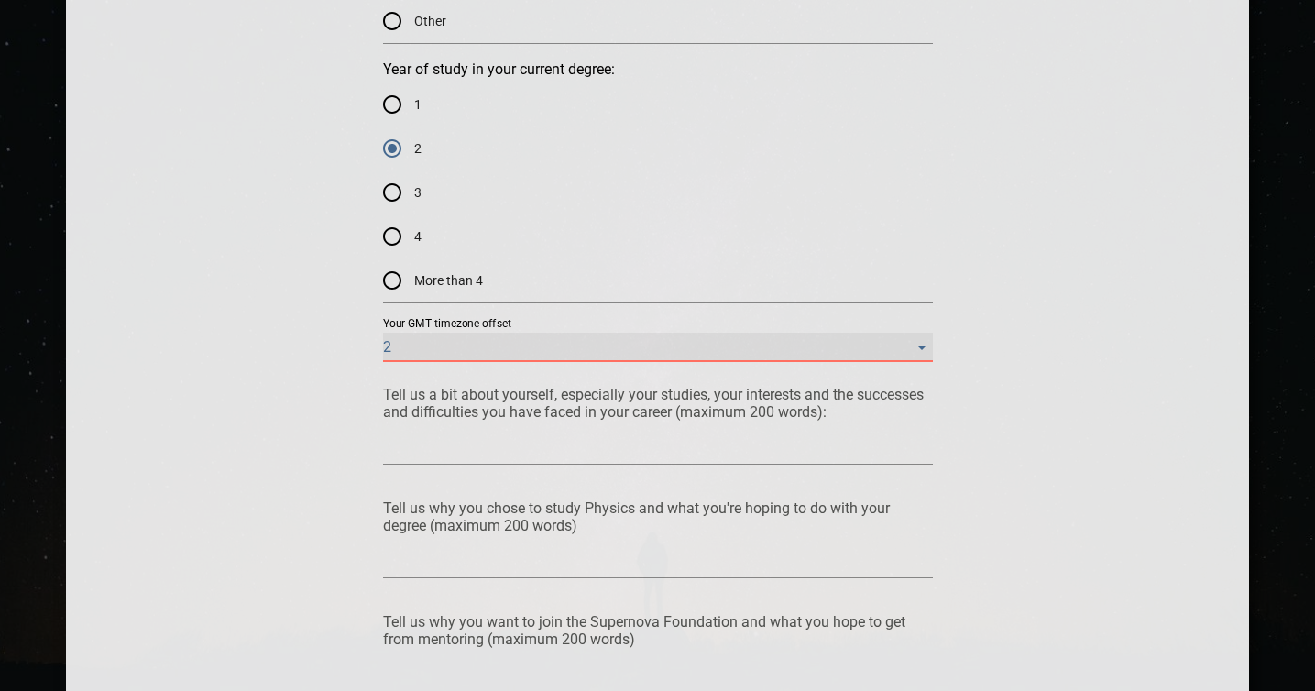
scroll to position [1298, 0]
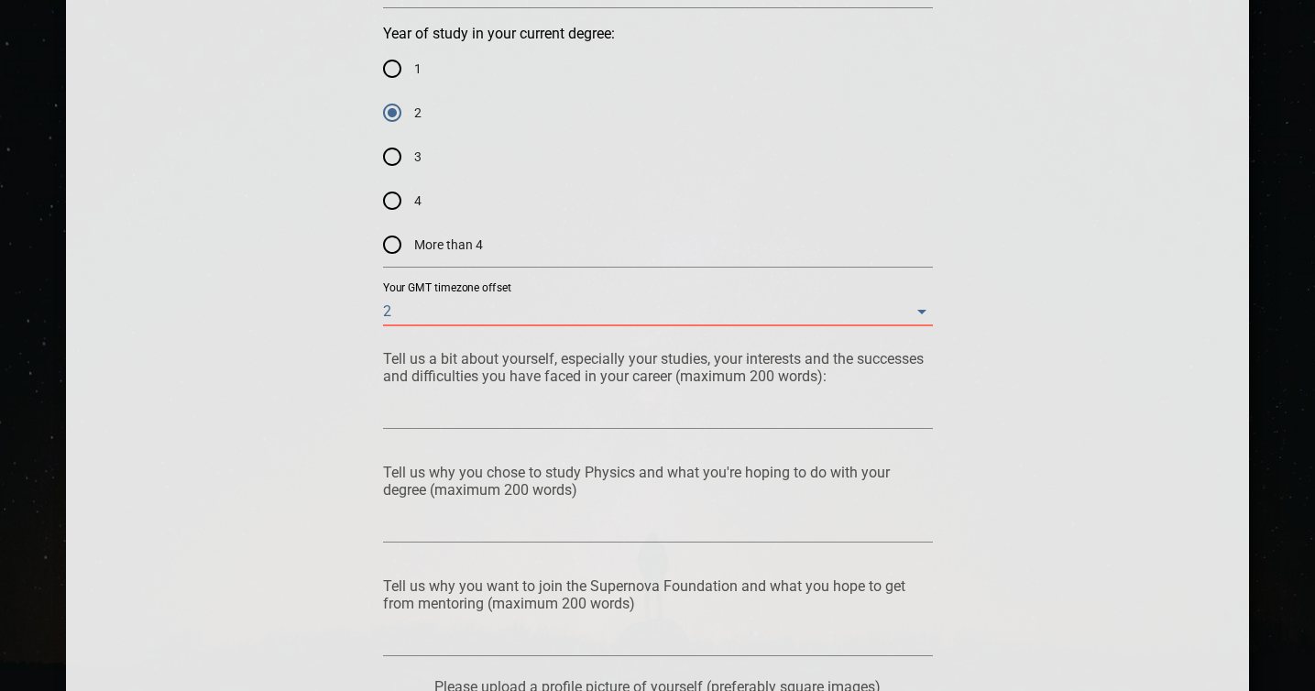
click at [708, 412] on textarea at bounding box center [658, 413] width 550 height 17
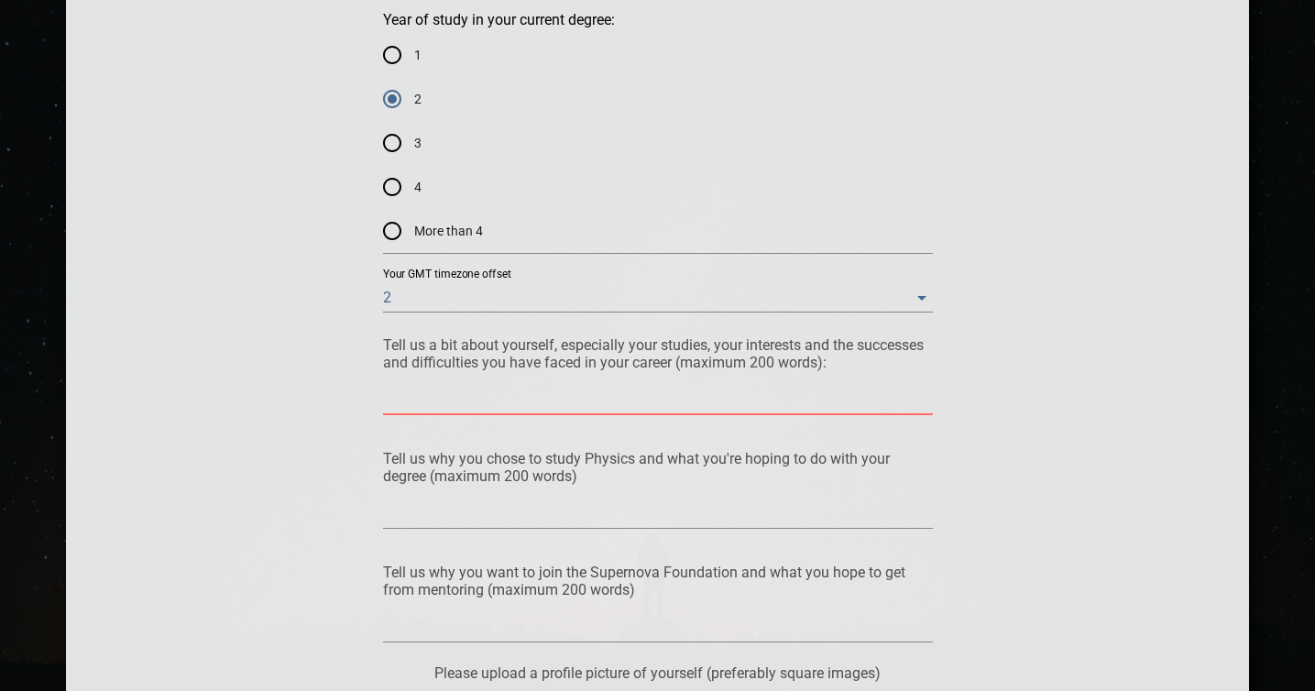
scroll to position [1315, 0]
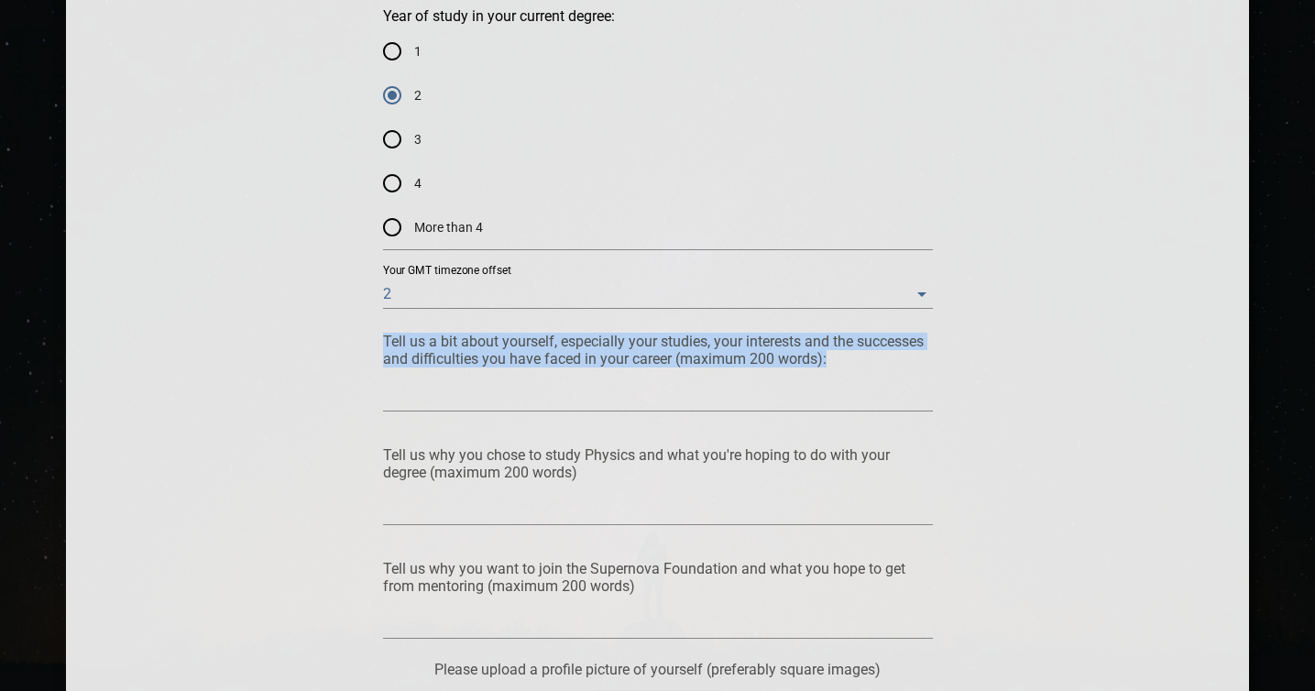
drag, startPoint x: 837, startPoint y: 355, endPoint x: 338, endPoint y: 346, distance: 498.6
copy p "Tell us a bit about yourself, especially your studies, your interests and the s…"
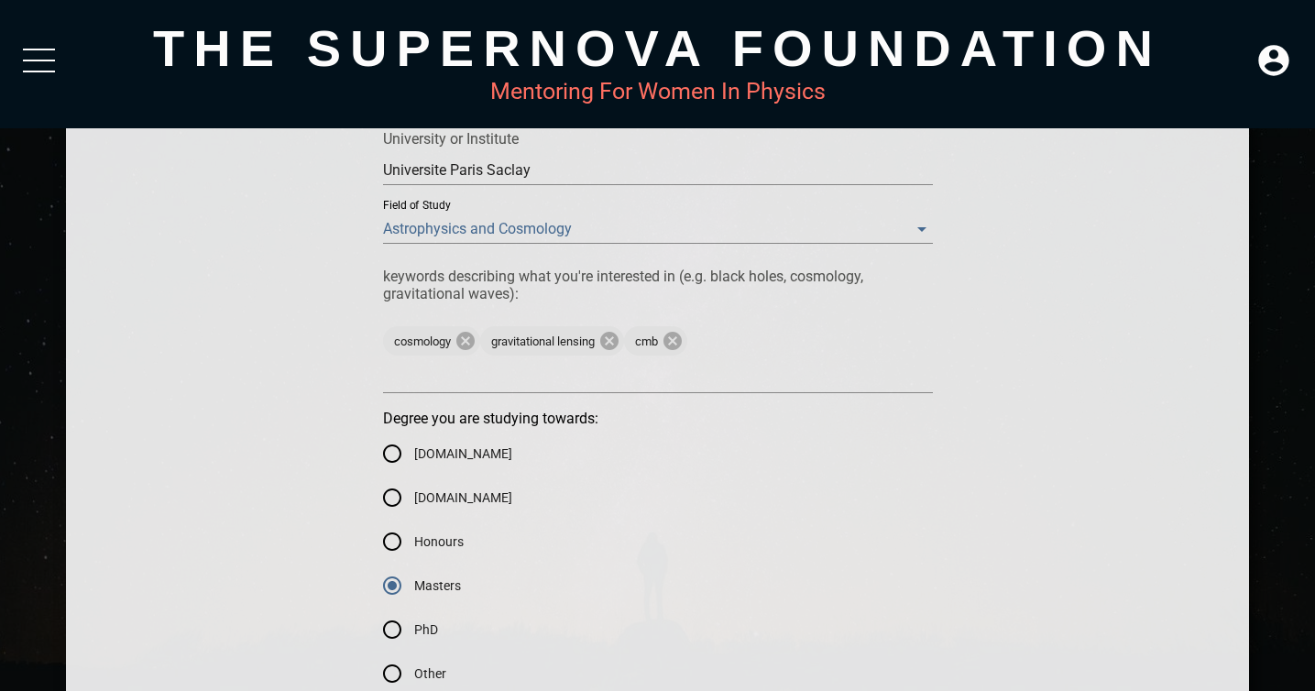
scroll to position [567, 0]
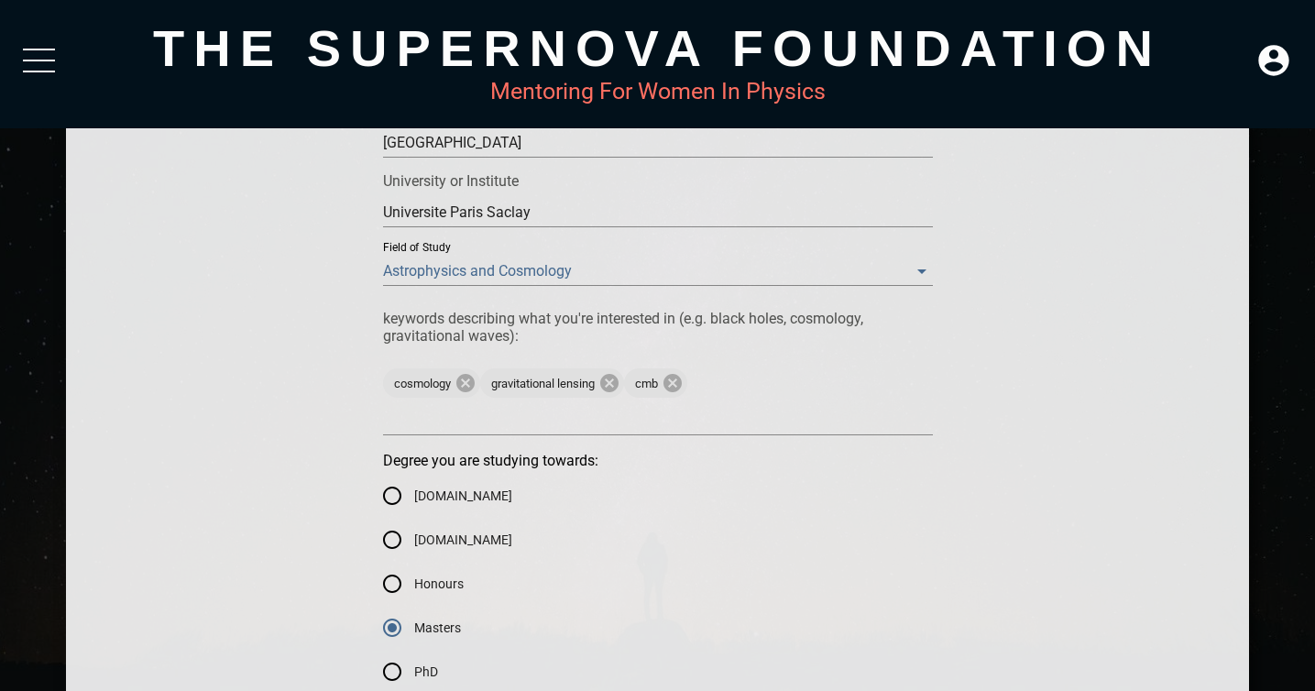
click at [670, 421] on textarea at bounding box center [658, 419] width 550 height 17
type textarea "m"
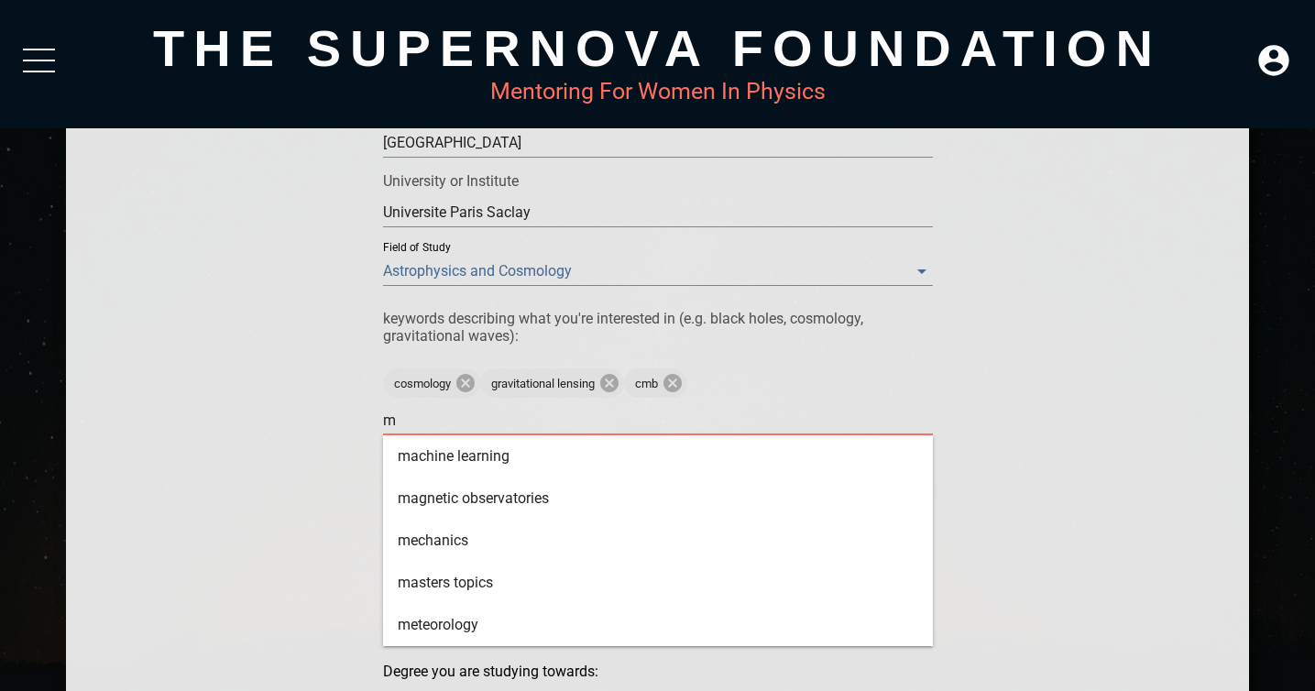
type textarea "ma"
type textarea "mac"
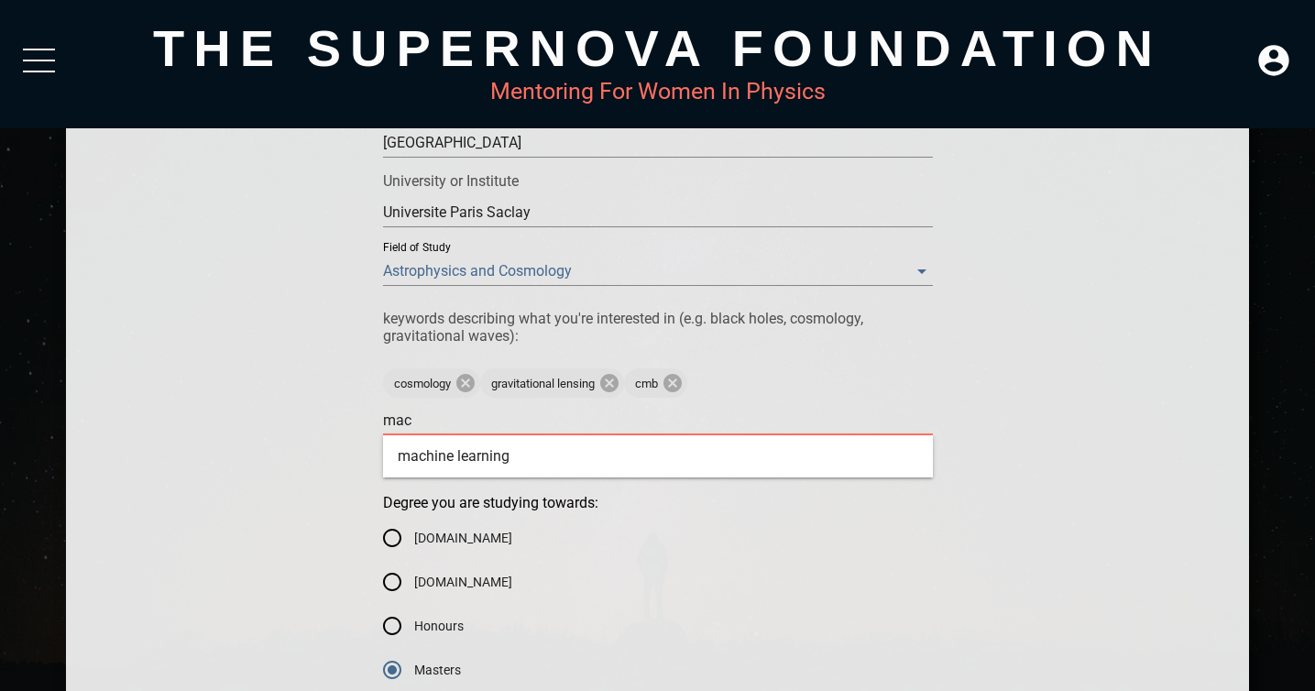
type textarea "mach"
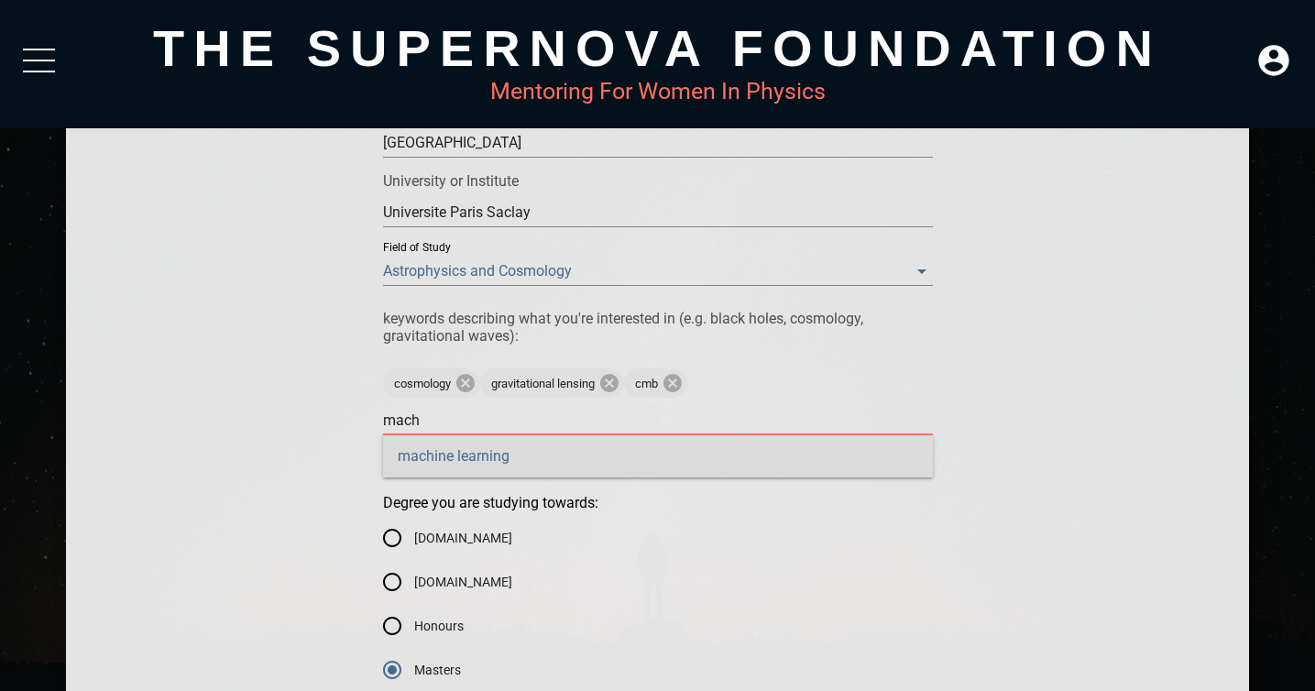
click at [651, 460] on div "machine learning" at bounding box center [658, 456] width 550 height 42
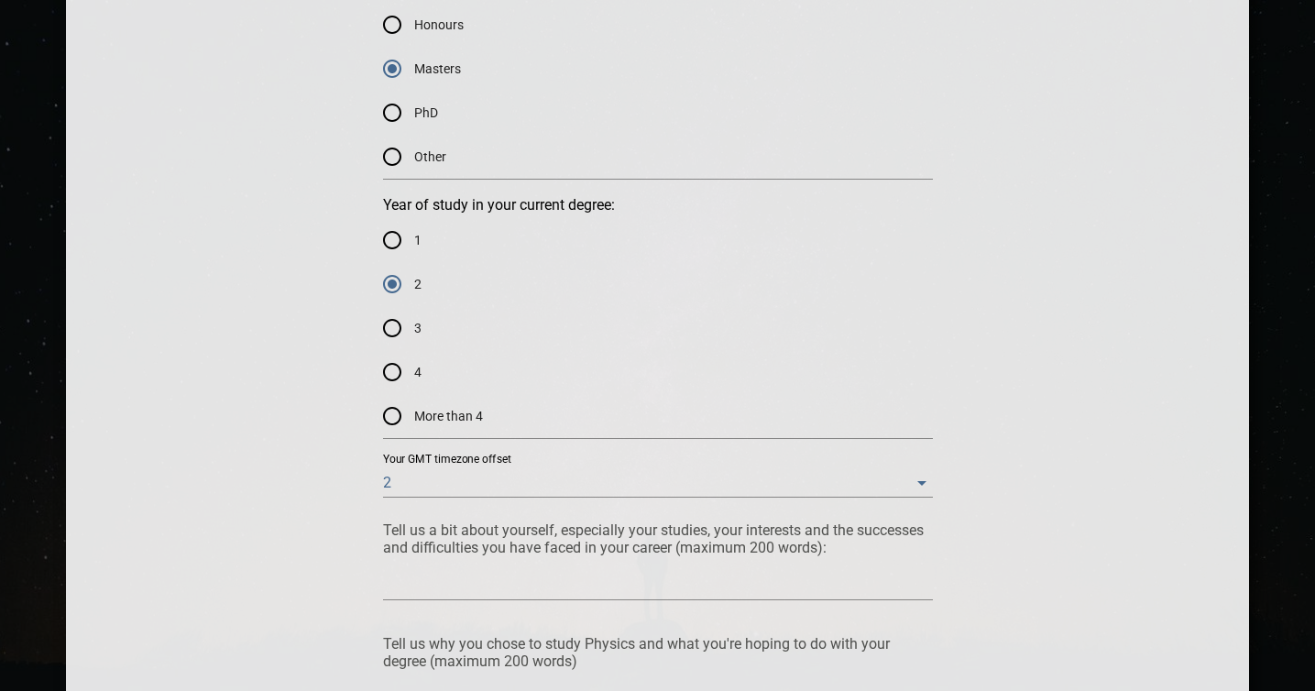
scroll to position [1222, 0]
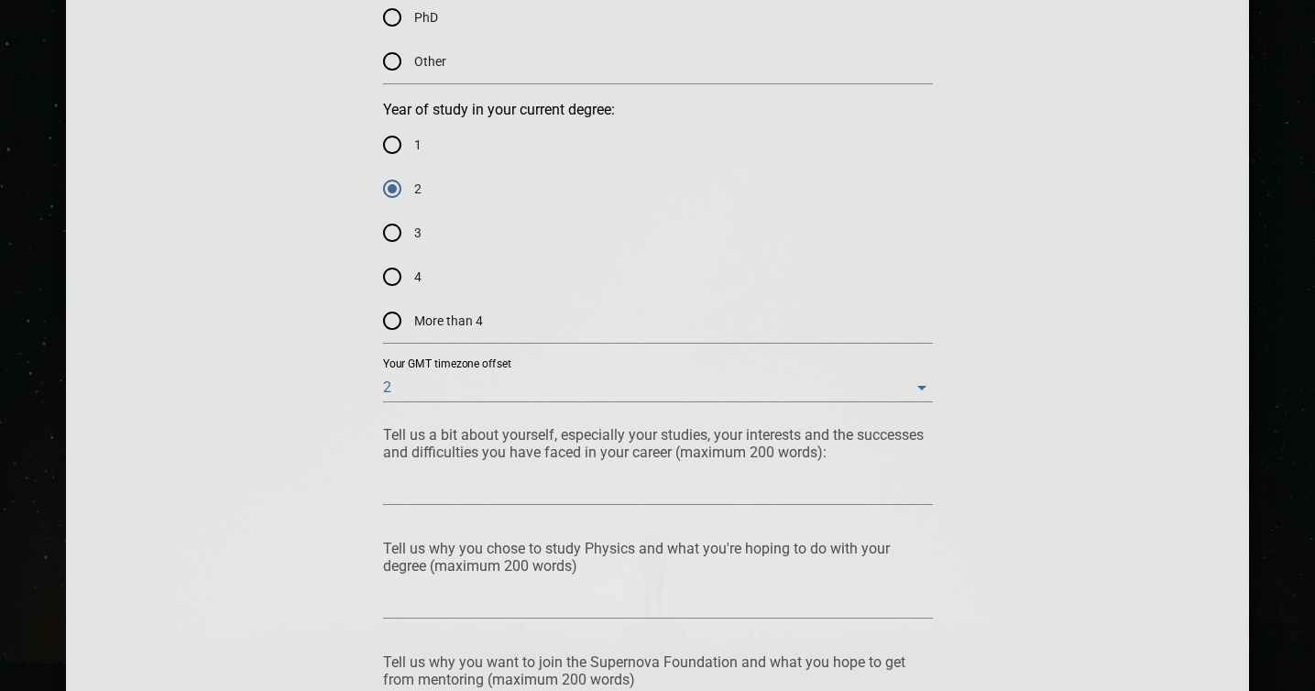
click at [645, 498] on div at bounding box center [658, 490] width 550 height 29
type textarea "I"
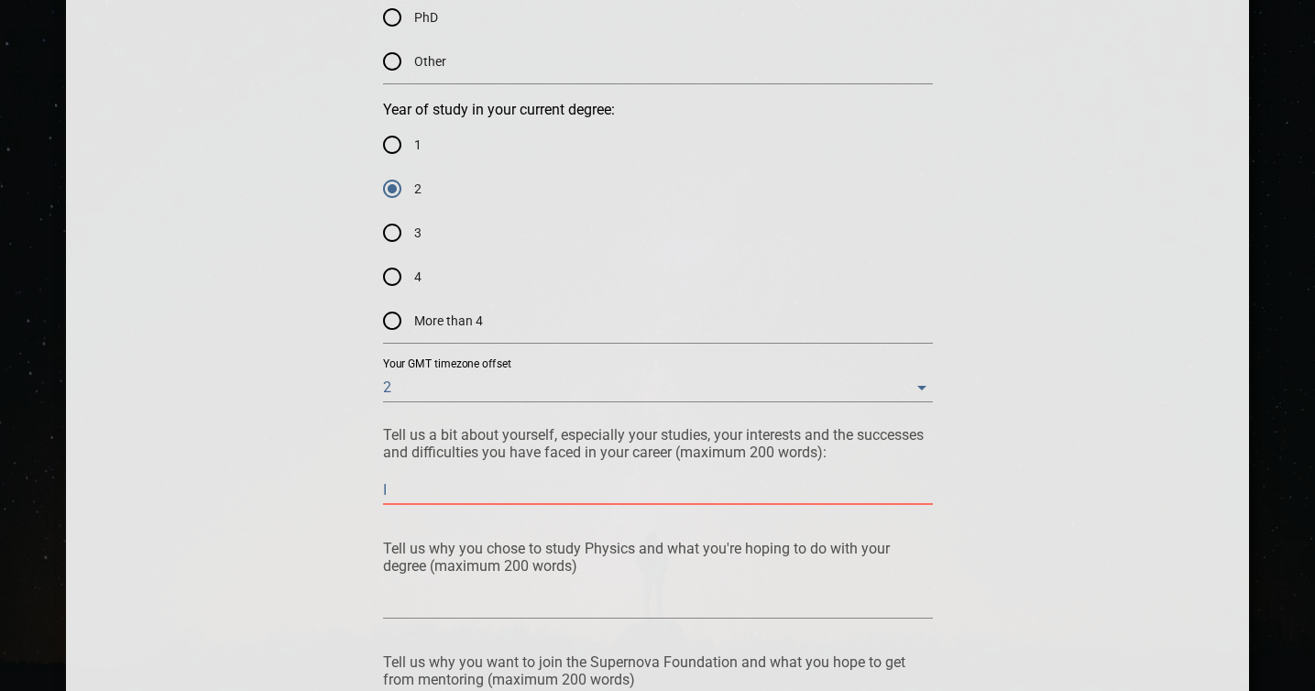
type textarea "I a"
type textarea "I am"
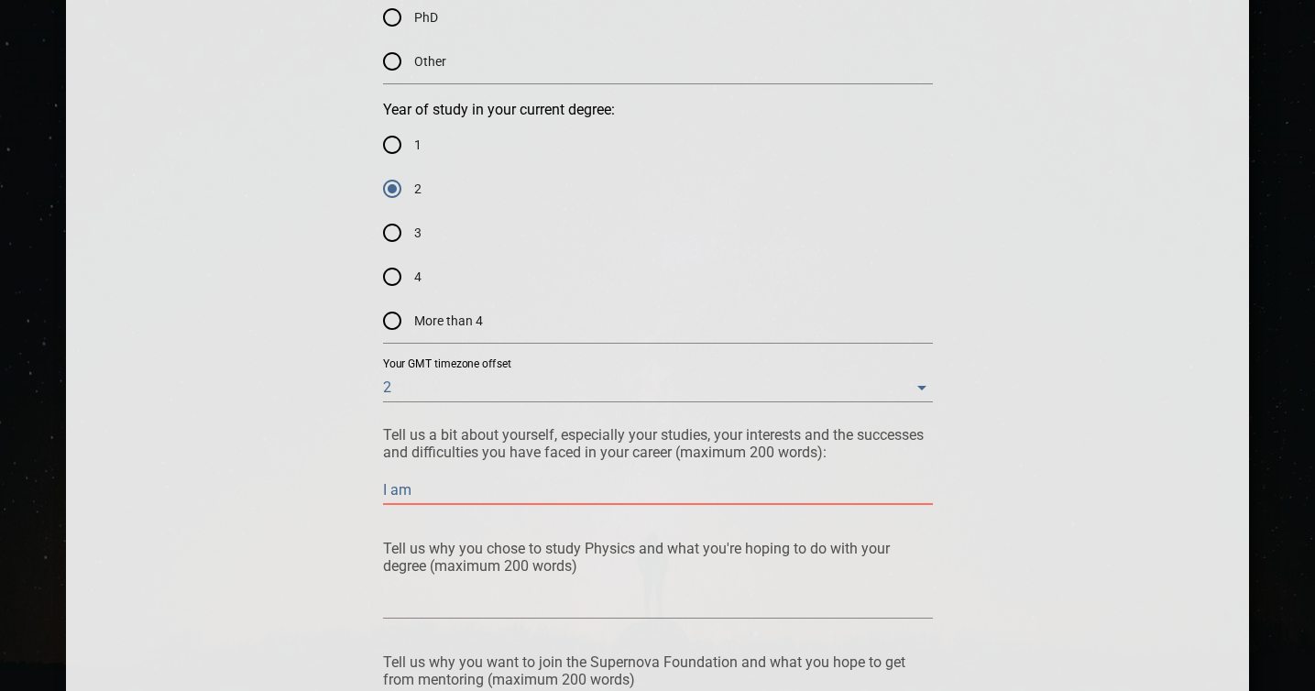
type textarea "I am"
type textarea "I am d"
type textarea "I am do"
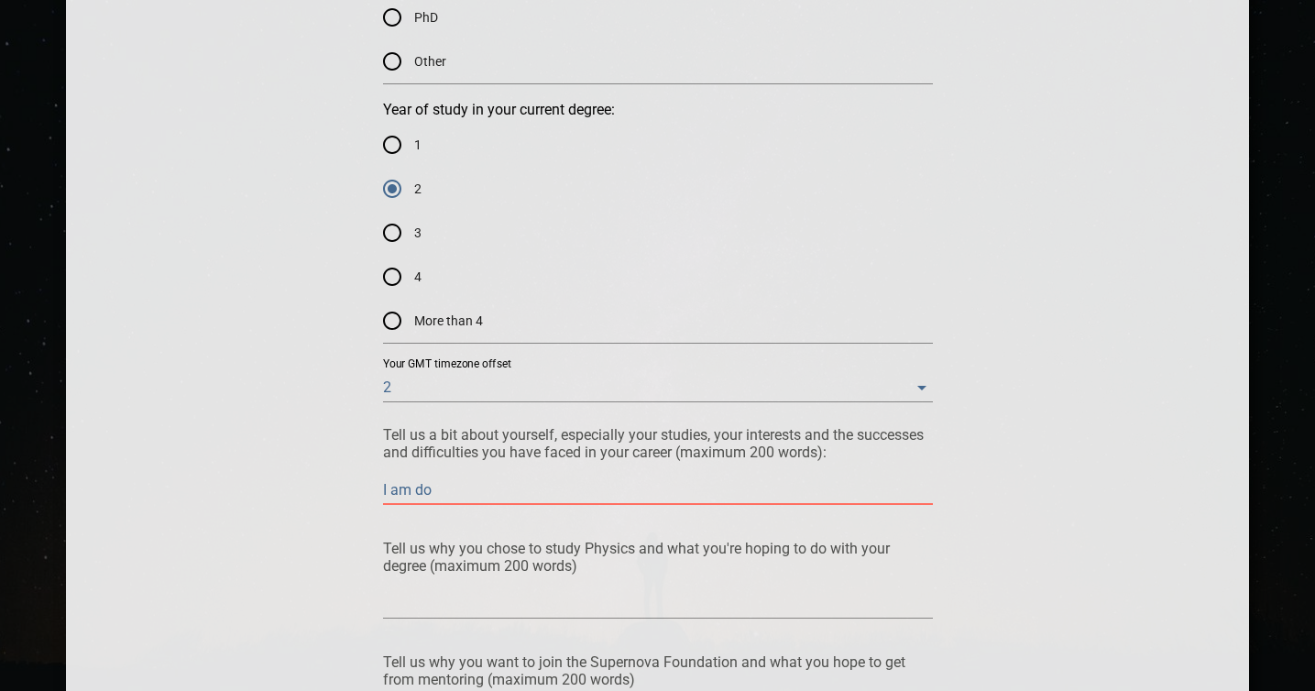
type textarea "I am doi"
type textarea "I am doin"
type textarea "I am doing"
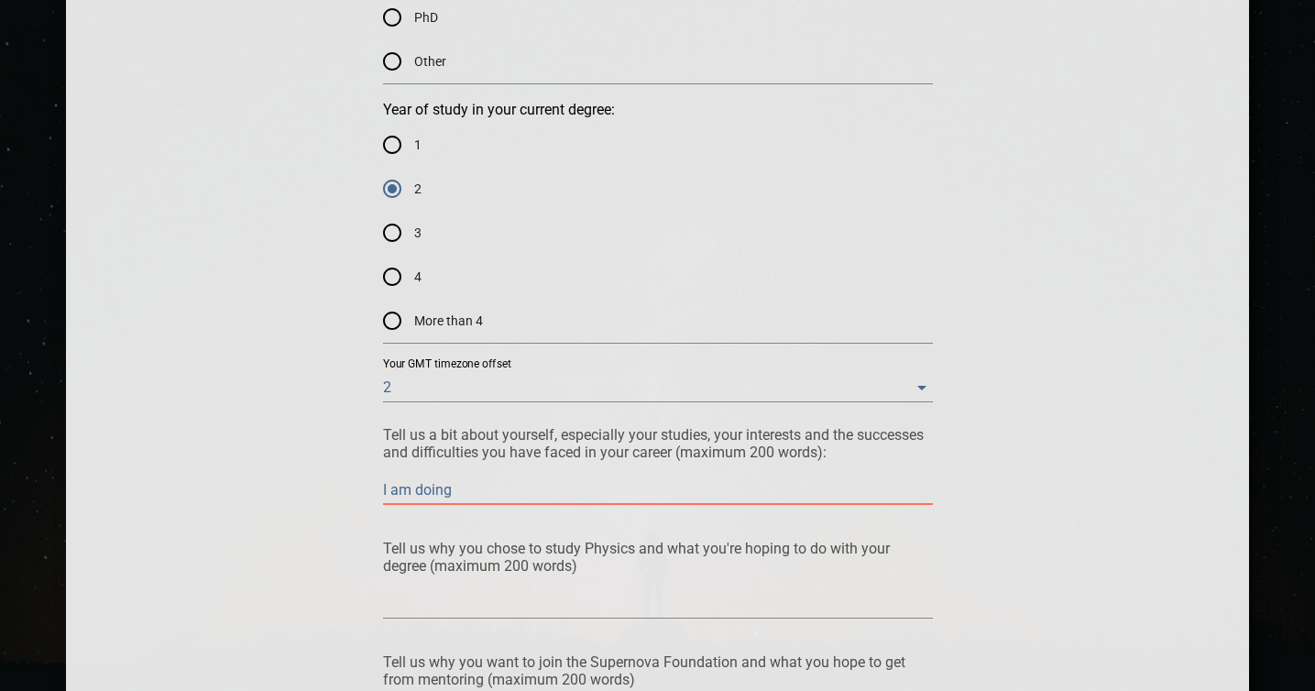
type textarea "I am doing"
type textarea "I am doing a"
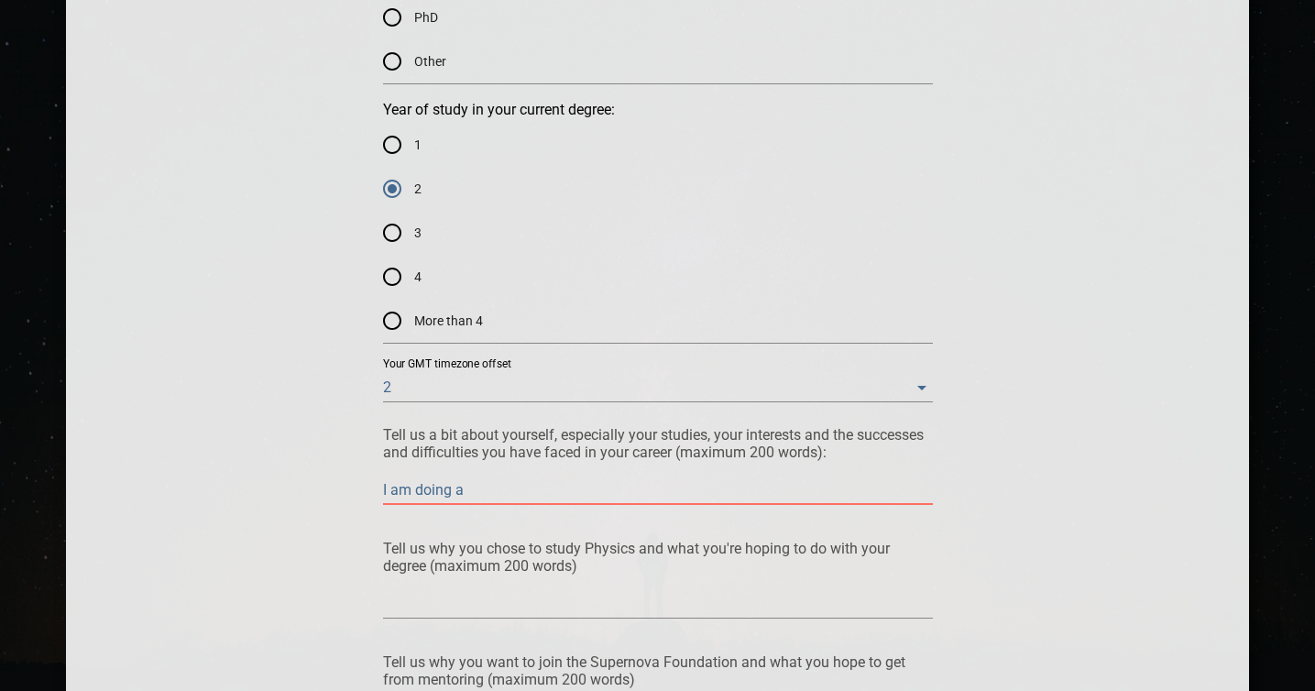
type textarea "I am doing a M"
type textarea "I am doing a Ma"
type textarea "I am doing a Mas"
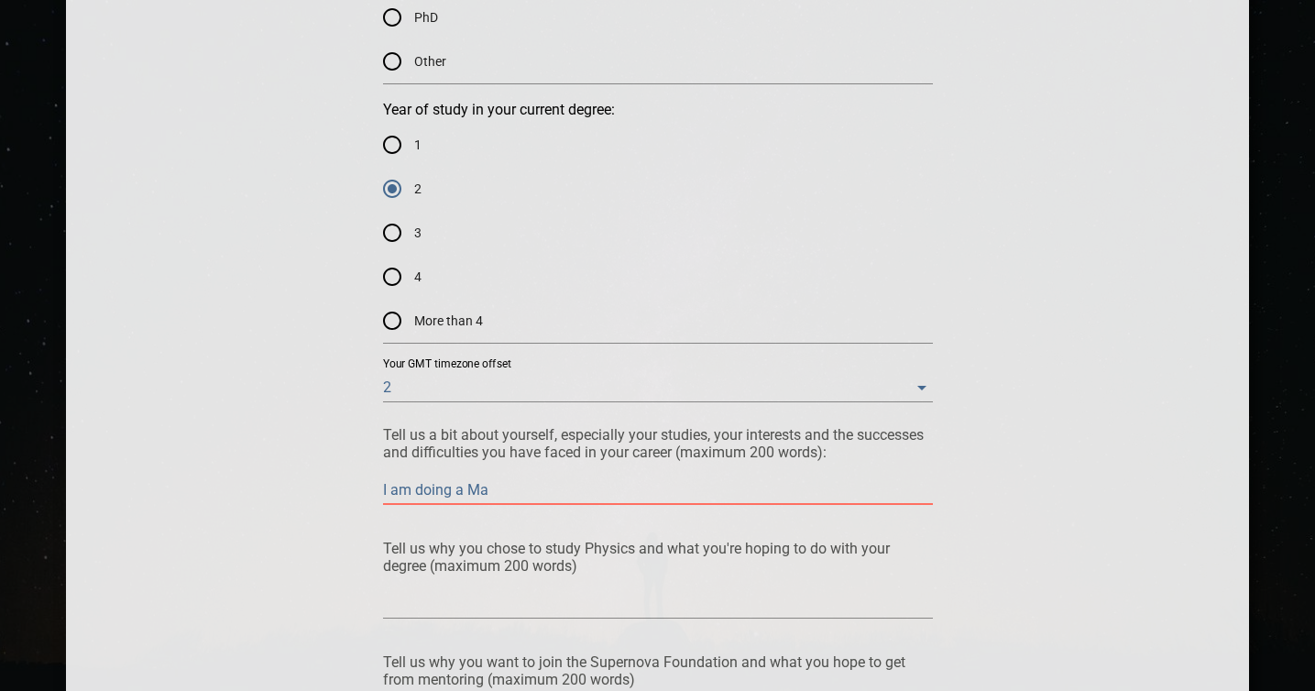
type textarea "I am doing a Mas"
type textarea "I am doing a Ma"
type textarea "I am doing a M"
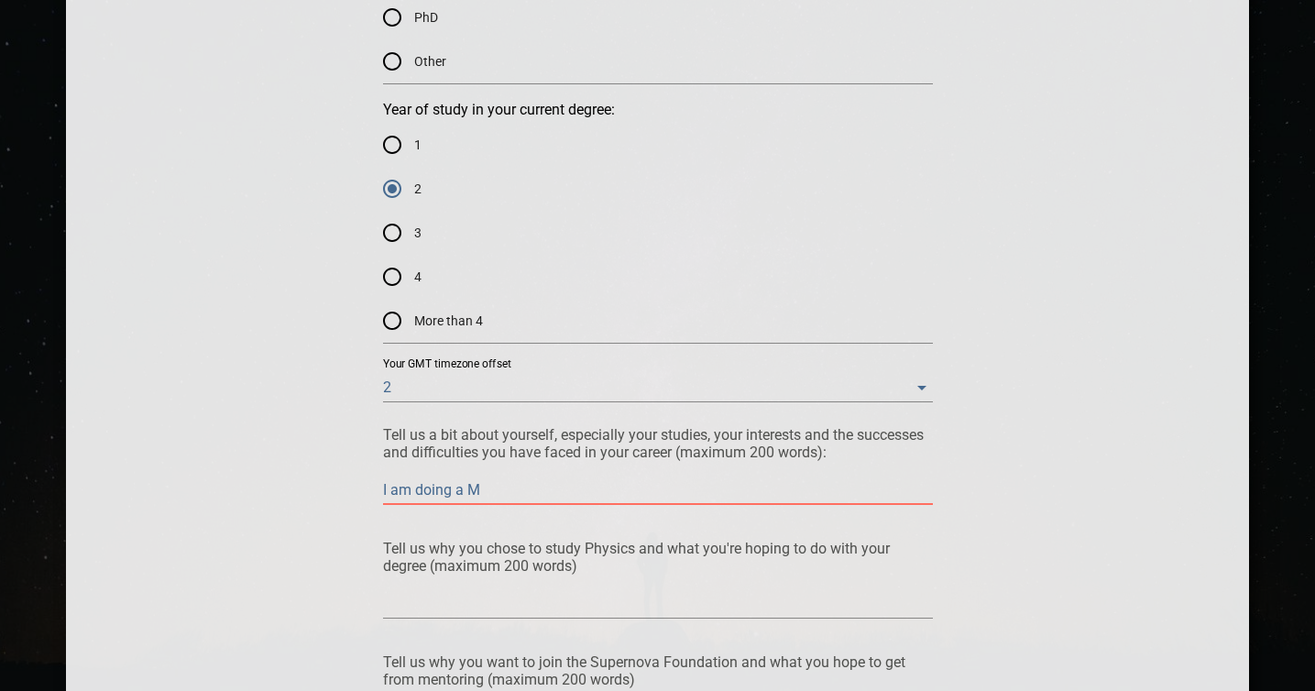
type textarea "I am doing a M2"
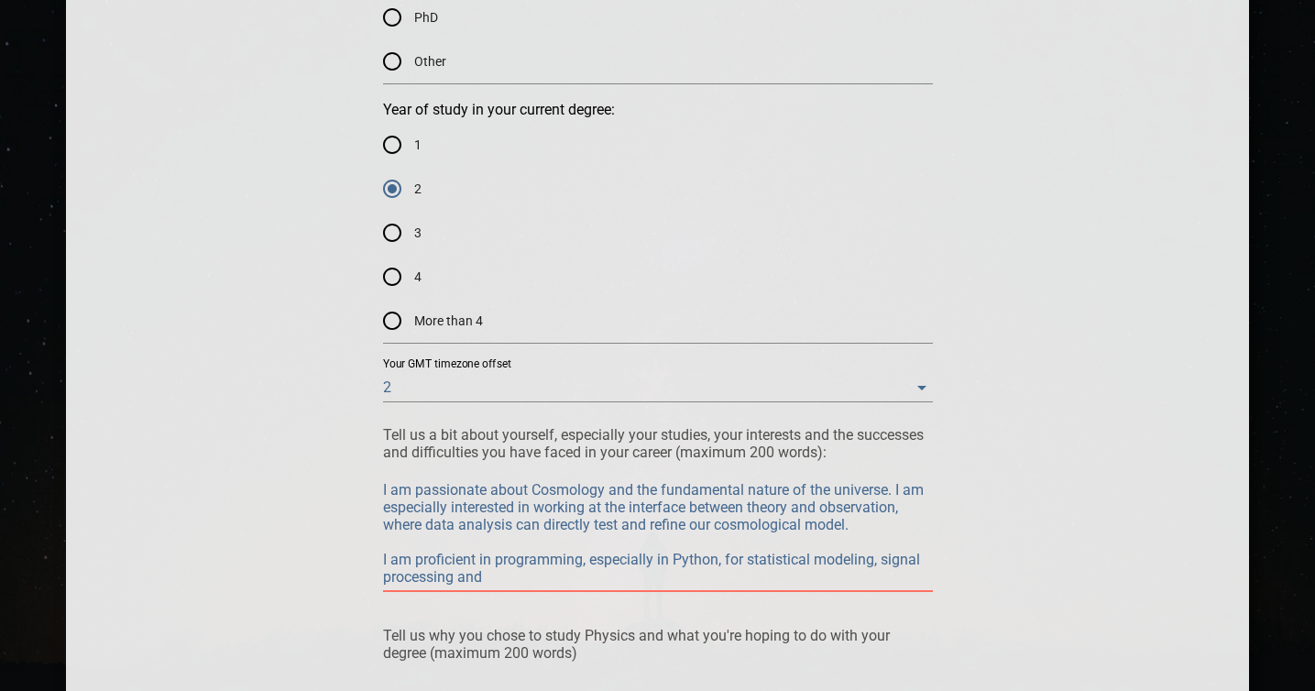
drag, startPoint x: 476, startPoint y: 557, endPoint x: 414, endPoint y: 564, distance: 61.8
click at [414, 564] on textarea "I am passionate about Cosmology and the fundamental nature of the universe. I a…" at bounding box center [658, 533] width 550 height 104
click at [529, 576] on textarea "I am passionate about Cosmology and the fundamental nature of the universe. I a…" at bounding box center [658, 533] width 550 height 104
paste textarea "complex"
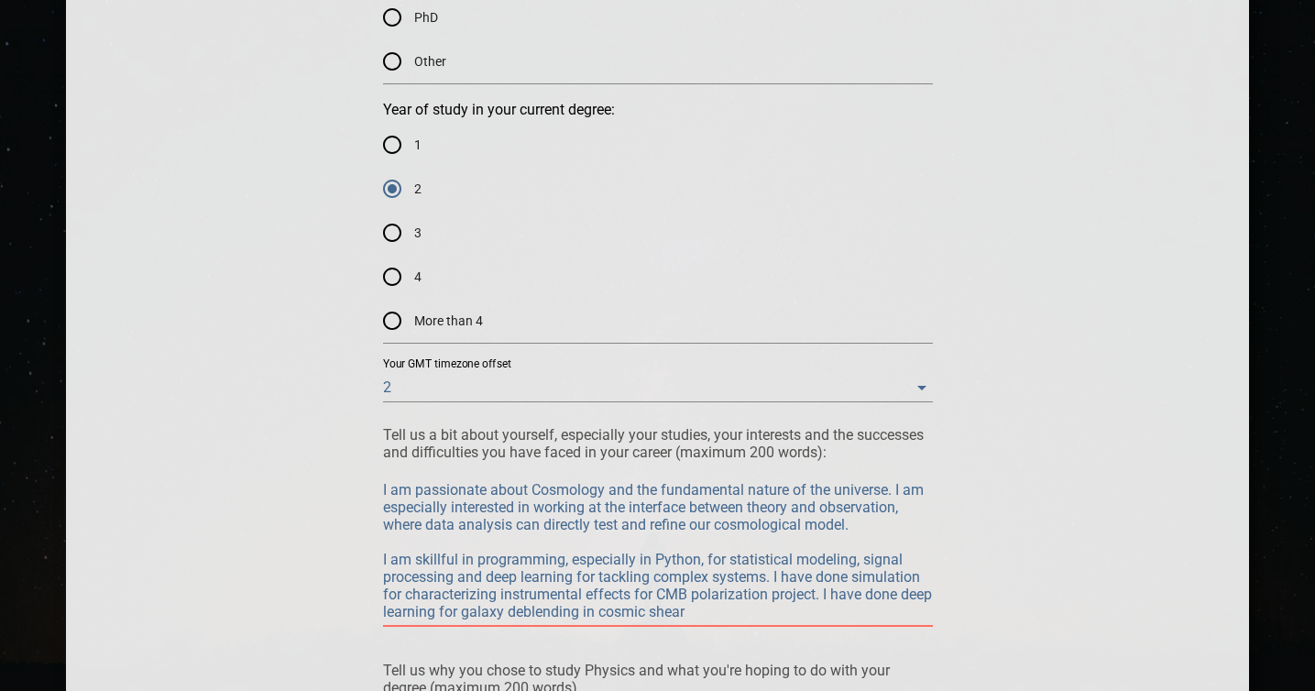
click at [488, 607] on textarea "I am passionate about Cosmology and the fundamental nature of the universe. I a…" at bounding box center [658, 550] width 550 height 139
click at [618, 611] on textarea "I am passionate about Cosmology and the fundamental nature of the universe. I a…" at bounding box center [658, 550] width 550 height 139
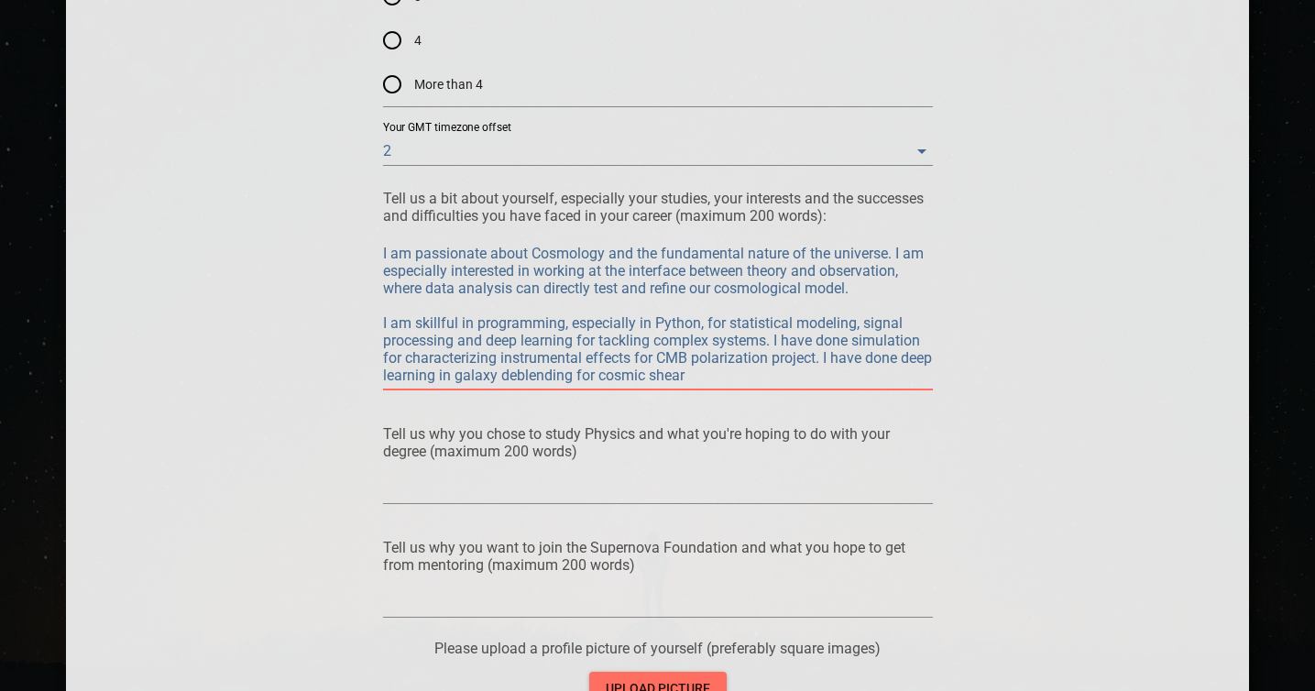
scroll to position [1470, 0]
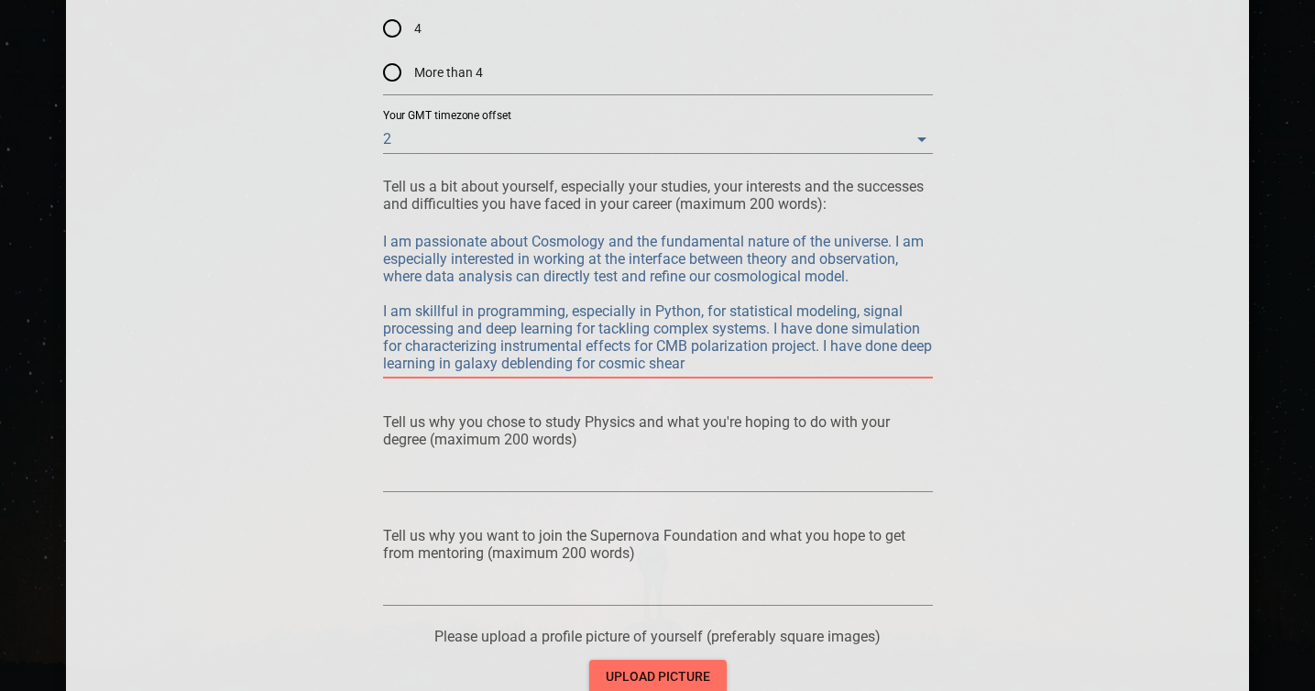
click at [739, 364] on textarea "I am passionate about Cosmology and the fundamental nature of the universe. I a…" at bounding box center [658, 302] width 550 height 139
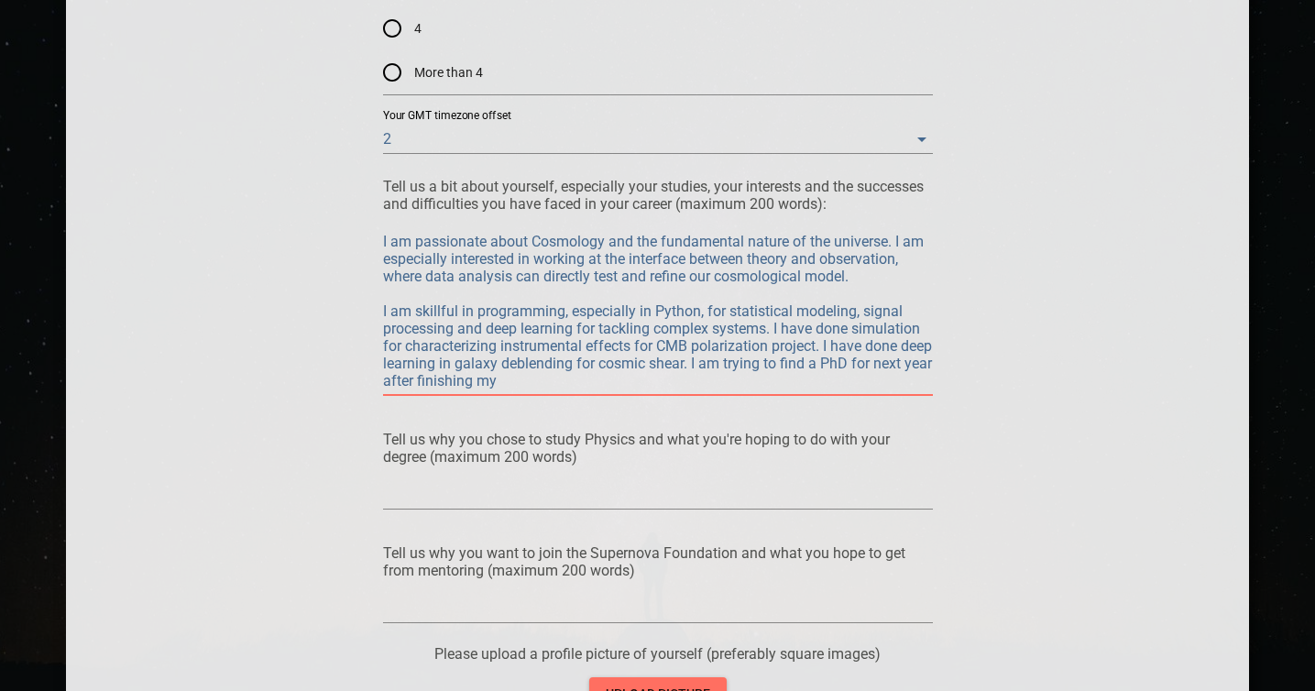
click at [644, 491] on textarea at bounding box center [658, 494] width 550 height 17
drag, startPoint x: 641, startPoint y: 380, endPoint x: 729, endPoint y: 361, distance: 90.1
click at [729, 361] on textarea "I am passionate about Cosmology and the fundamental nature of the universe. I a…" at bounding box center [658, 311] width 550 height 157
drag, startPoint x: 676, startPoint y: 380, endPoint x: 377, endPoint y: 229, distance: 335.6
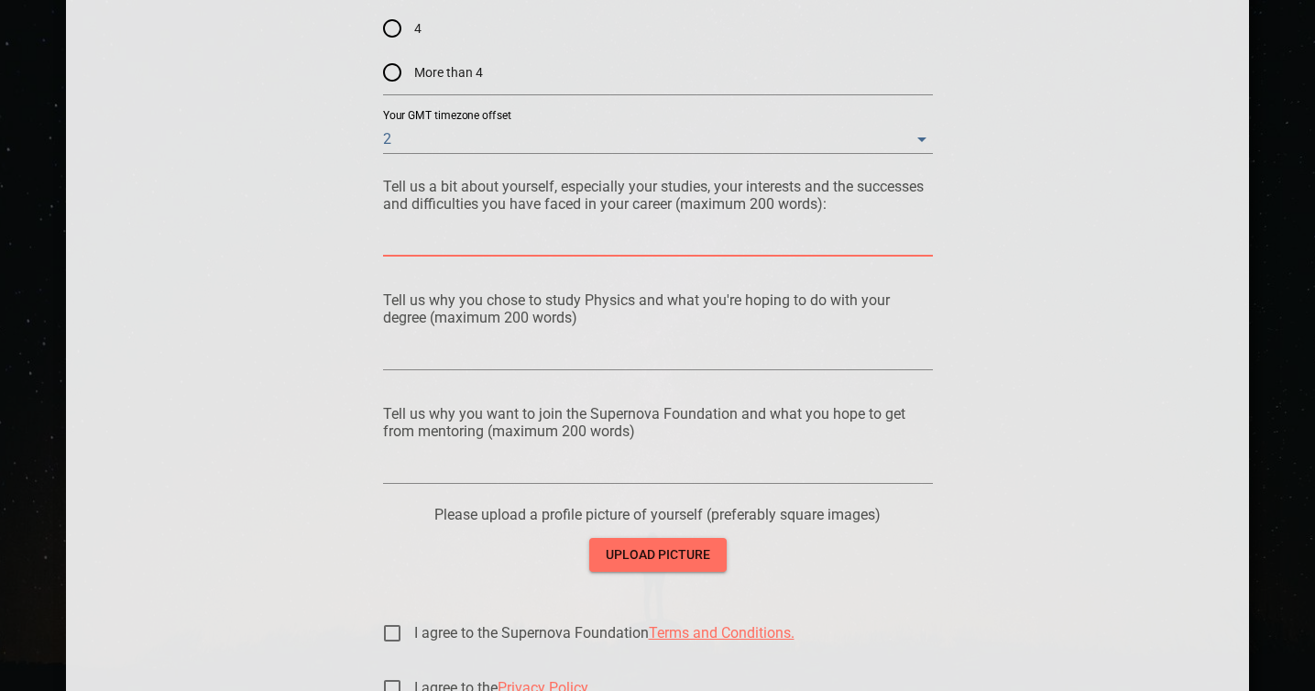
paste textarea "I am passionate about cosmology and the fundamental nature of the universe. I a…"
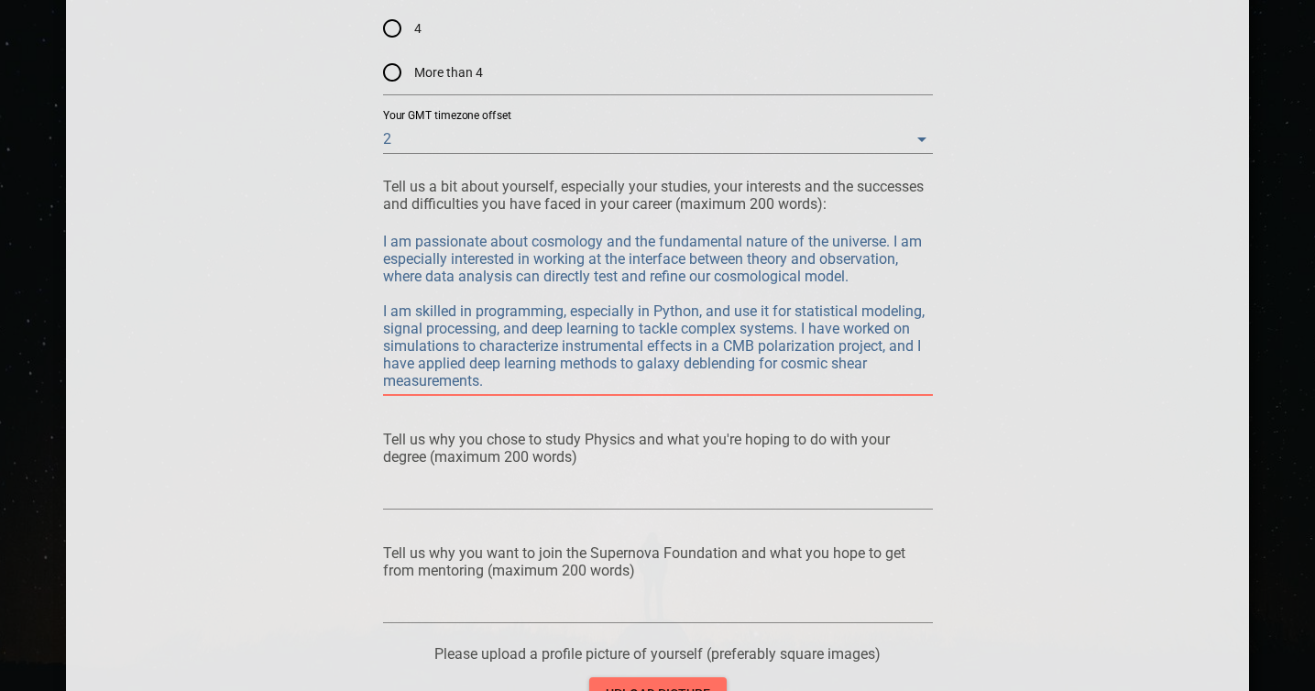
paste textarea "Adapting to life and studies in [GEOGRAPHIC_DATA] has been a challenge because …"
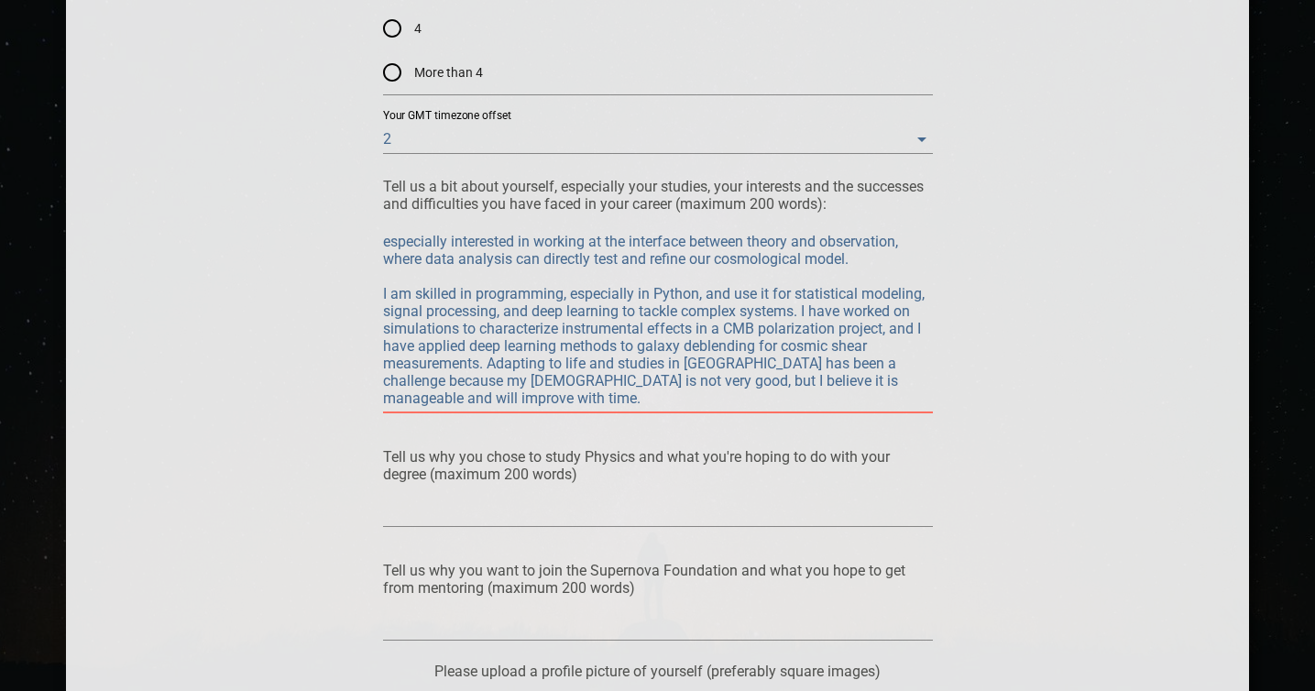
scroll to position [0, 0]
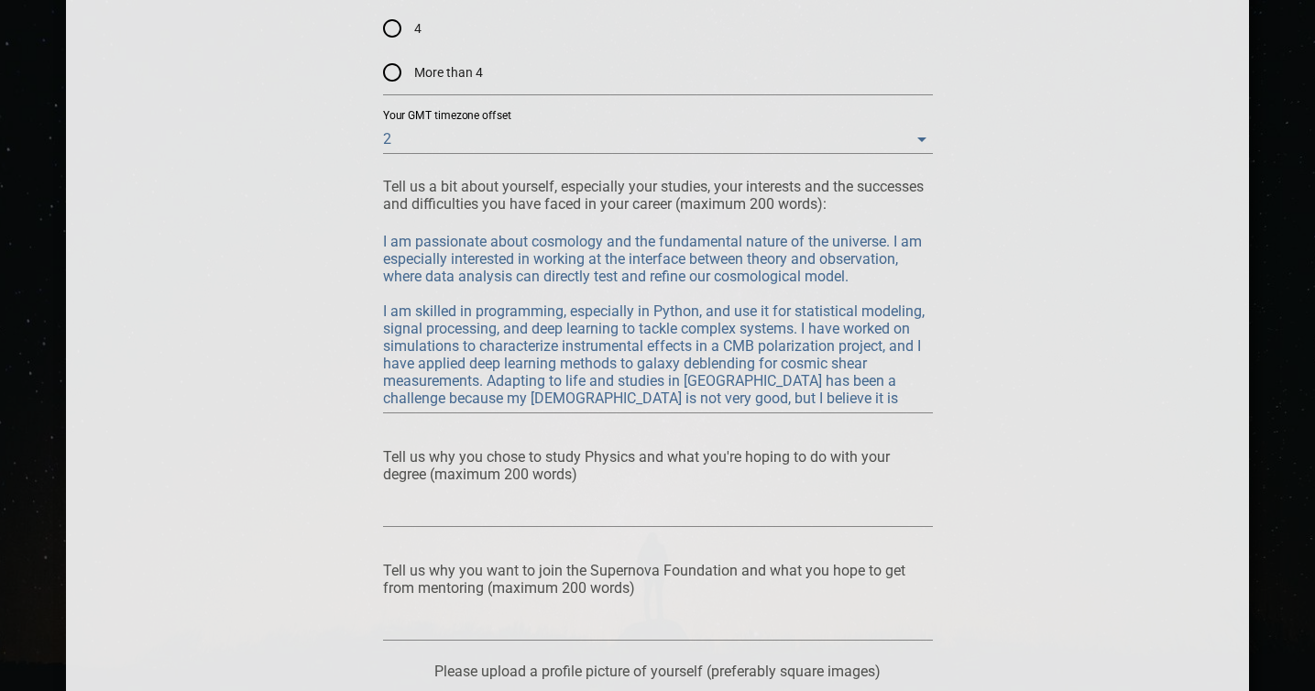
click at [724, 521] on div at bounding box center [658, 512] width 550 height 29
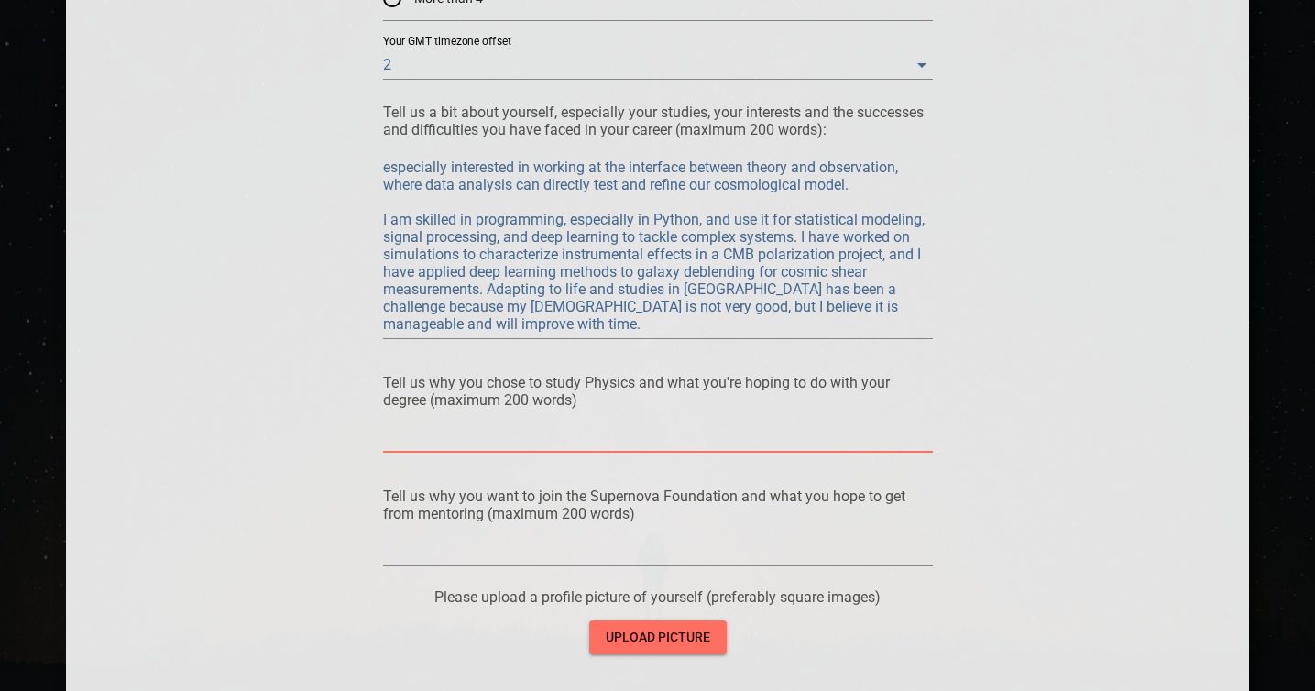
scroll to position [1550, 0]
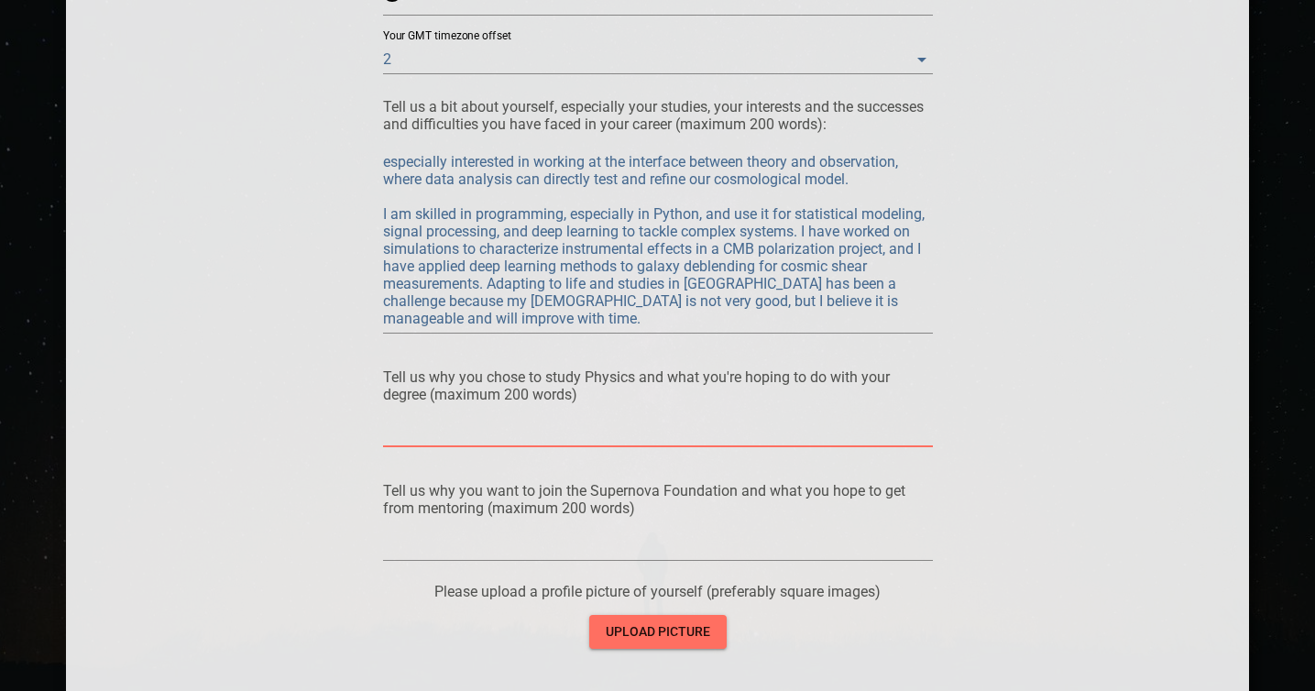
click at [643, 442] on div at bounding box center [658, 432] width 550 height 29
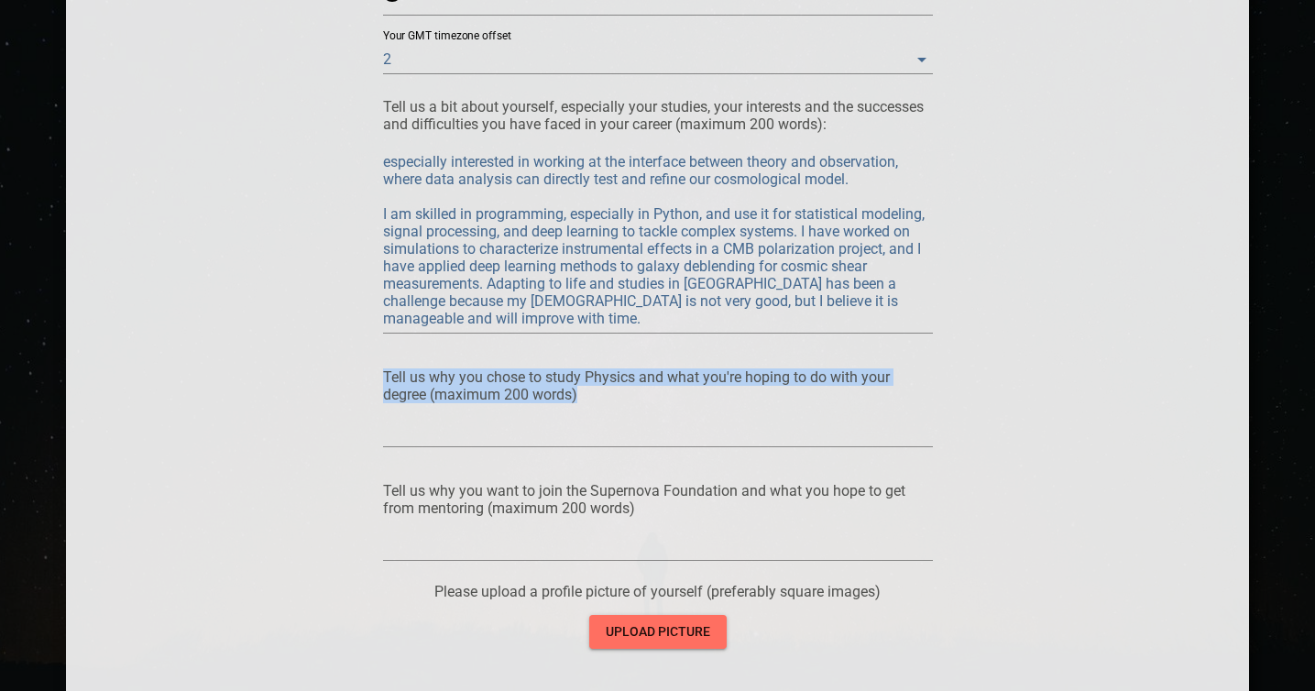
drag, startPoint x: 590, startPoint y: 397, endPoint x: 367, endPoint y: 373, distance: 224.9
copy p "Tell us why you chose to study Physics and what you're hoping to do with your d…"
click at [663, 423] on textarea at bounding box center [658, 431] width 550 height 17
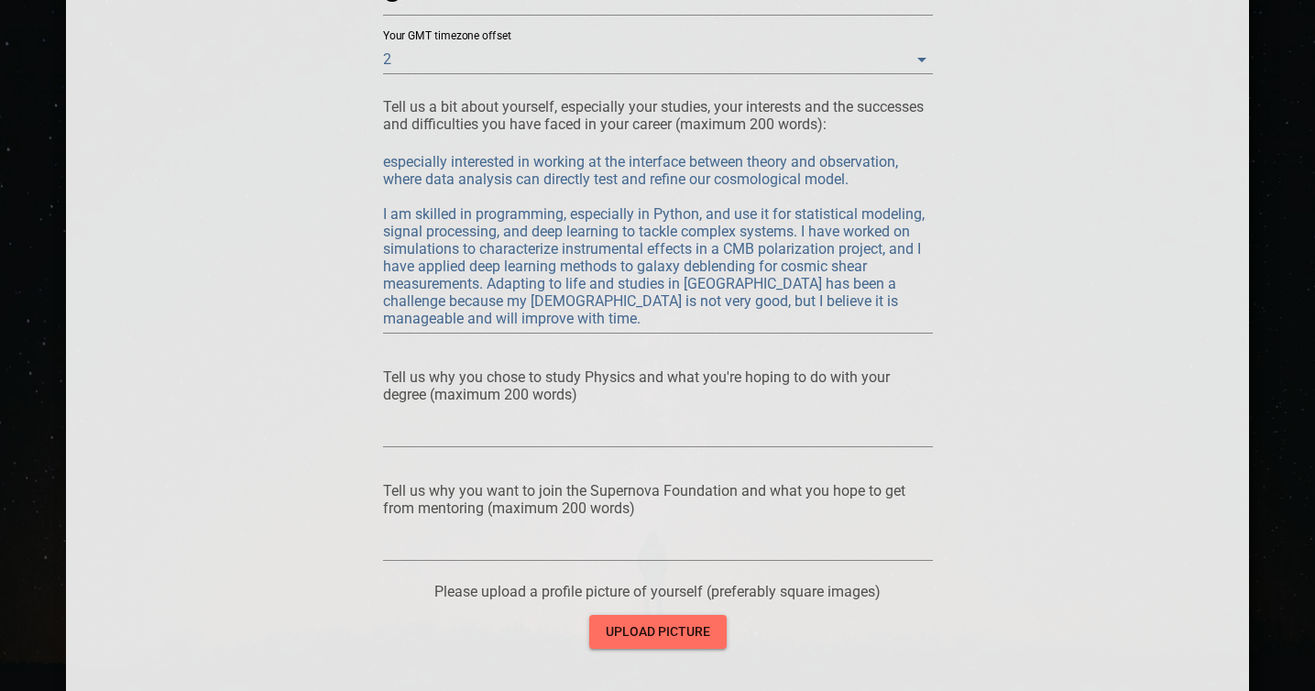
paste textarea "I have always loved physics, especially astrophysics and cosmology, because the…"
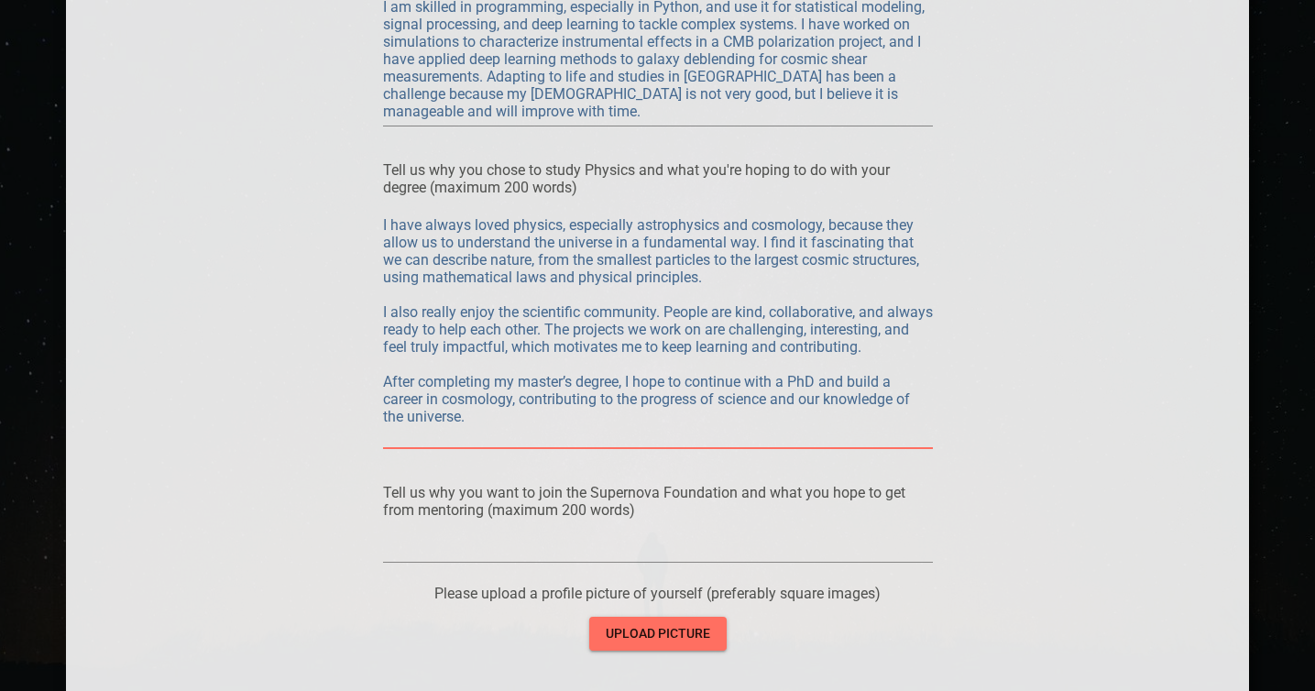
scroll to position [1775, 0]
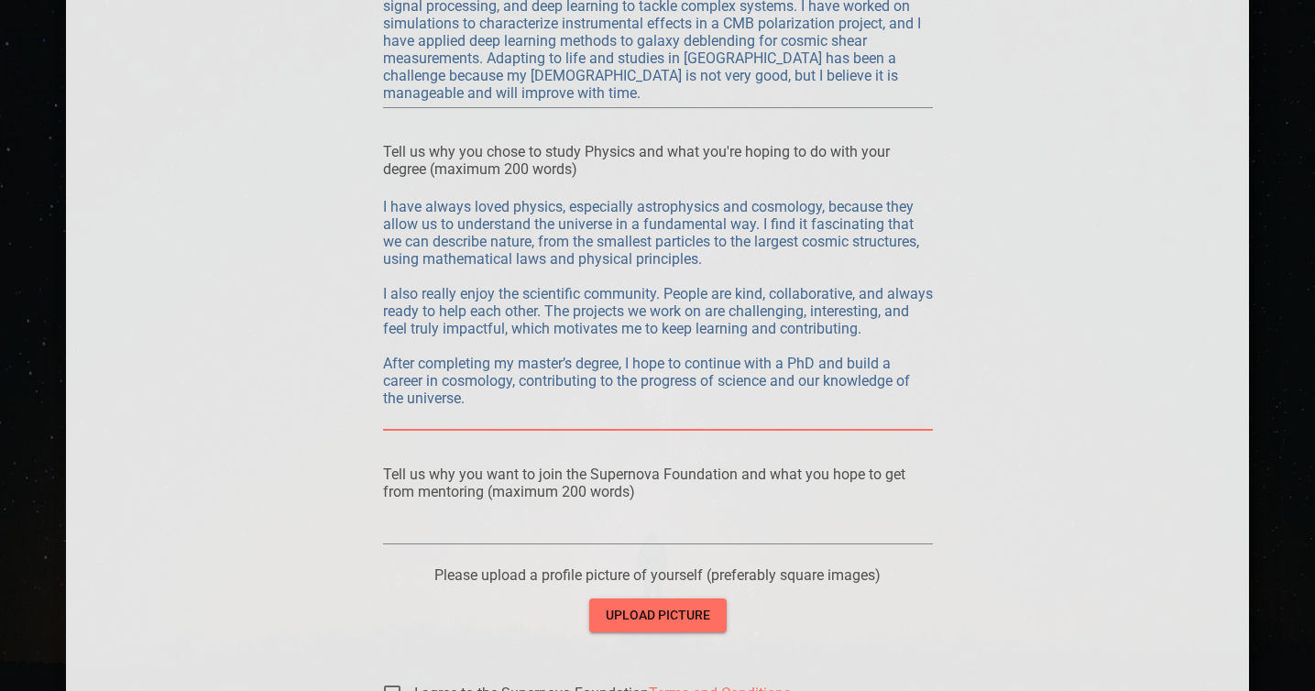
click at [647, 527] on textarea at bounding box center [658, 528] width 550 height 17
click at [720, 419] on textarea "I have always loved physics, especially astrophysics and cosmology, because the…" at bounding box center [658, 311] width 550 height 226
click at [648, 339] on textarea "I have always loved physics, especially astrophysics and cosmology, because the…" at bounding box center [658, 311] width 550 height 226
click at [651, 425] on div "I have always loved physics, especially astrophysics and cosmology, because the…" at bounding box center [658, 311] width 550 height 238
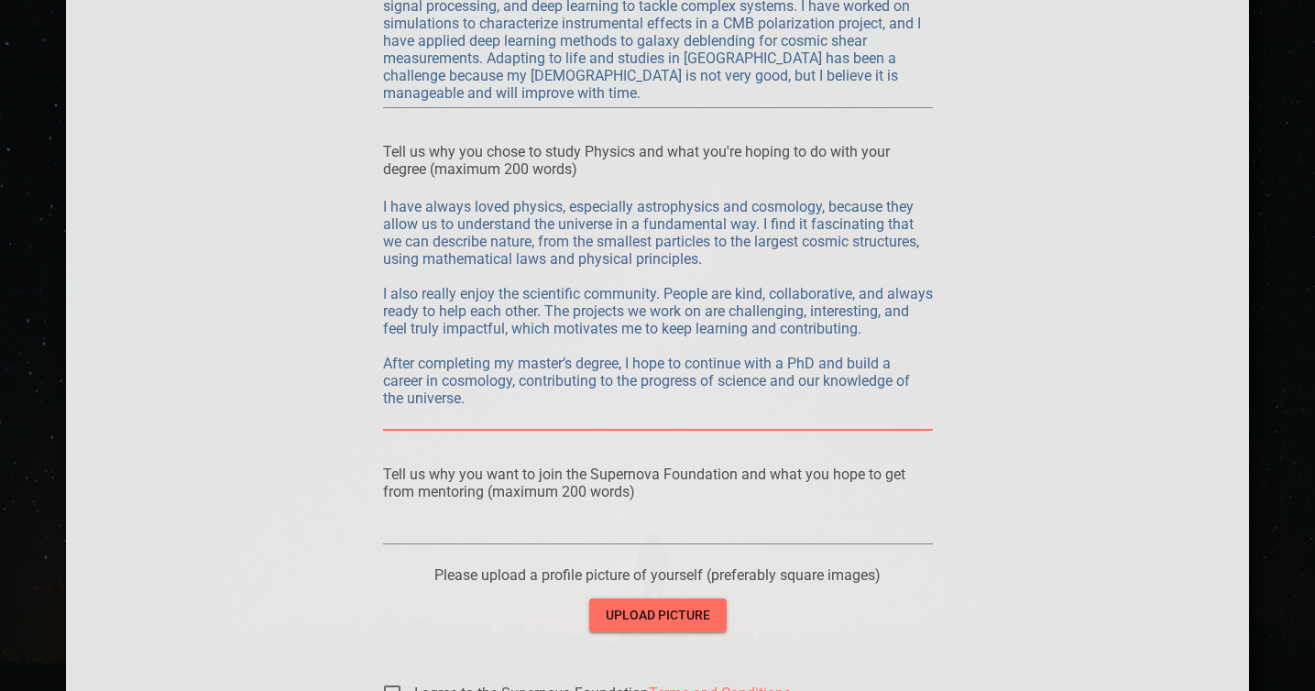
click at [641, 436] on div "I have always loved physics, especially astrophysics and cosmology, because the…" at bounding box center [658, 308] width 550 height 260
click at [631, 425] on div "I have always loved physics, especially astrophysics and cosmology, because the…" at bounding box center [658, 311] width 550 height 238
click at [564, 432] on div "I have always loved physics, especially astrophysics and cosmology, because the…" at bounding box center [658, 308] width 550 height 260
click at [557, 417] on textarea "I have always loved physics, especially astrophysics and cosmology, because the…" at bounding box center [658, 311] width 550 height 226
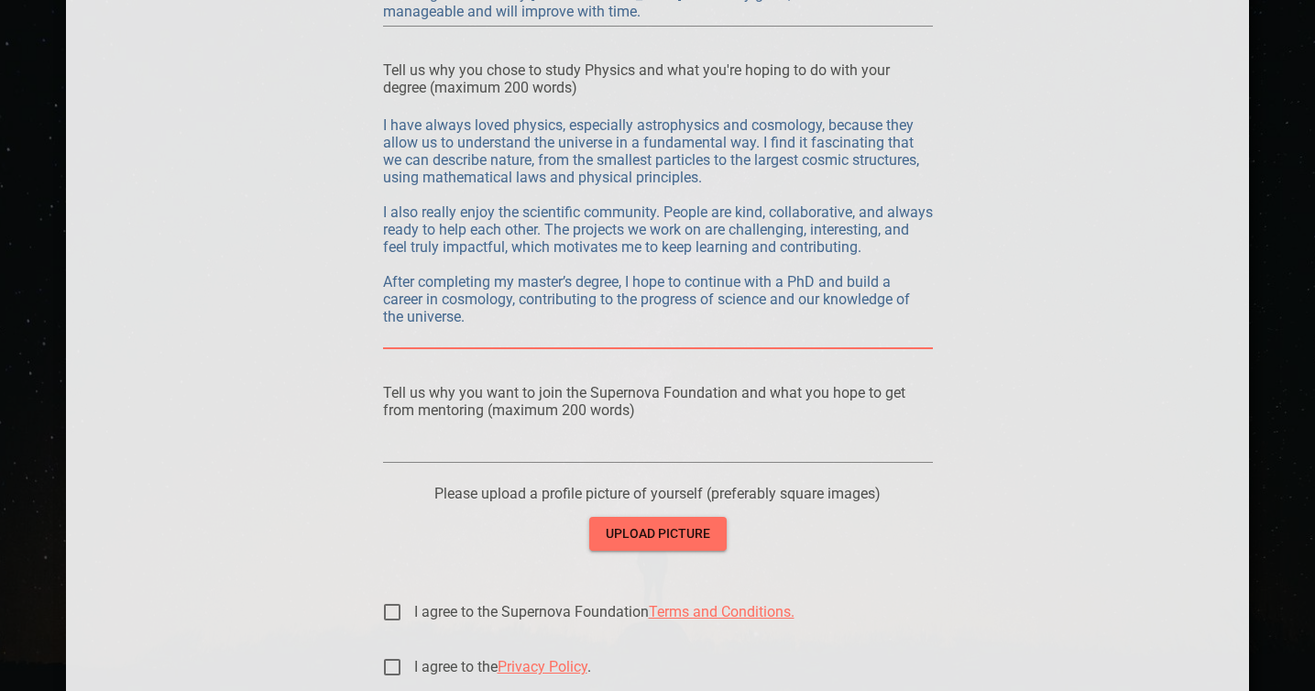
scroll to position [1871, 0]
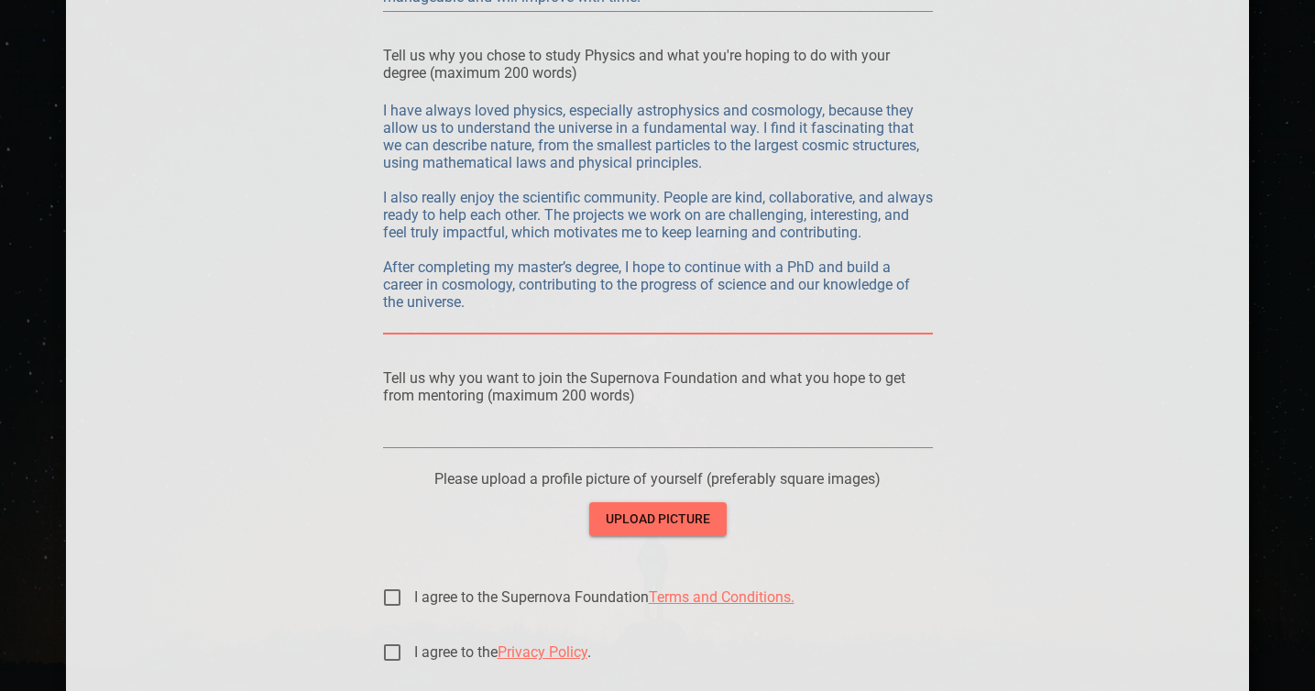
click at [539, 428] on textarea at bounding box center [658, 432] width 550 height 17
click at [624, 395] on p "Tell us why you want to join the Supernova Foundation and what you hope to get …" at bounding box center [658, 386] width 550 height 35
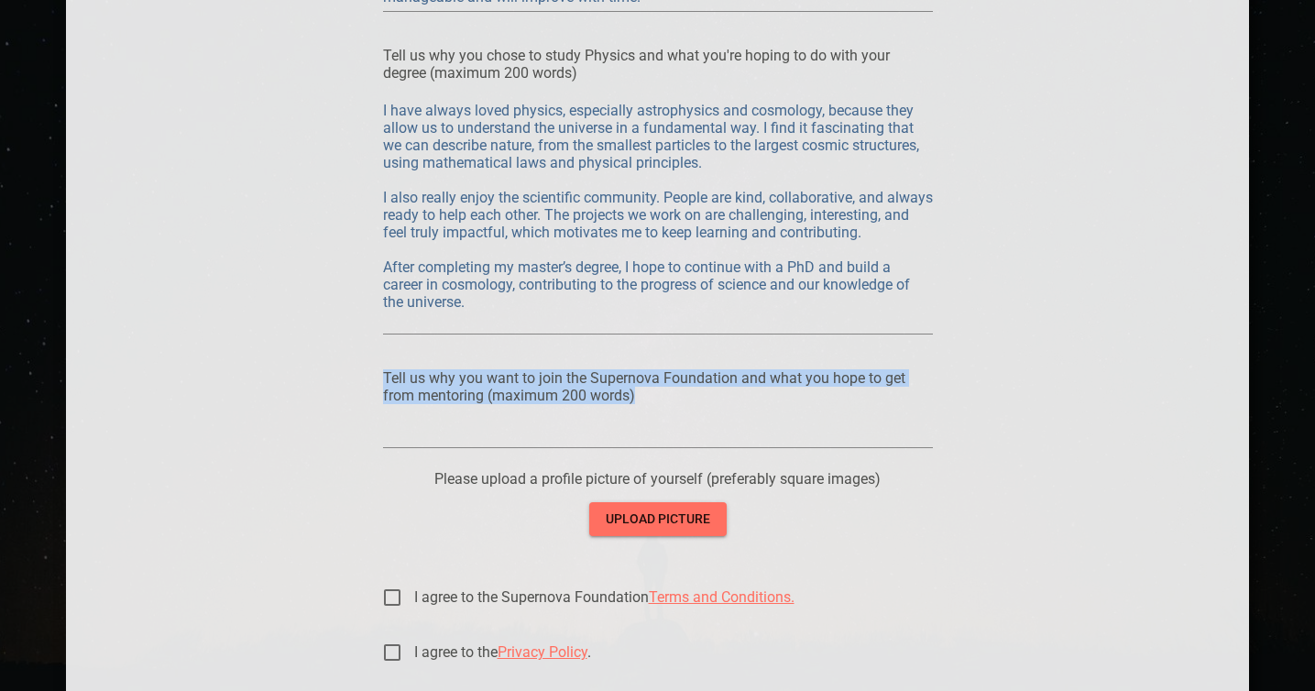
drag, startPoint x: 638, startPoint y: 397, endPoint x: 383, endPoint y: 379, distance: 255.3
click at [383, 379] on p "Tell us why you want to join the Supernova Foundation and what you hope to get …" at bounding box center [658, 386] width 550 height 35
copy p "Tell us why you want to join the Supernova Foundation and what you hope to get …"
click at [688, 435] on textarea at bounding box center [658, 432] width 550 height 17
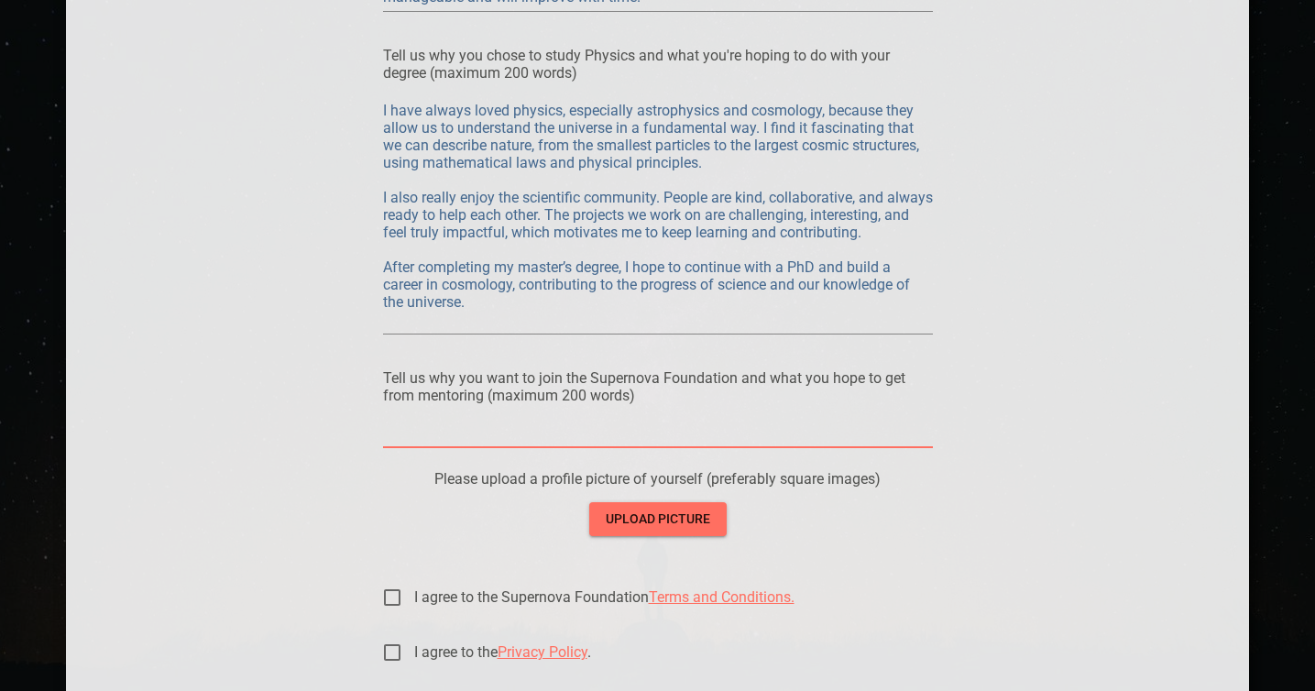
paste textarea "I would like to join the Supernova Foundation because I believe having a mentor…"
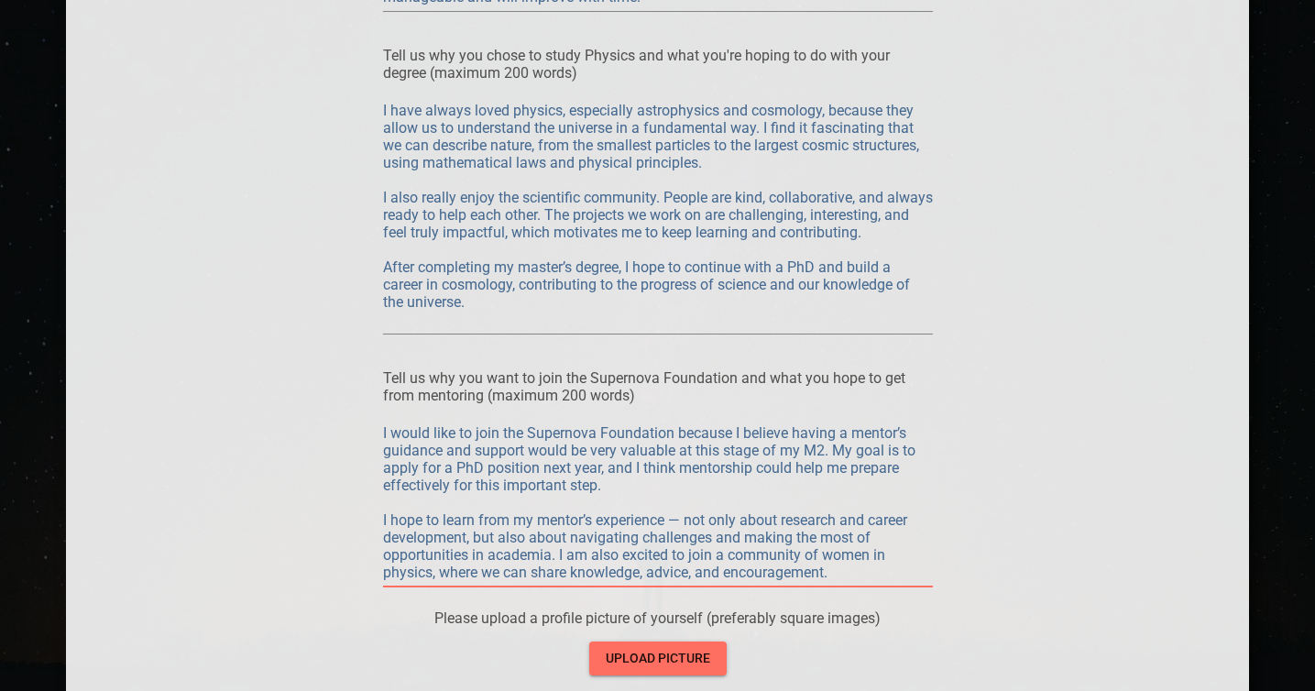
click at [687, 519] on textarea "I would like to join the Supernova Foundation because I believe having a mentor…" at bounding box center [658, 502] width 550 height 157
click at [773, 564] on textarea "I would like to join the Supernova Foundation because I believe having a mentor…" at bounding box center [658, 502] width 550 height 157
click at [676, 533] on textarea "I would like to join the Supernova Foundation because I believe having a mentor…" at bounding box center [658, 502] width 550 height 157
click at [729, 536] on textarea "I would like to join the Supernova Foundation because I believe having a mentor…" at bounding box center [658, 502] width 550 height 157
click at [765, 541] on textarea "I would like to join the Supernova Foundation because I believe having a mentor…" at bounding box center [658, 502] width 550 height 157
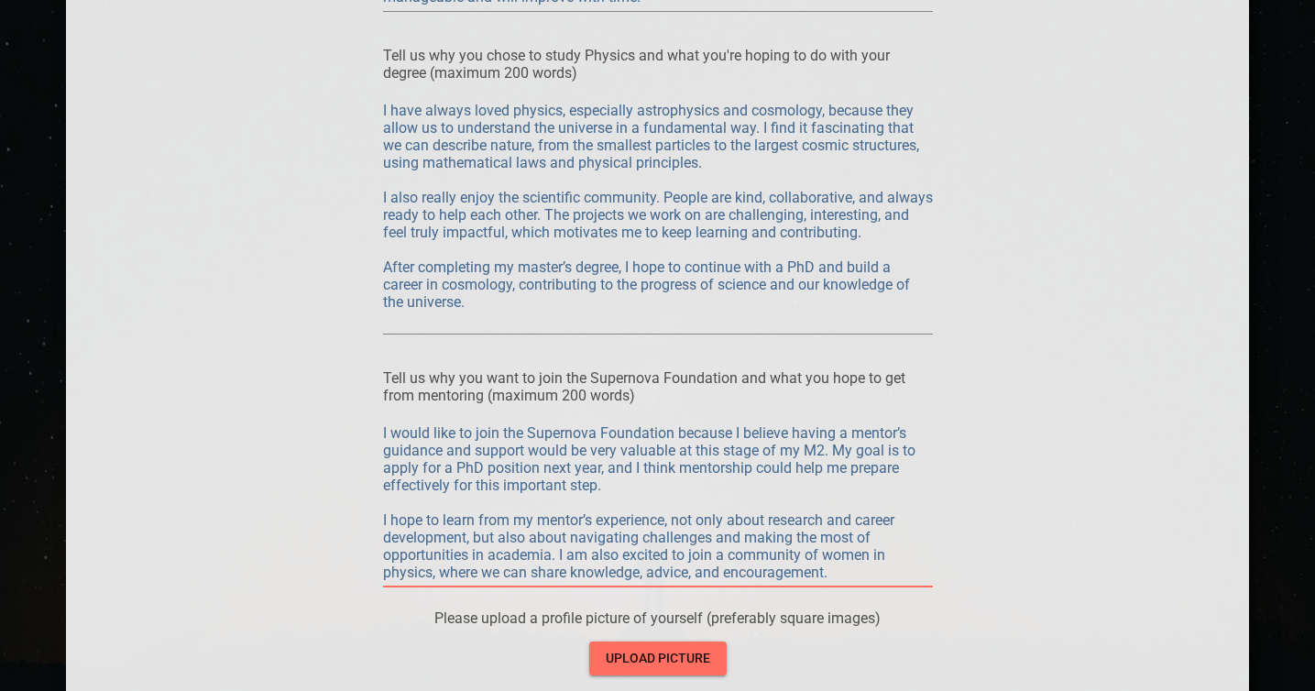
click at [848, 564] on textarea "I would like to join the Supernova Foundation because I believe having a mentor…" at bounding box center [658, 502] width 550 height 157
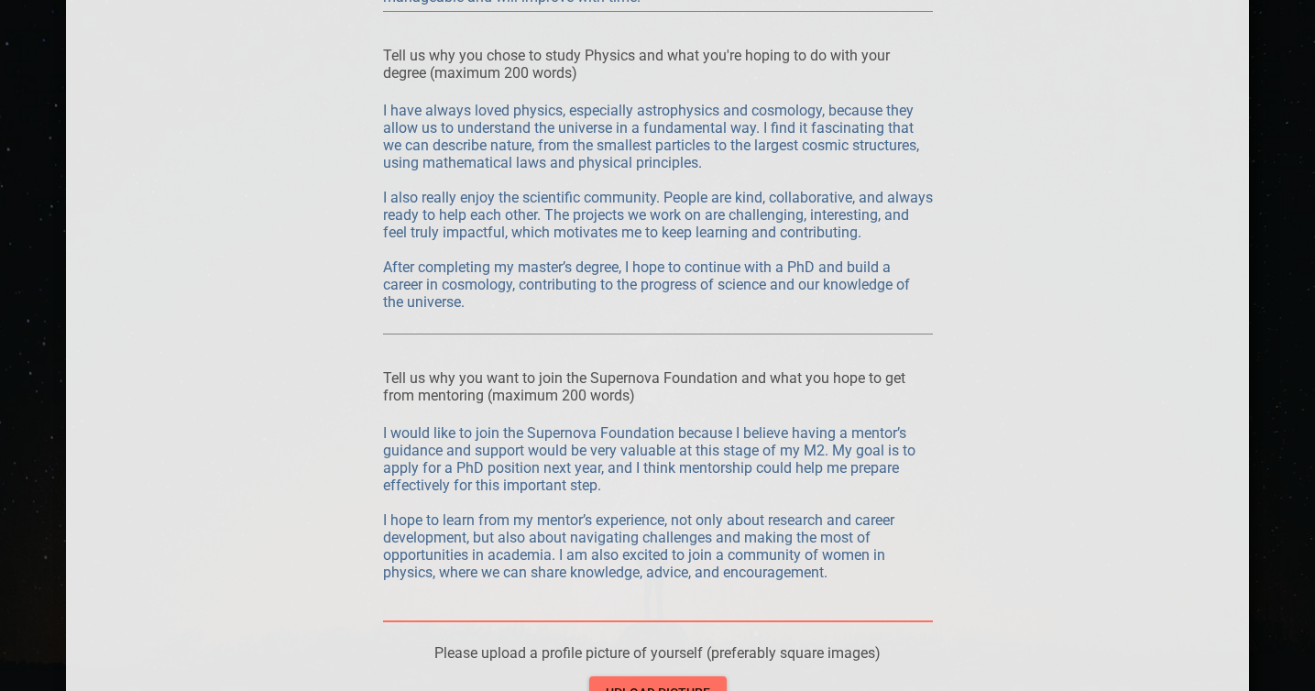
paste textarea "Joining the Supernova Foundation would be a great opportunity to grow both scie…"
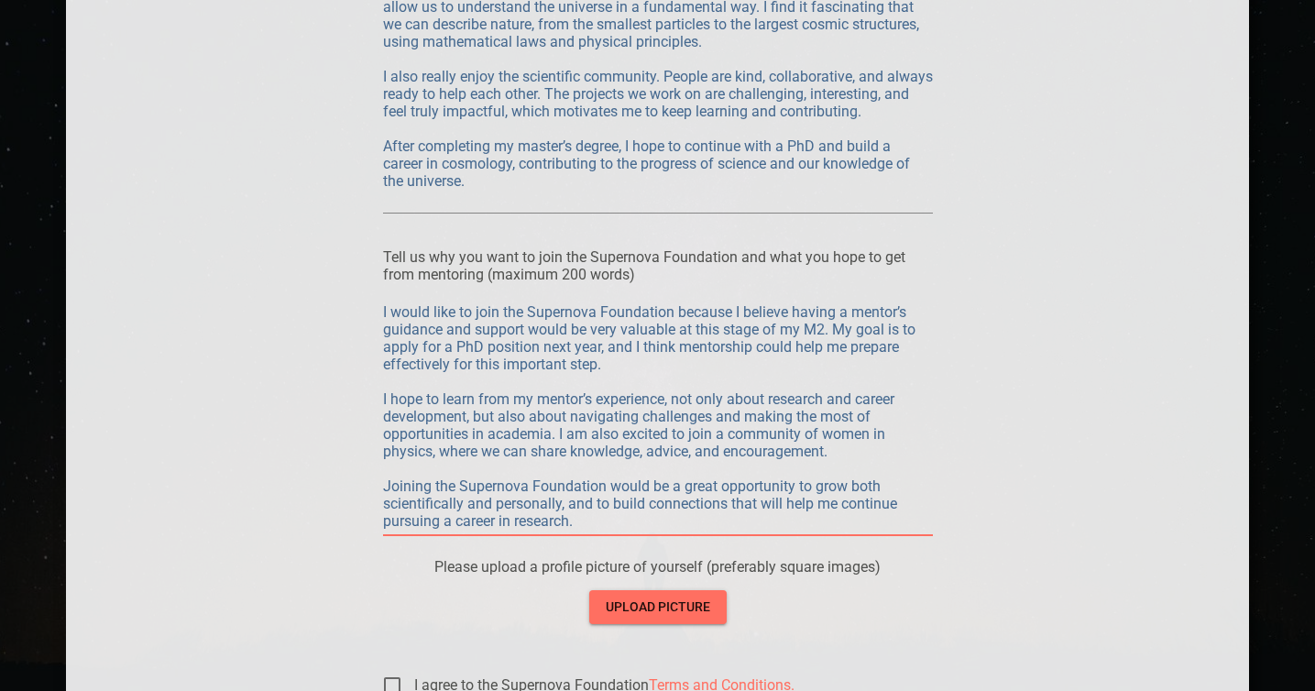
scroll to position [2150, 0]
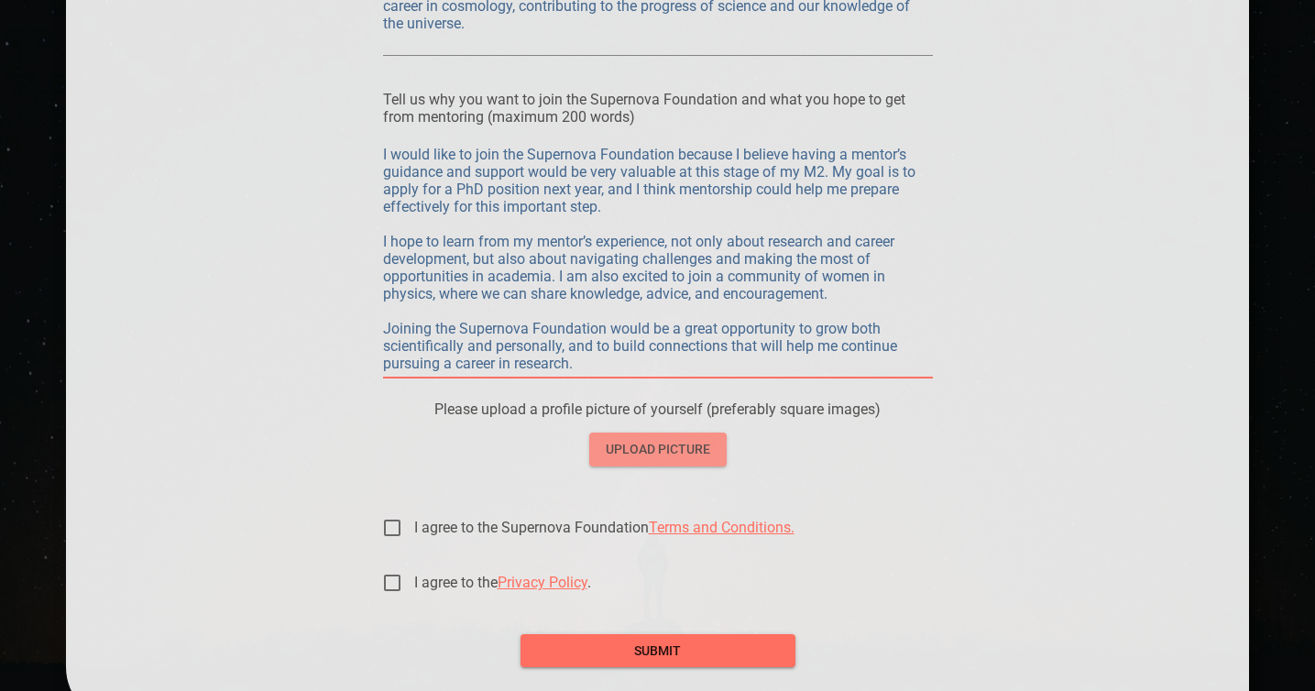
click at [687, 458] on span "upload picture" at bounding box center [658, 449] width 108 height 23
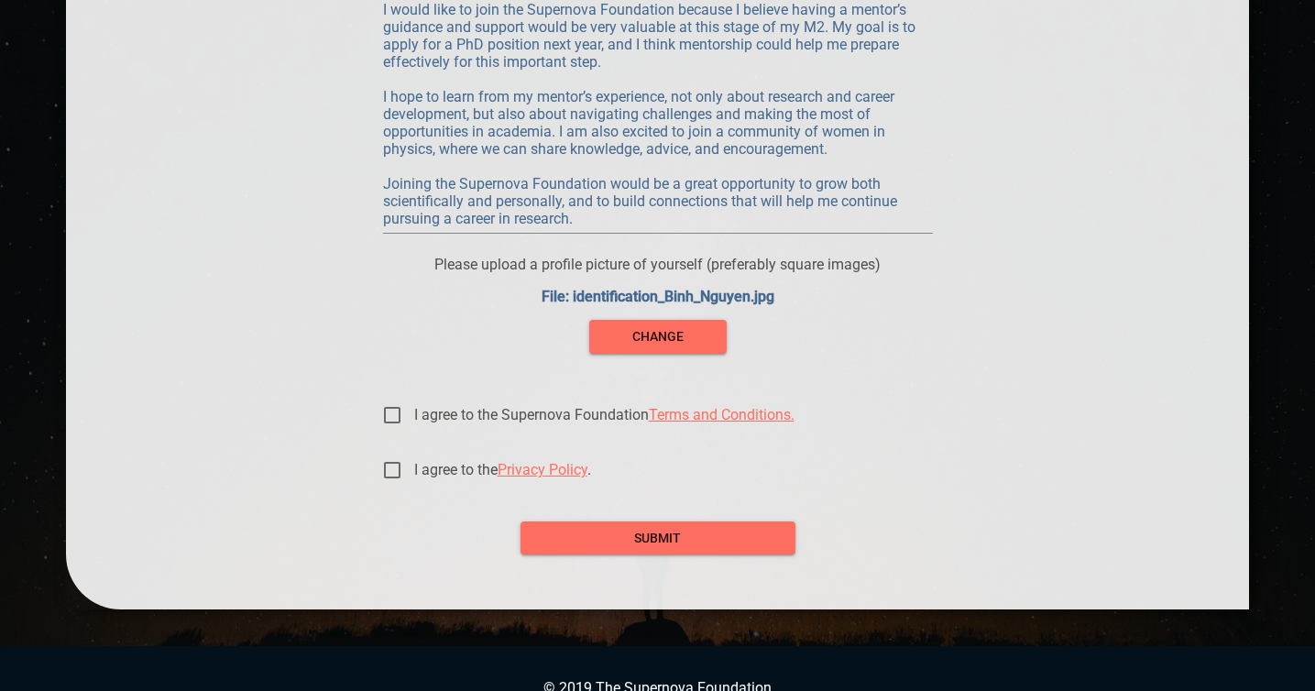
scroll to position [2328, 0]
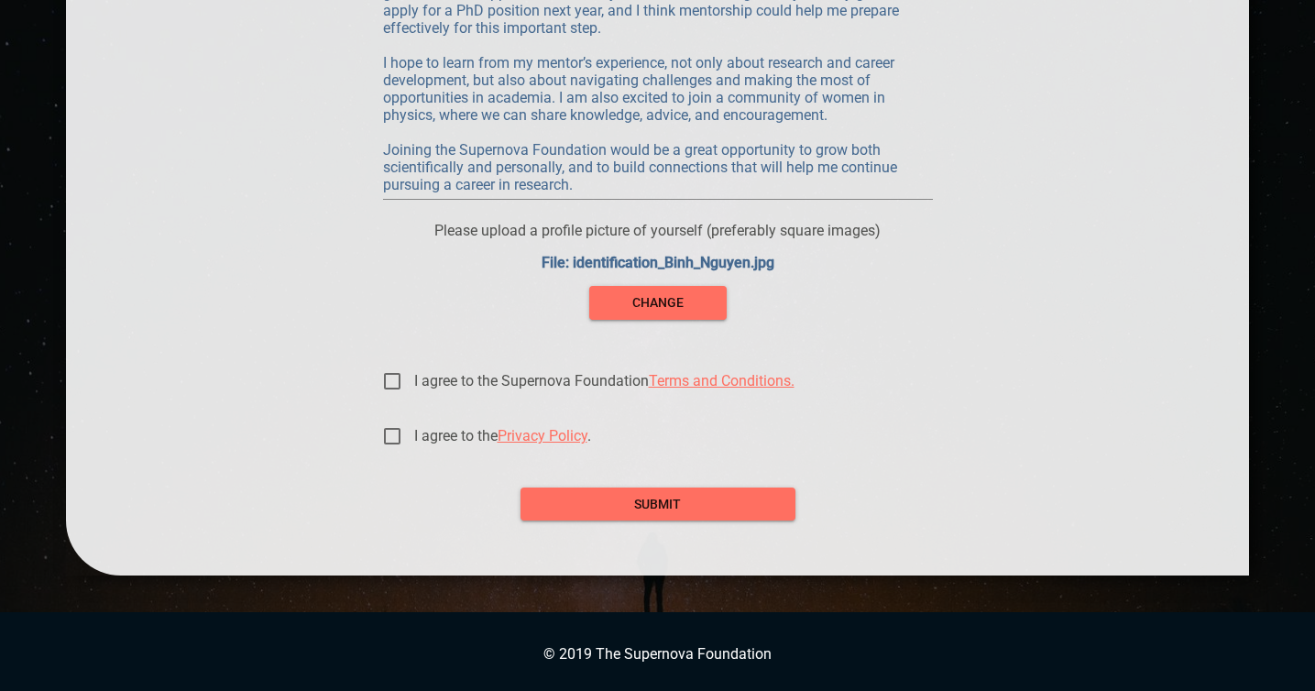
click at [395, 371] on input "I agree to the Supernova Foundation Terms and Conditions." at bounding box center [392, 381] width 44 height 44
click at [391, 439] on input "I agree to the Privacy Policy ." at bounding box center [392, 436] width 44 height 44
click at [588, 502] on span "submit" at bounding box center [658, 504] width 246 height 23
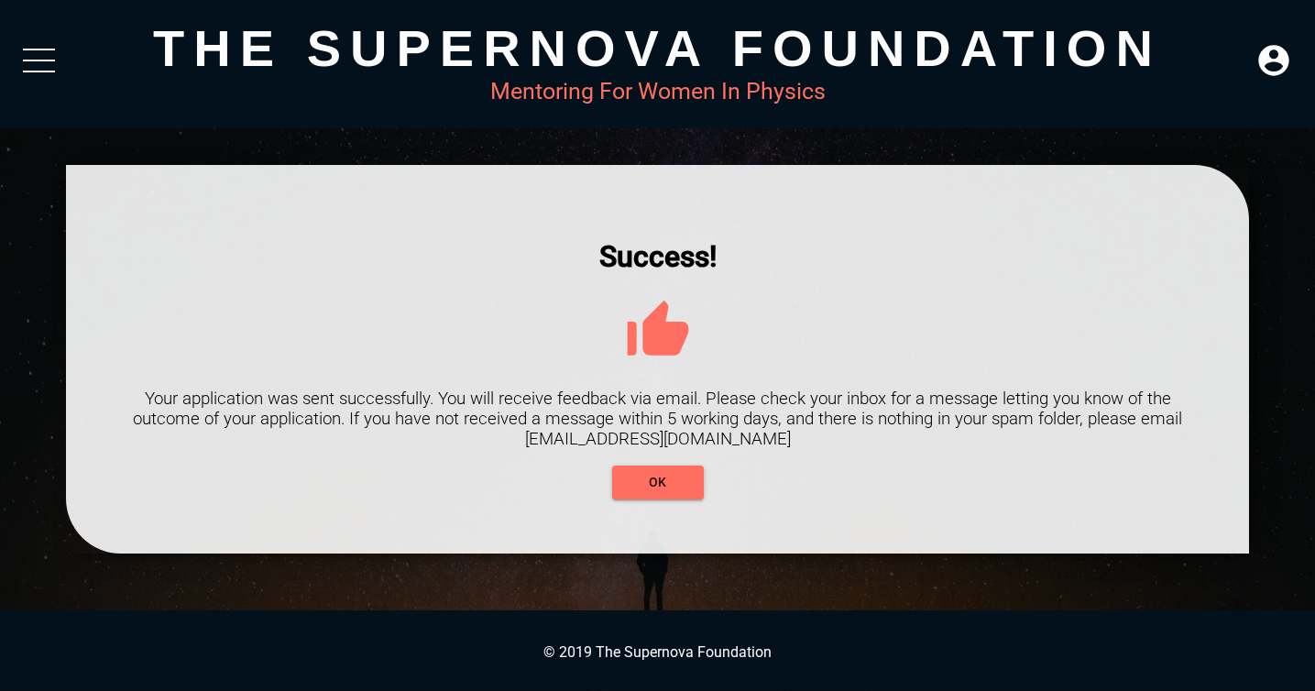
scroll to position [0, 0]
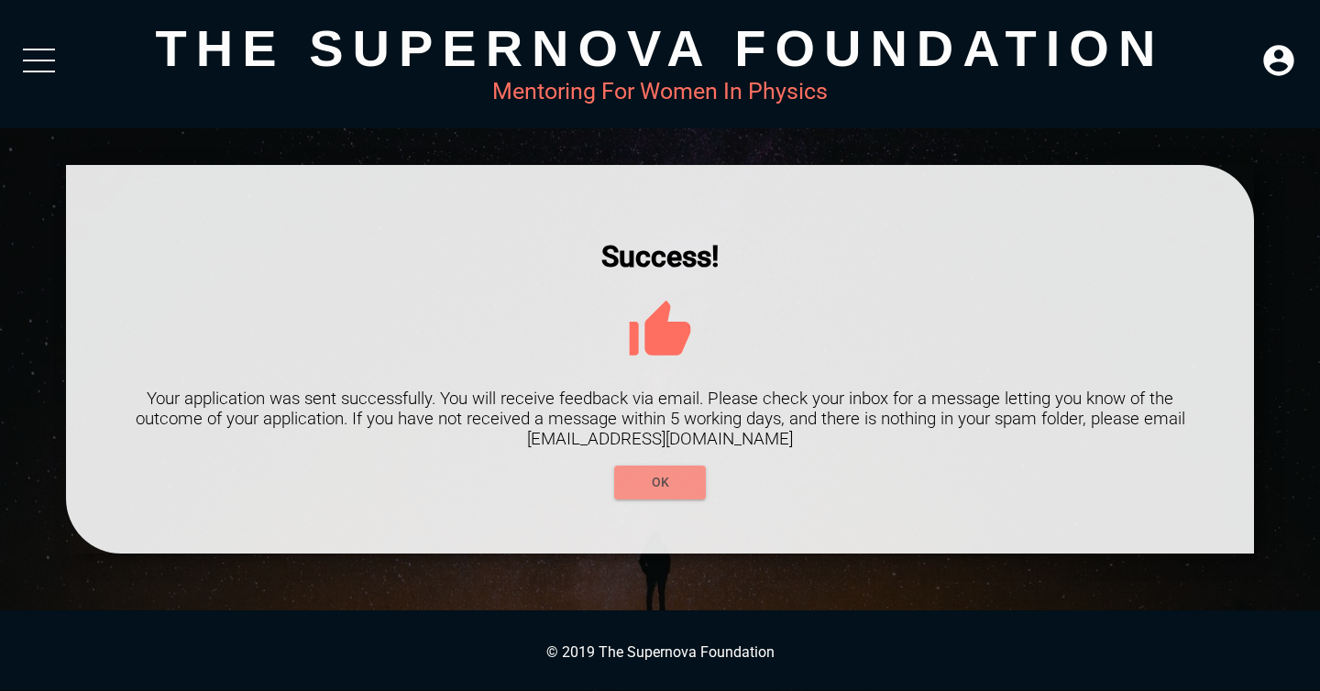
click at [686, 488] on span "OK" at bounding box center [660, 482] width 62 height 23
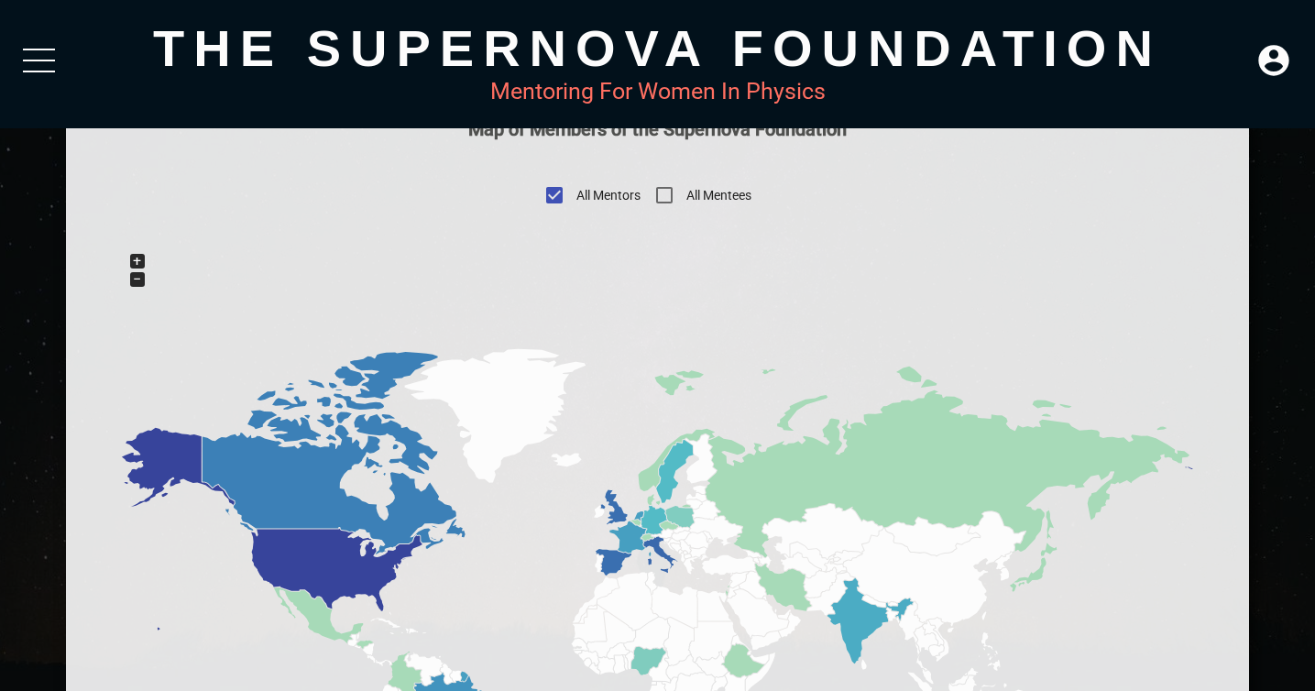
scroll to position [874, 0]
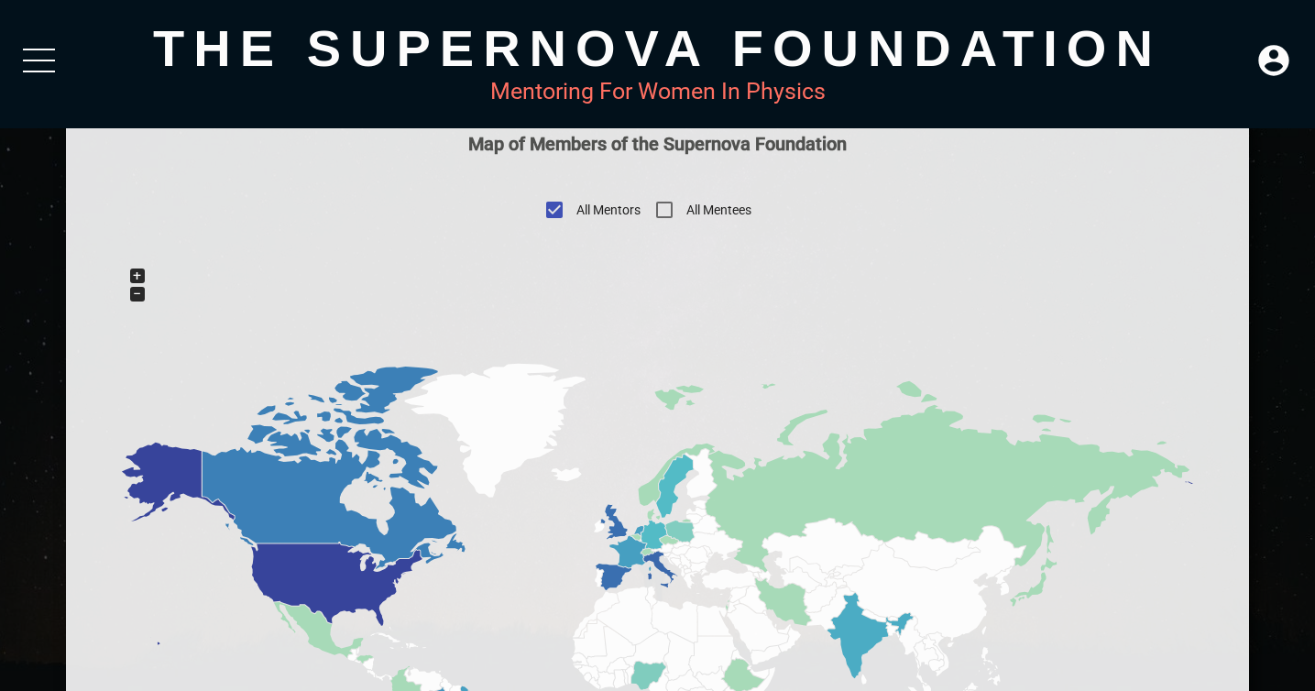
click at [698, 206] on span "All Mentees" at bounding box center [718, 210] width 65 height 19
click at [686, 206] on input "All Mentees" at bounding box center [664, 210] width 44 height 44
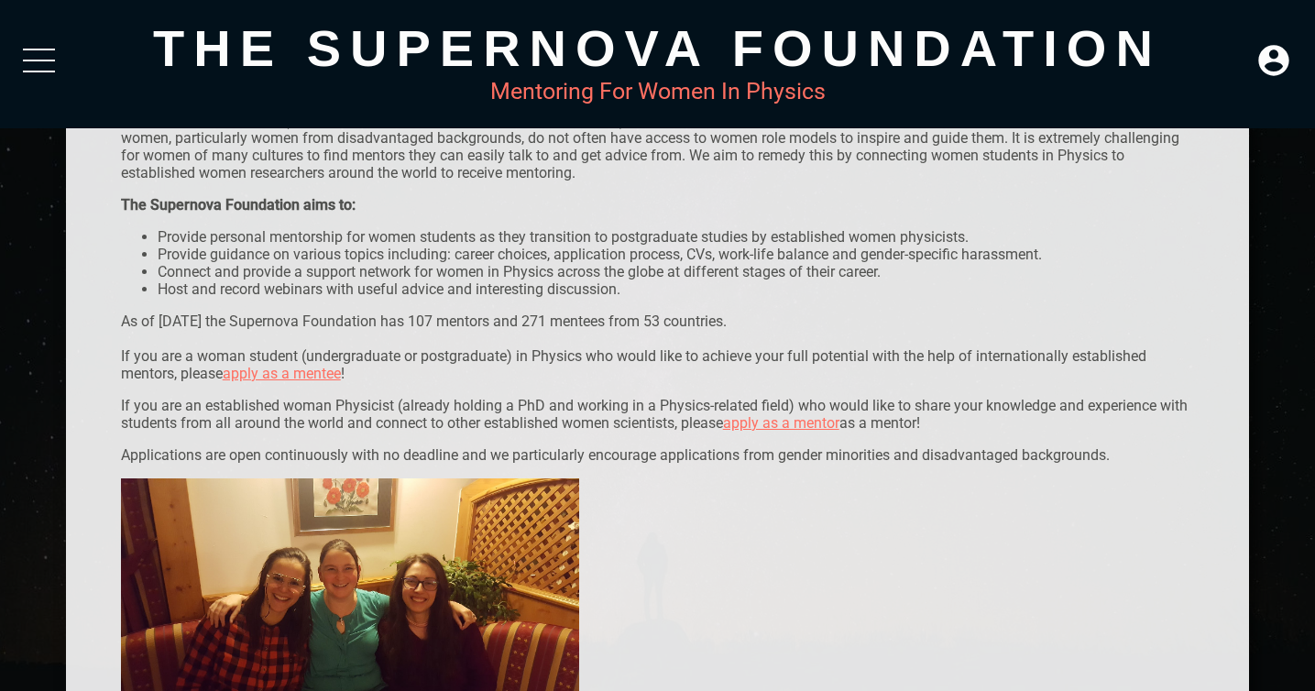
scroll to position [168, 0]
